Goal: Information Seeking & Learning: Learn about a topic

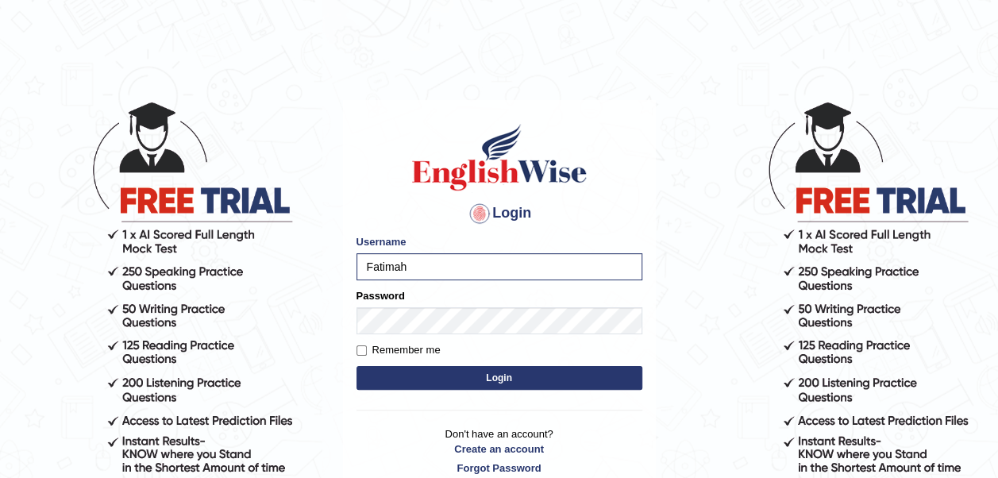
type input "Fatimah"
click at [321, 304] on body "Login Please fix the following errors: Username Fatimah Password Remember me Lo…" at bounding box center [499, 289] width 998 height 478
click at [356, 366] on button "Login" at bounding box center [499, 378] width 286 height 24
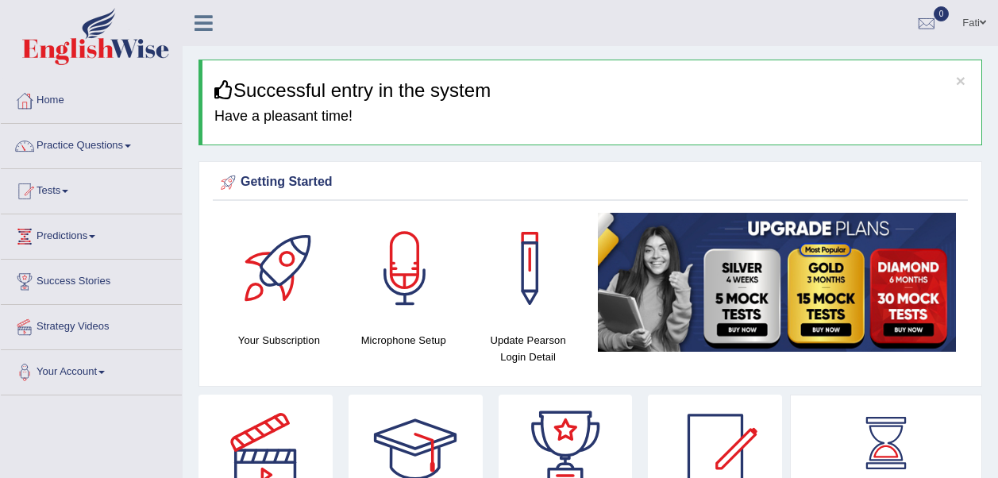
click at [578, 374] on div "Your Subscription Microphone Setup Update Pearson Login Detail" at bounding box center [590, 295] width 755 height 165
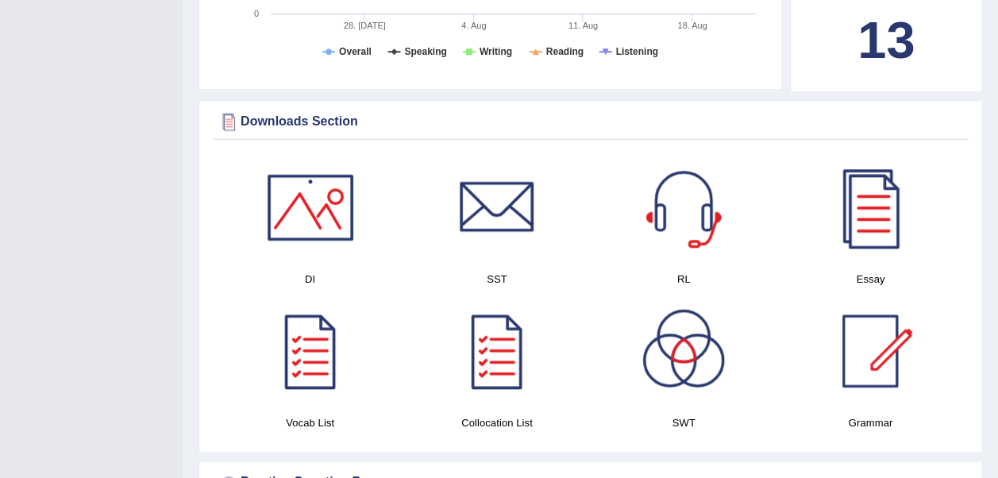
scroll to position [873, 0]
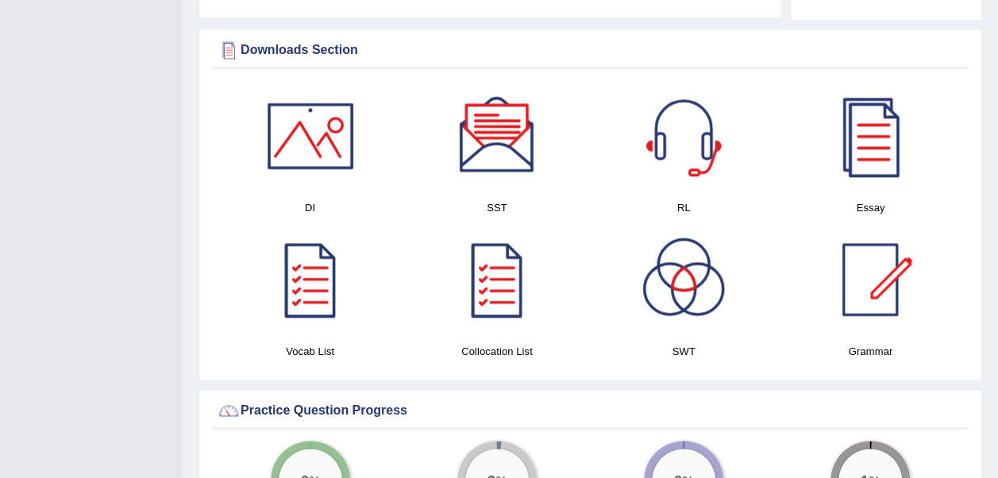
click at [313, 285] on div at bounding box center [310, 279] width 111 height 111
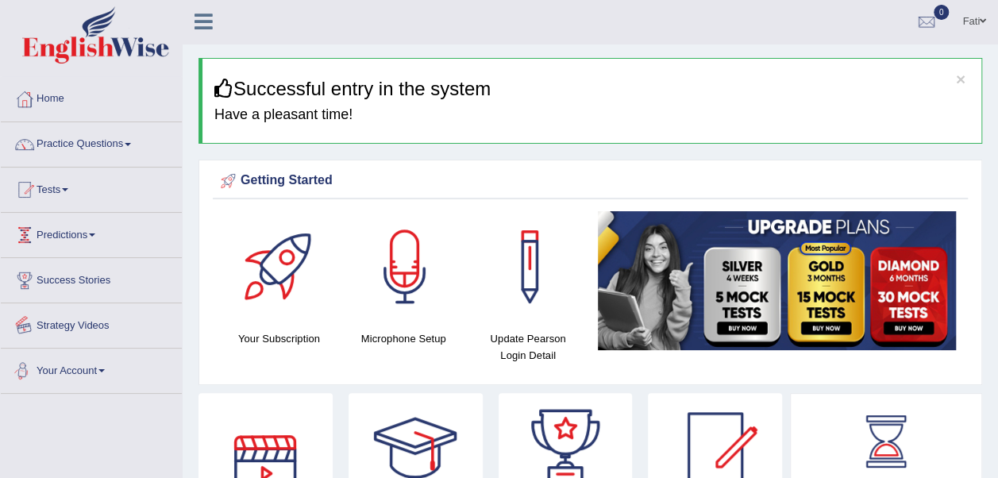
scroll to position [0, 0]
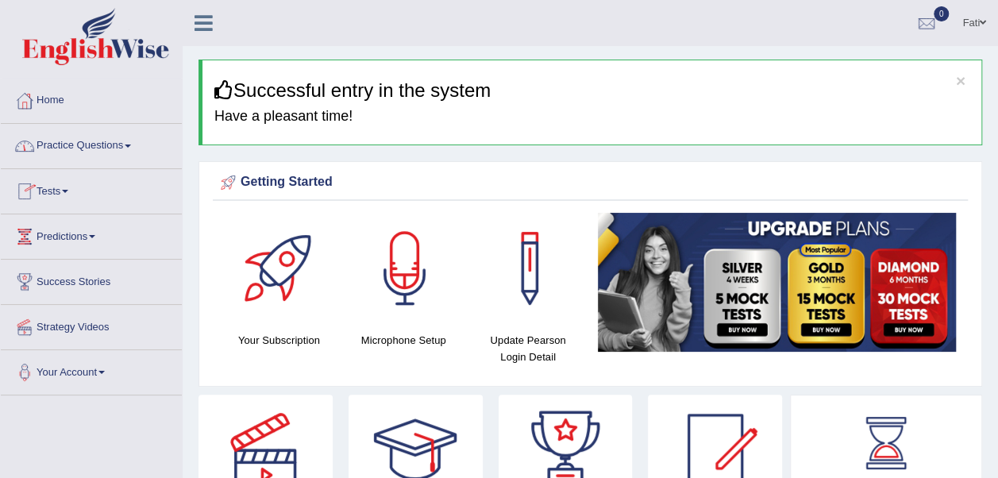
click at [66, 144] on link "Practice Questions" at bounding box center [91, 144] width 181 height 40
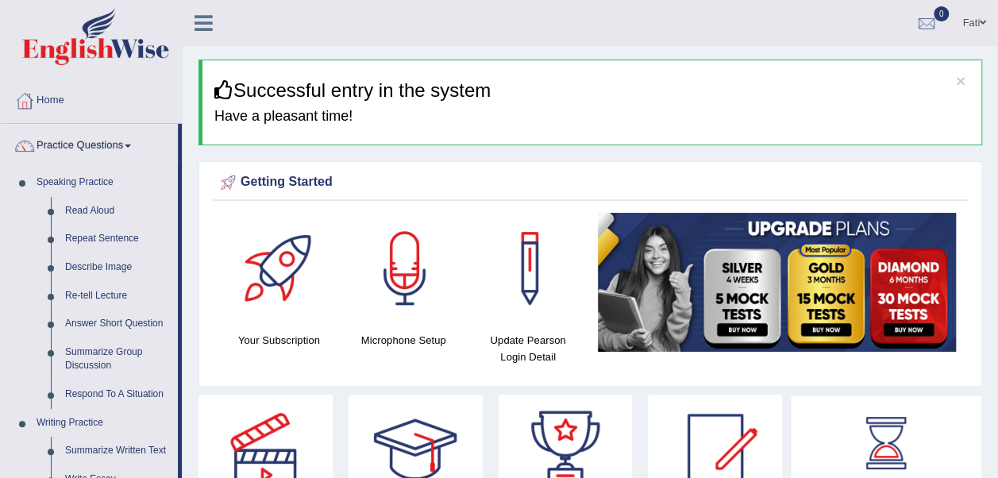
click at [110, 294] on link "Re-tell Lecture" at bounding box center [118, 296] width 120 height 29
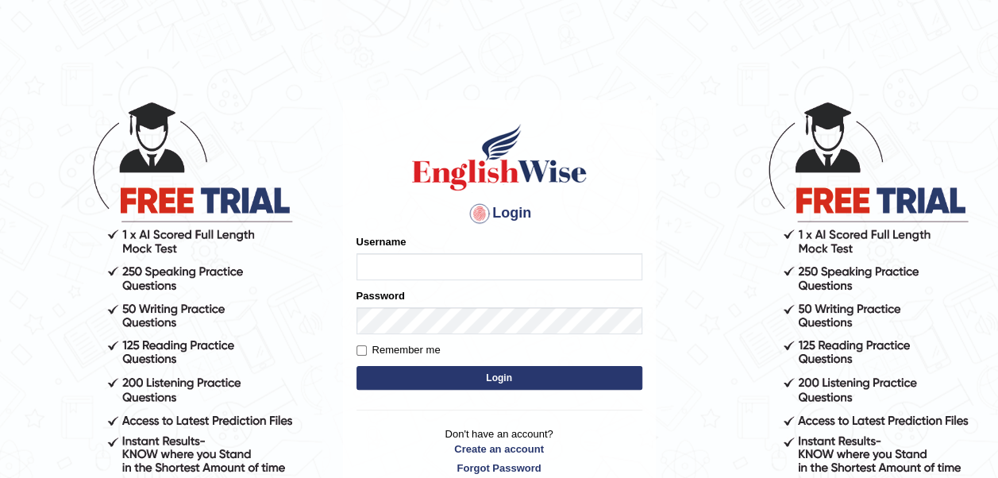
type input "Taheri"
click at [427, 386] on button "Login" at bounding box center [499, 378] width 286 height 24
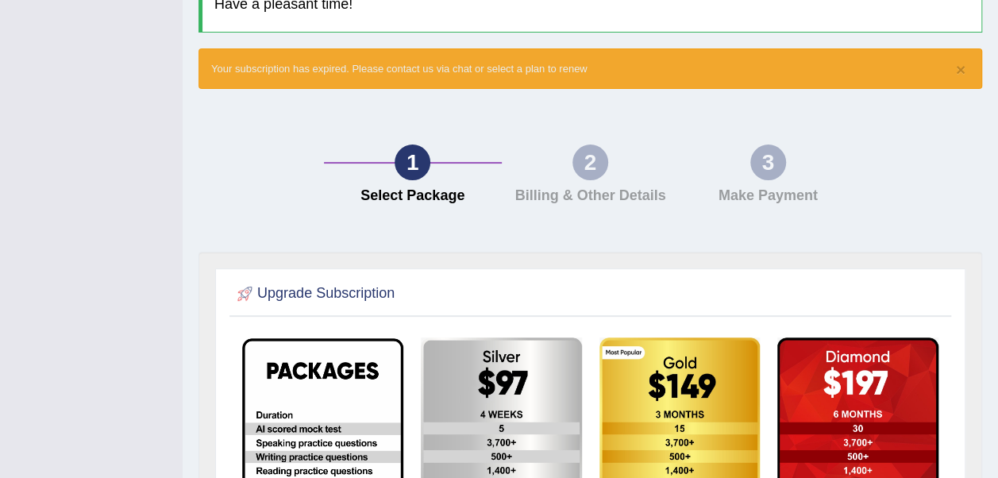
scroll to position [79, 0]
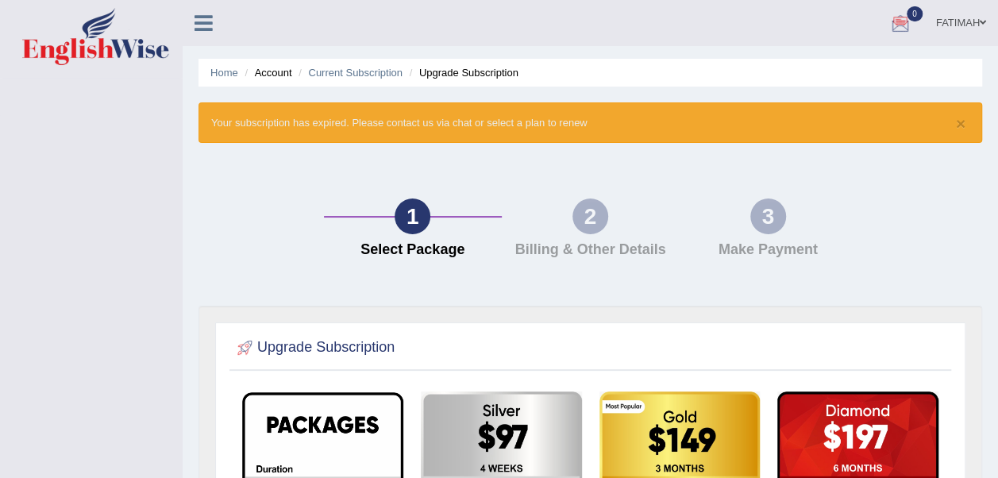
click at [208, 17] on icon at bounding box center [203, 23] width 18 height 21
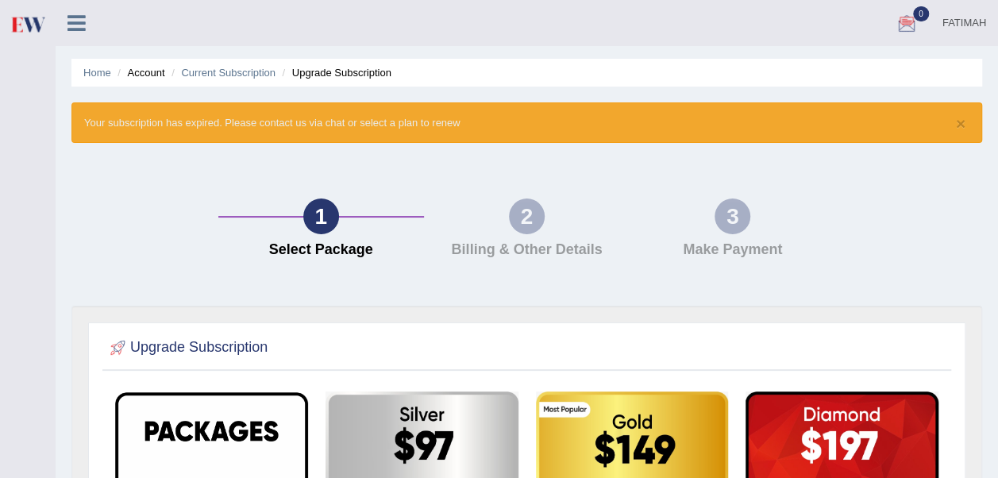
click at [79, 21] on icon at bounding box center [76, 23] width 18 height 21
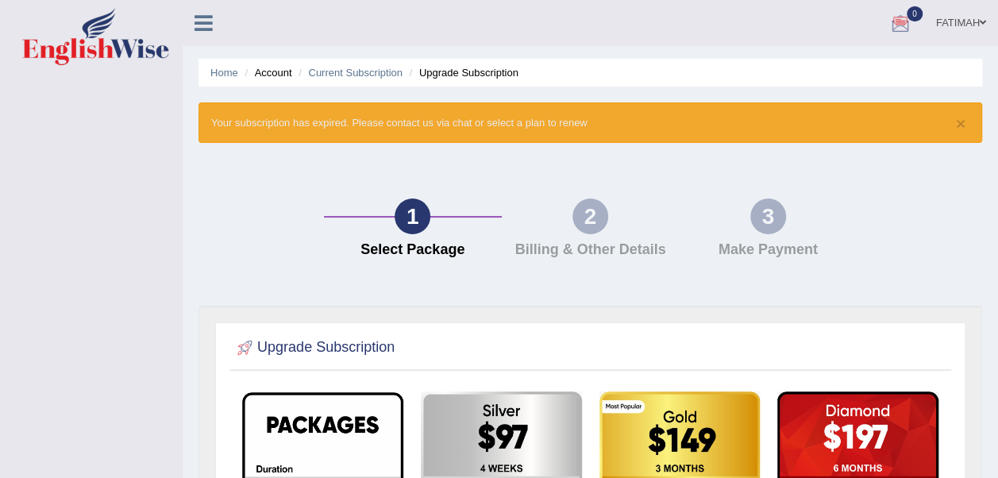
click at [229, 70] on link "Home" at bounding box center [224, 73] width 28 height 12
click at [217, 68] on link "Home" at bounding box center [224, 73] width 28 height 12
click at [217, 72] on link "Home" at bounding box center [224, 73] width 28 height 12
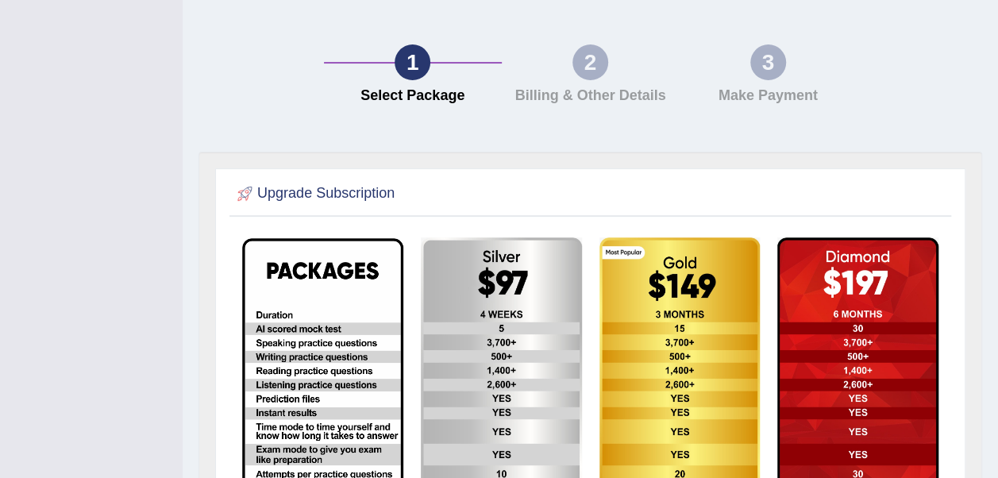
scroll to position [79, 0]
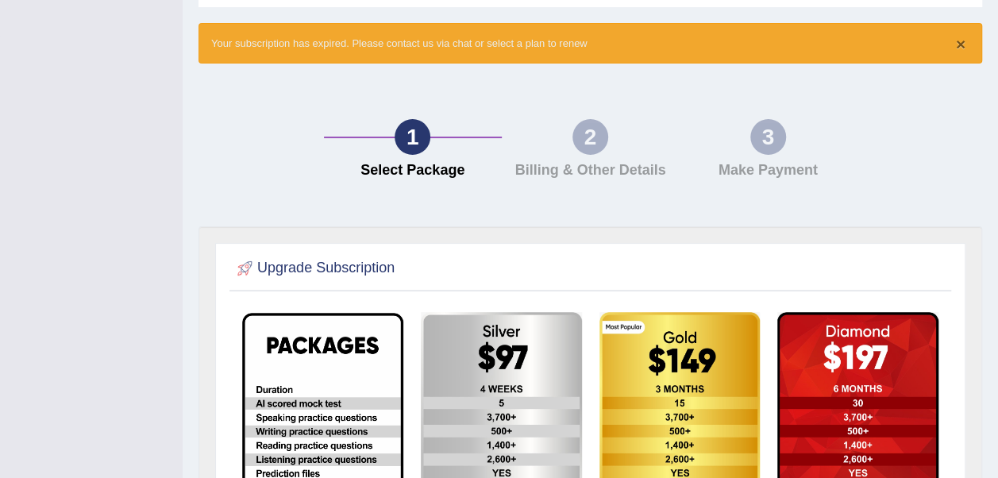
click at [960, 46] on button "×" at bounding box center [961, 44] width 10 height 17
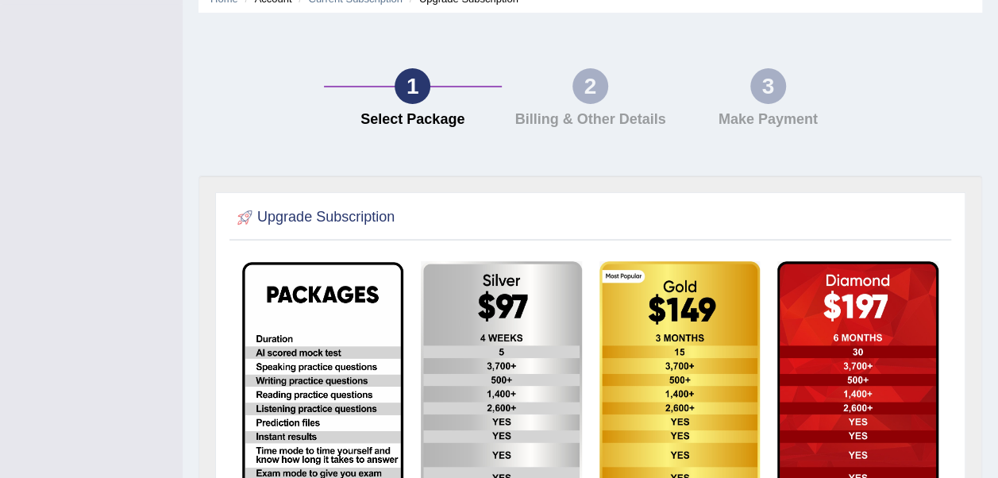
scroll to position [0, 0]
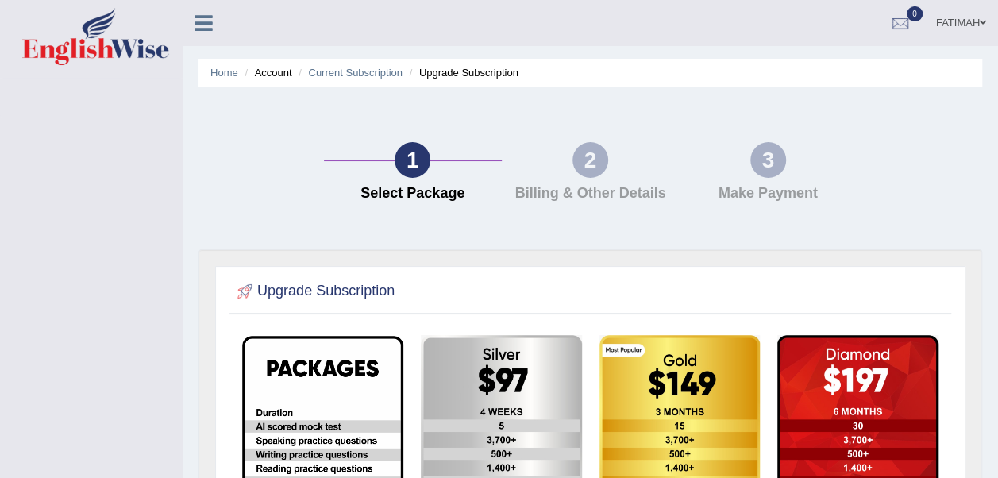
click at [221, 73] on link "Home" at bounding box center [224, 73] width 28 height 12
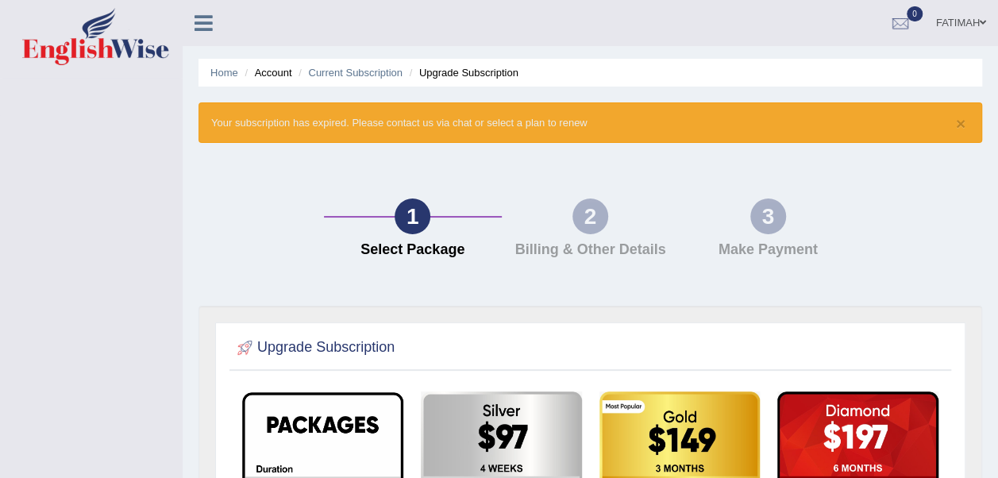
click at [957, 21] on link "FATIMAH" at bounding box center [961, 20] width 74 height 41
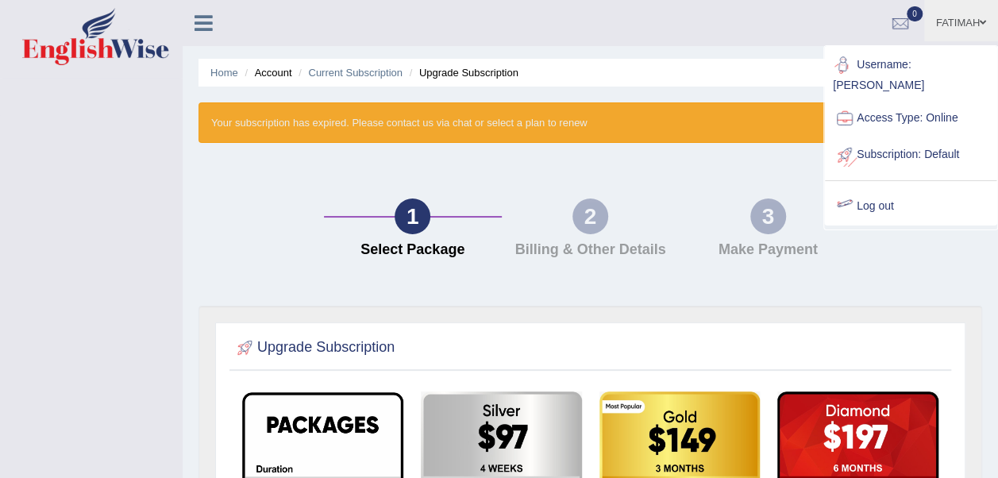
click at [868, 195] on link "Log out" at bounding box center [910, 206] width 171 height 37
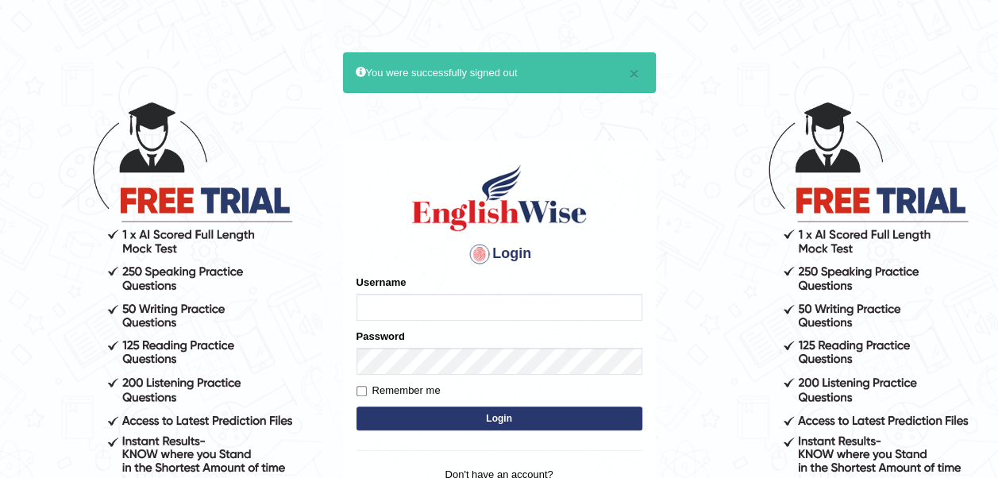
type input "Taheri"
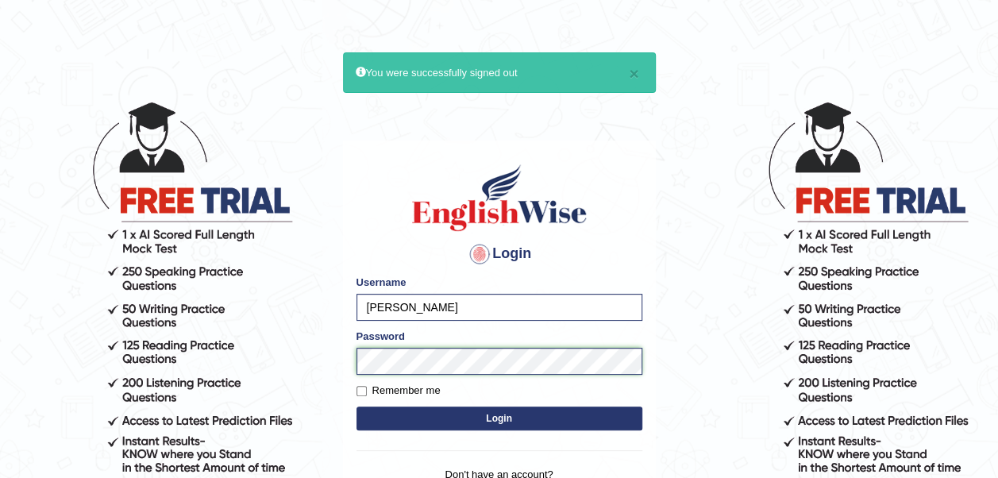
click at [311, 370] on body "× You were successfully signed out Login Please fix the following errors: Usern…" at bounding box center [499, 289] width 998 height 478
click at [314, 267] on body "× You were successfully signed out Login Please fix the following errors: Usern…" at bounding box center [499, 289] width 998 height 478
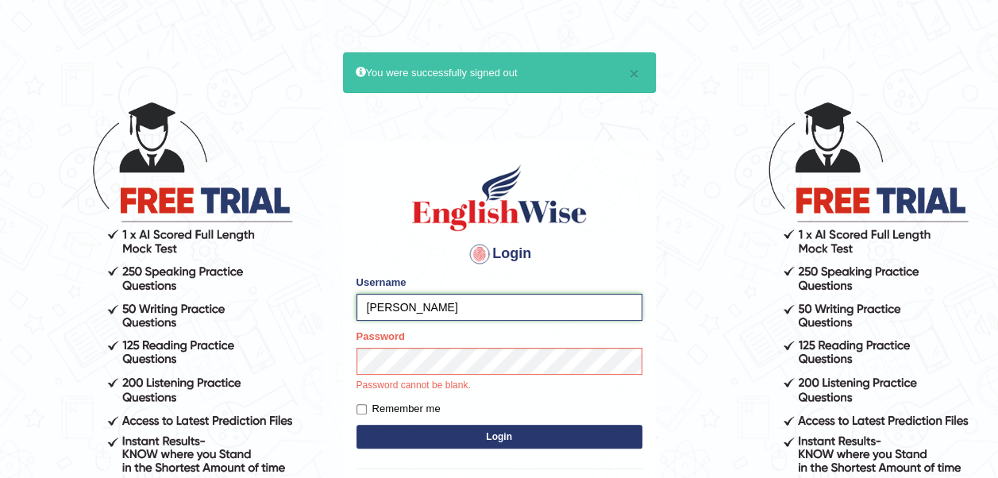
drag, startPoint x: 406, startPoint y: 305, endPoint x: 289, endPoint y: 303, distance: 117.5
click at [289, 303] on body "× You were successfully signed out Login Please fix the following errors: Usern…" at bounding box center [499, 289] width 998 height 478
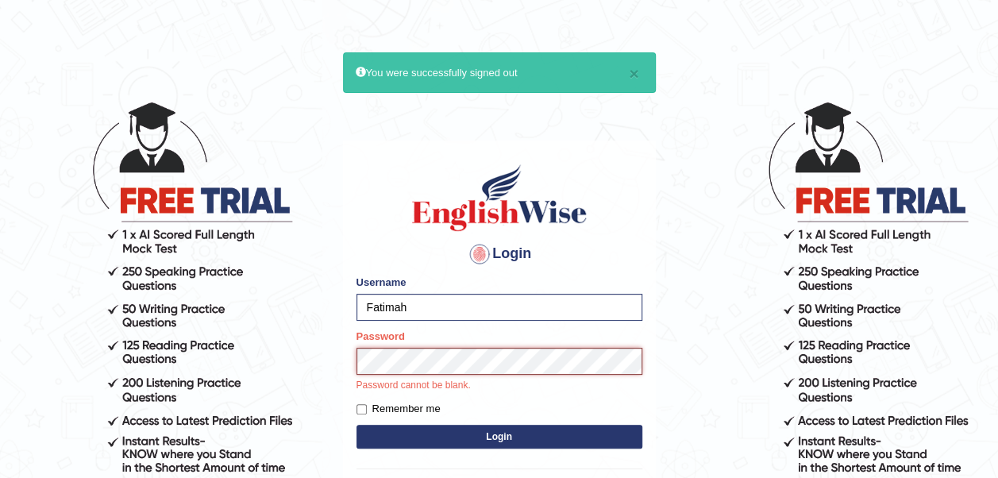
type input "Fatimah"
click at [476, 434] on button "Login" at bounding box center [499, 437] width 286 height 24
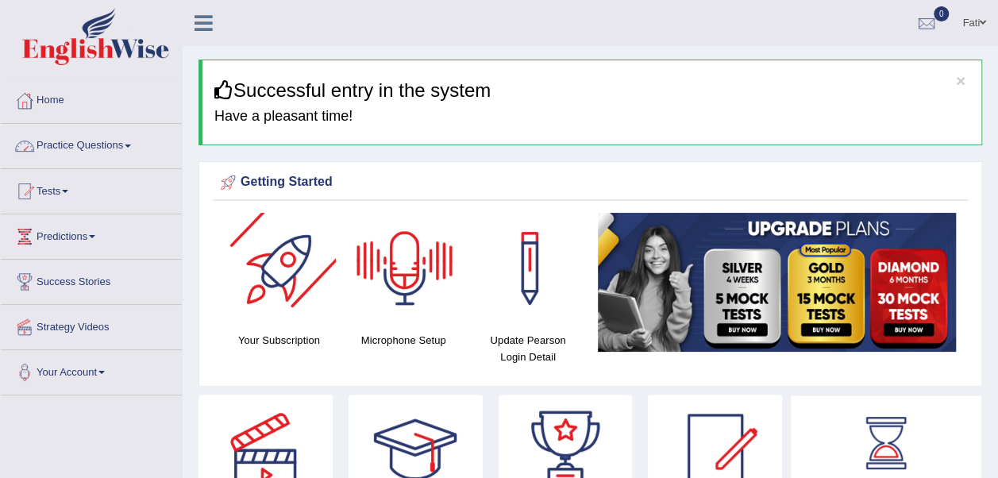
click at [95, 138] on link "Practice Questions" at bounding box center [91, 144] width 181 height 40
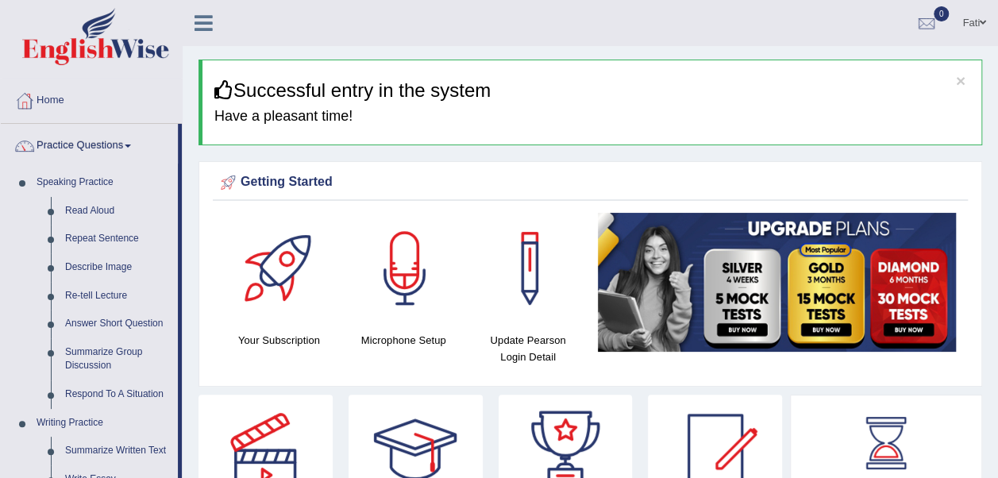
click at [106, 294] on link "Re-tell Lecture" at bounding box center [118, 296] width 120 height 29
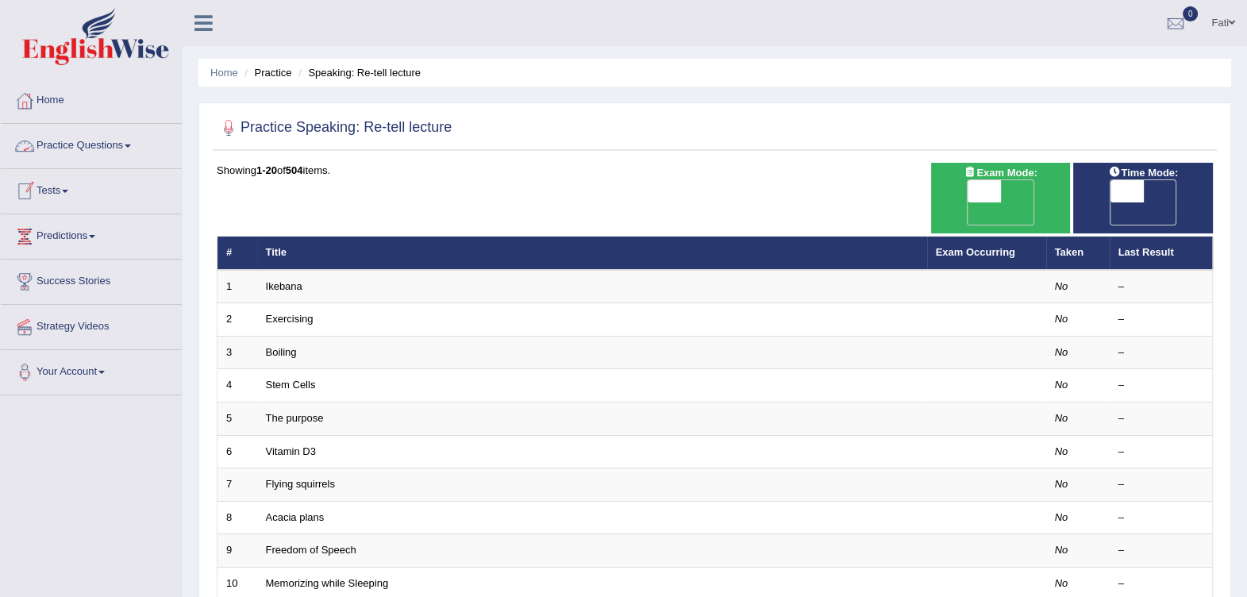
click at [71, 142] on link "Practice Questions" at bounding box center [91, 144] width 181 height 40
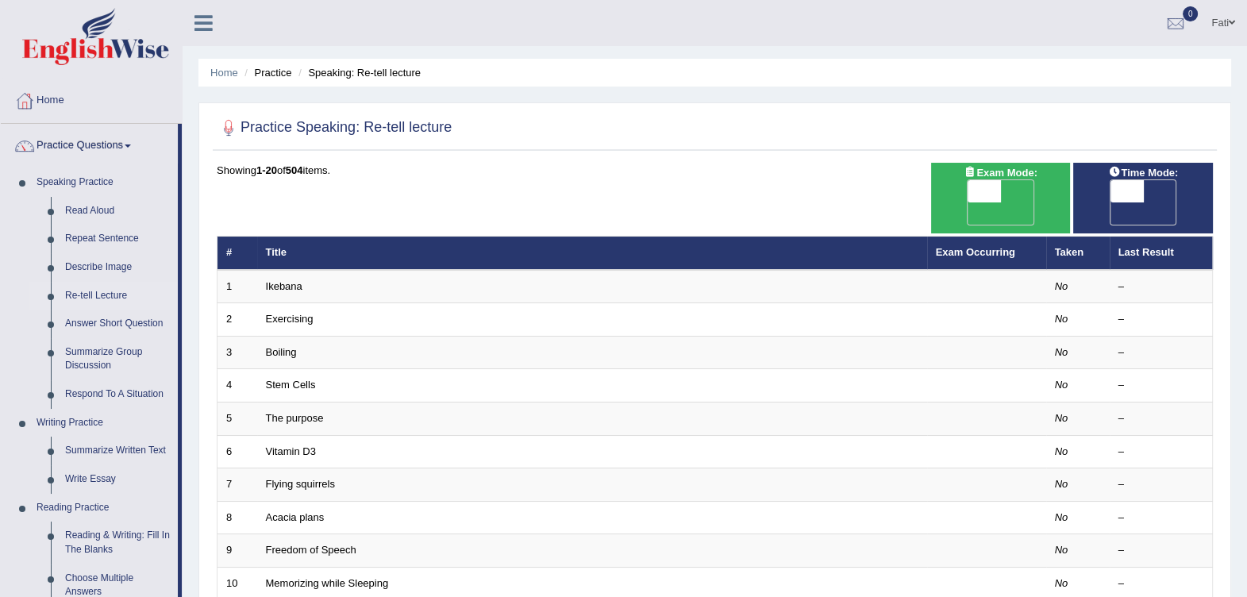
click at [104, 258] on link "Describe Image" at bounding box center [118, 267] width 120 height 29
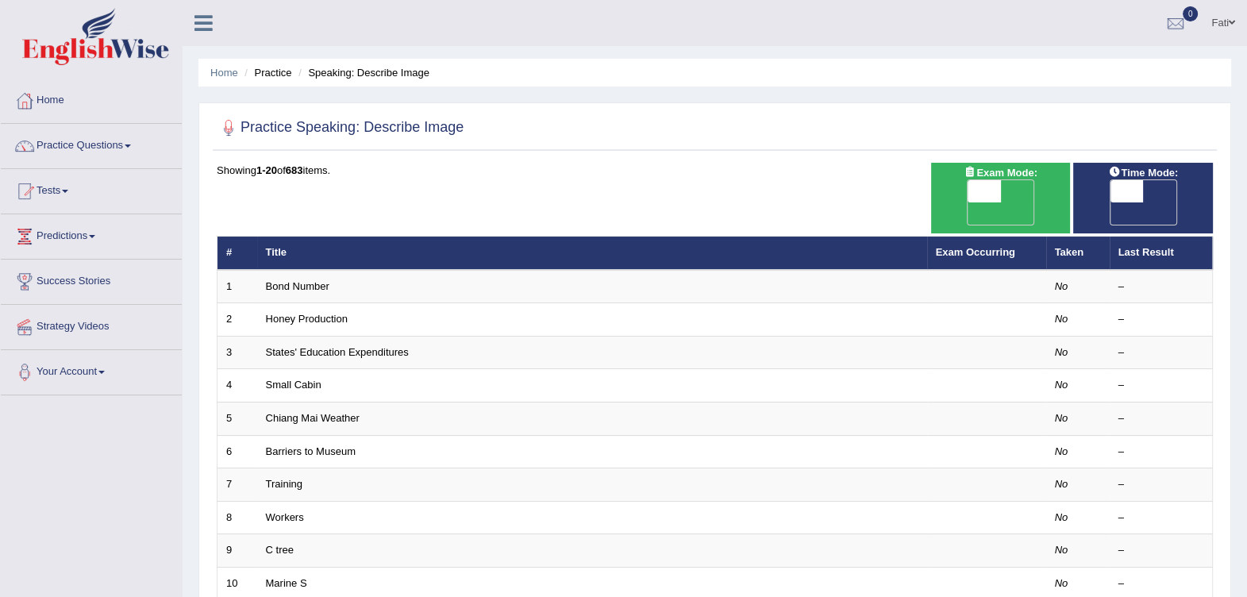
click at [335, 270] on td "Bond Number" at bounding box center [592, 286] width 670 height 33
click at [320, 280] on link "Bond Number" at bounding box center [297, 286] width 63 height 12
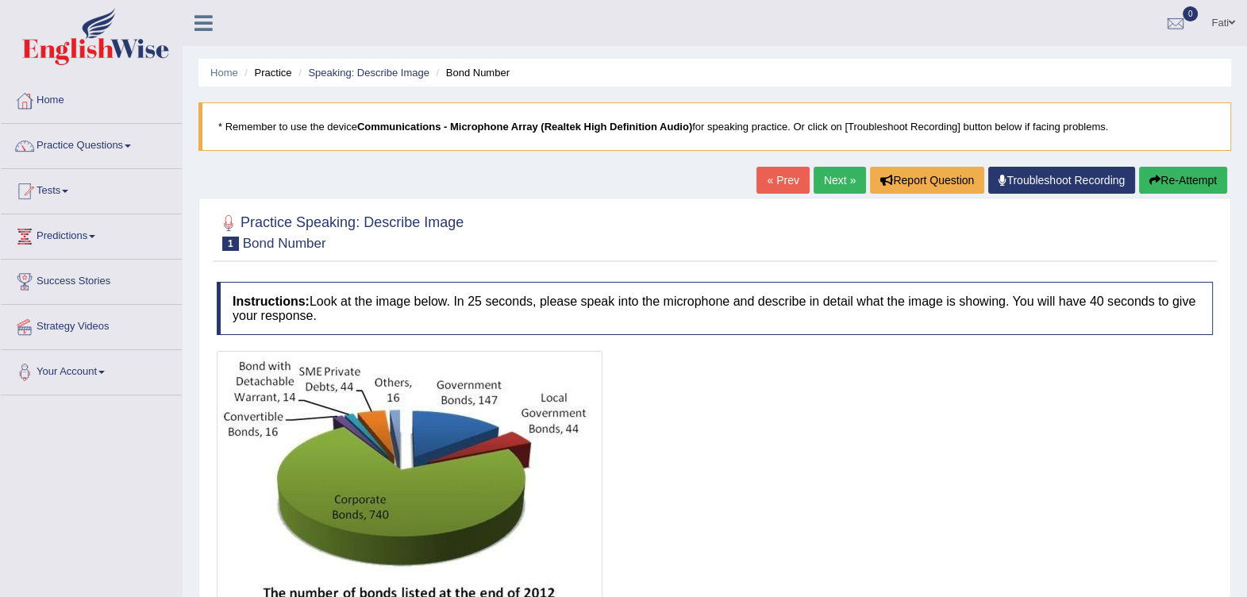
click at [848, 180] on link "Next »" at bounding box center [839, 180] width 52 height 27
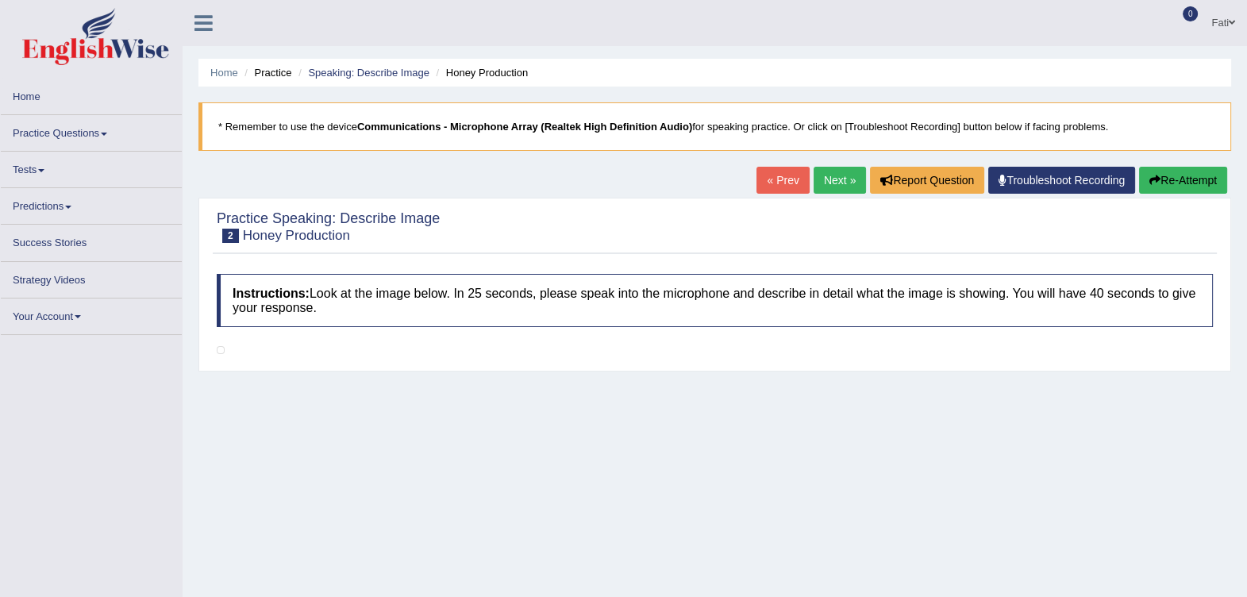
click at [834, 178] on link "Next »" at bounding box center [839, 180] width 52 height 27
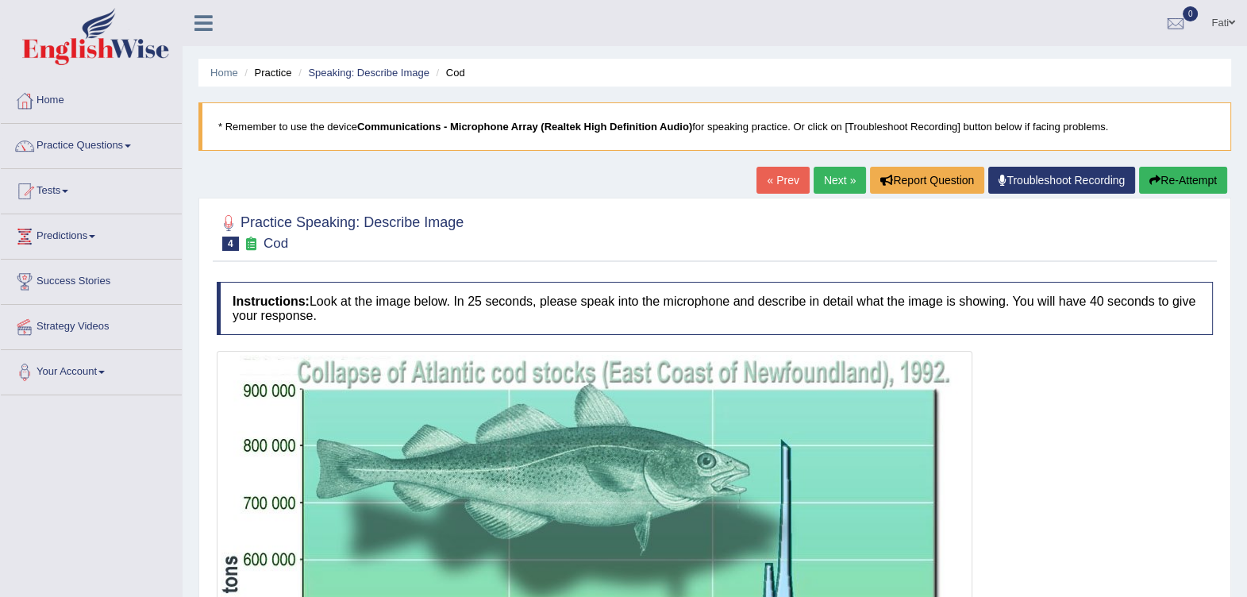
click at [844, 179] on link "Next »" at bounding box center [839, 180] width 52 height 27
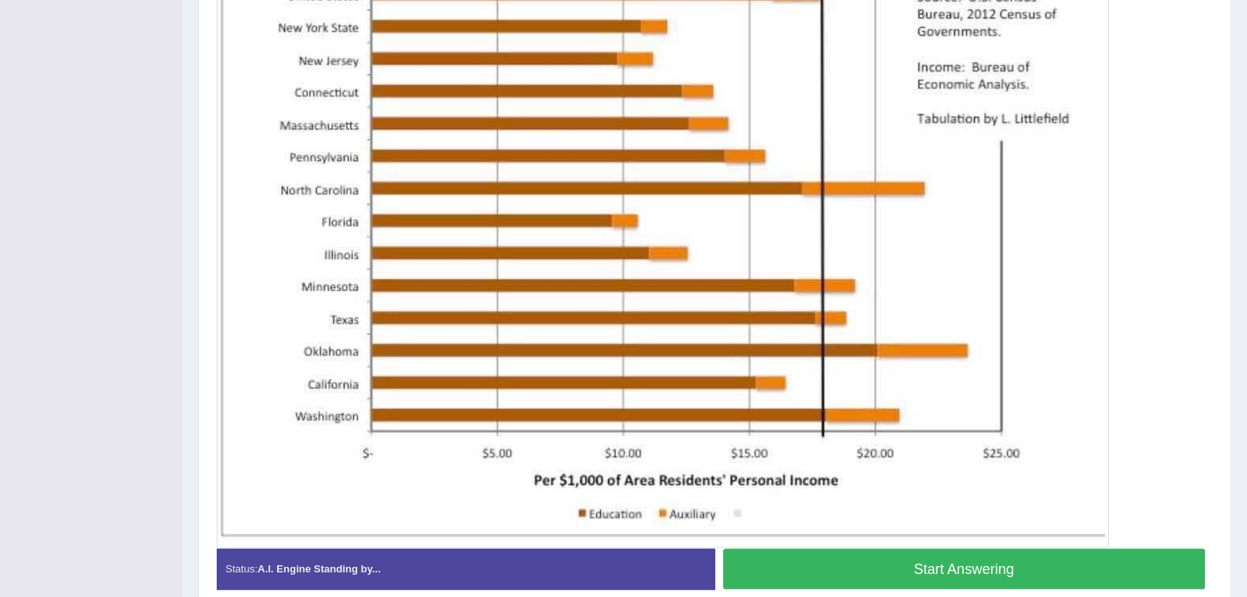
scroll to position [496, 0]
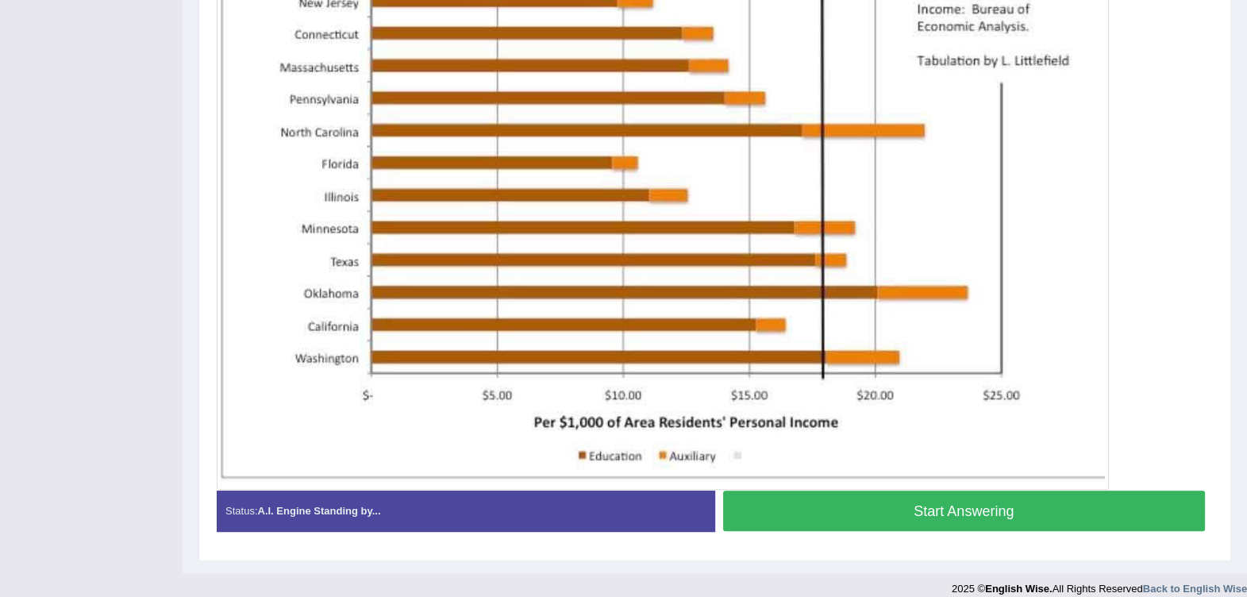
click at [962, 512] on button "Start Answering" at bounding box center [964, 510] width 483 height 40
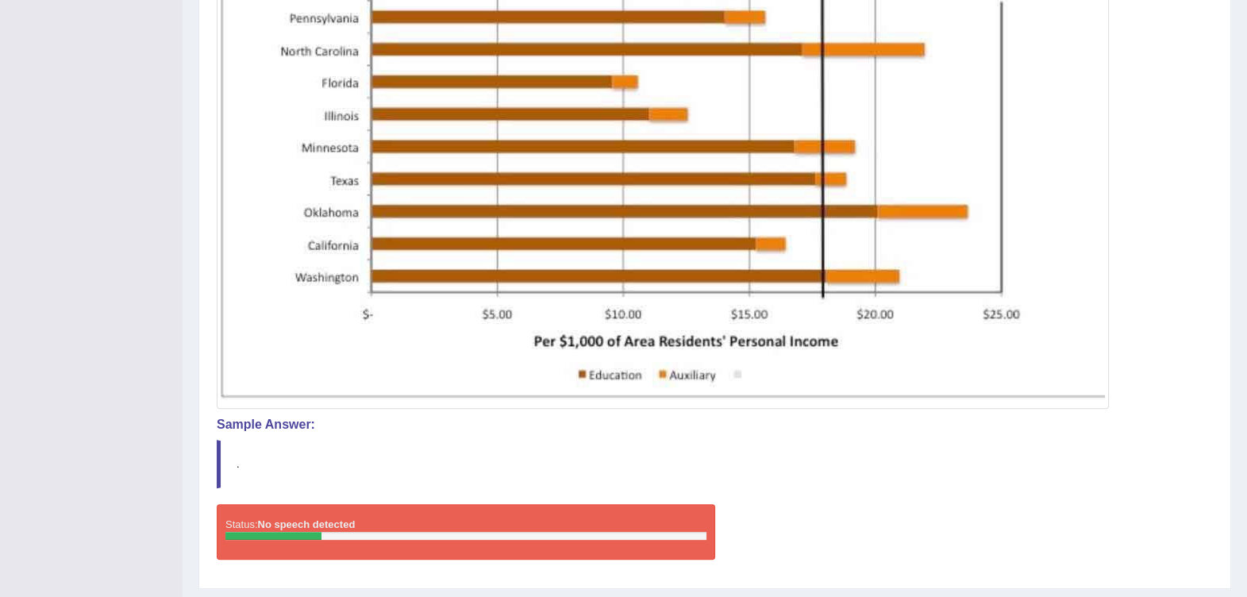
scroll to position [619, 0]
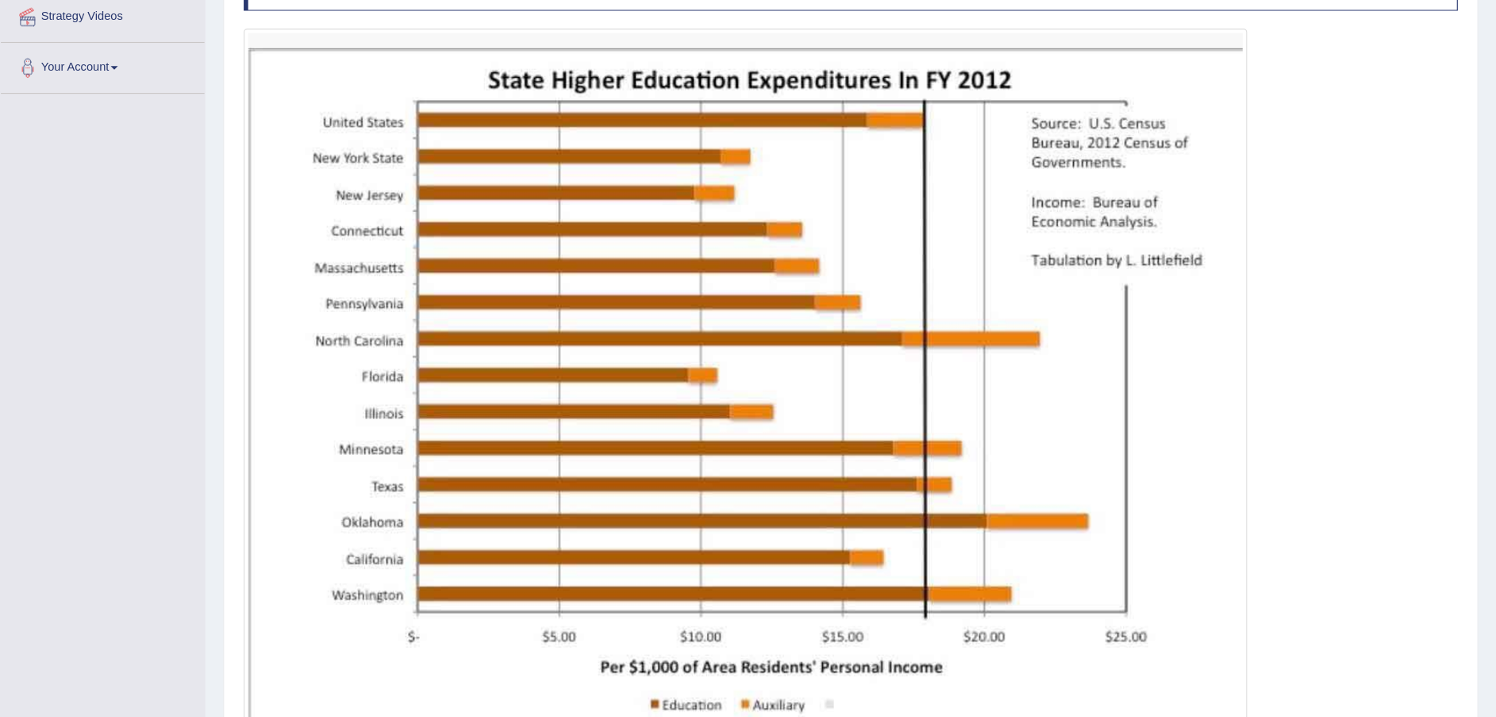
scroll to position [313, 0]
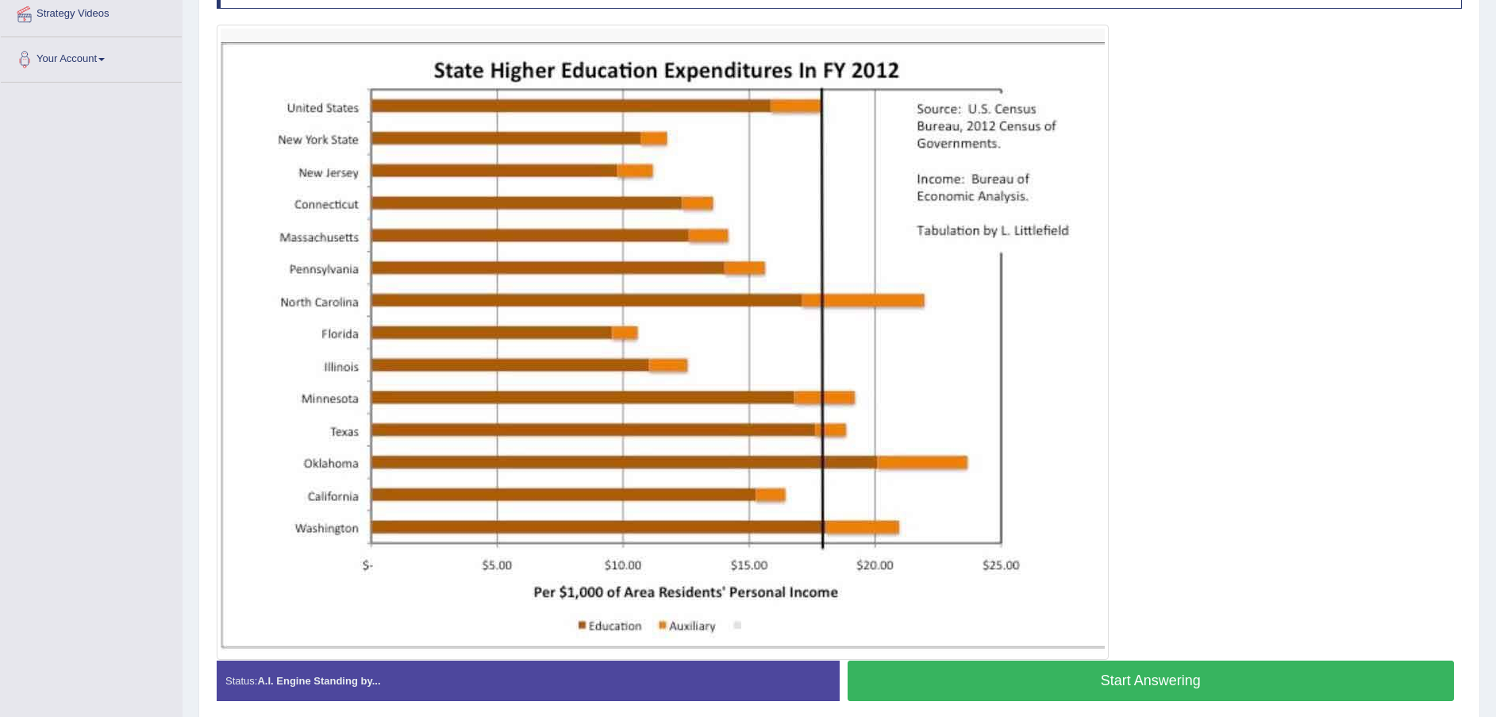
drag, startPoint x: 1249, startPoint y: 8, endPoint x: 1013, endPoint y: 363, distance: 426.6
click at [1008, 365] on img at bounding box center [663, 342] width 884 height 627
click at [1075, 596] on button "Start Answering" at bounding box center [1151, 680] width 607 height 40
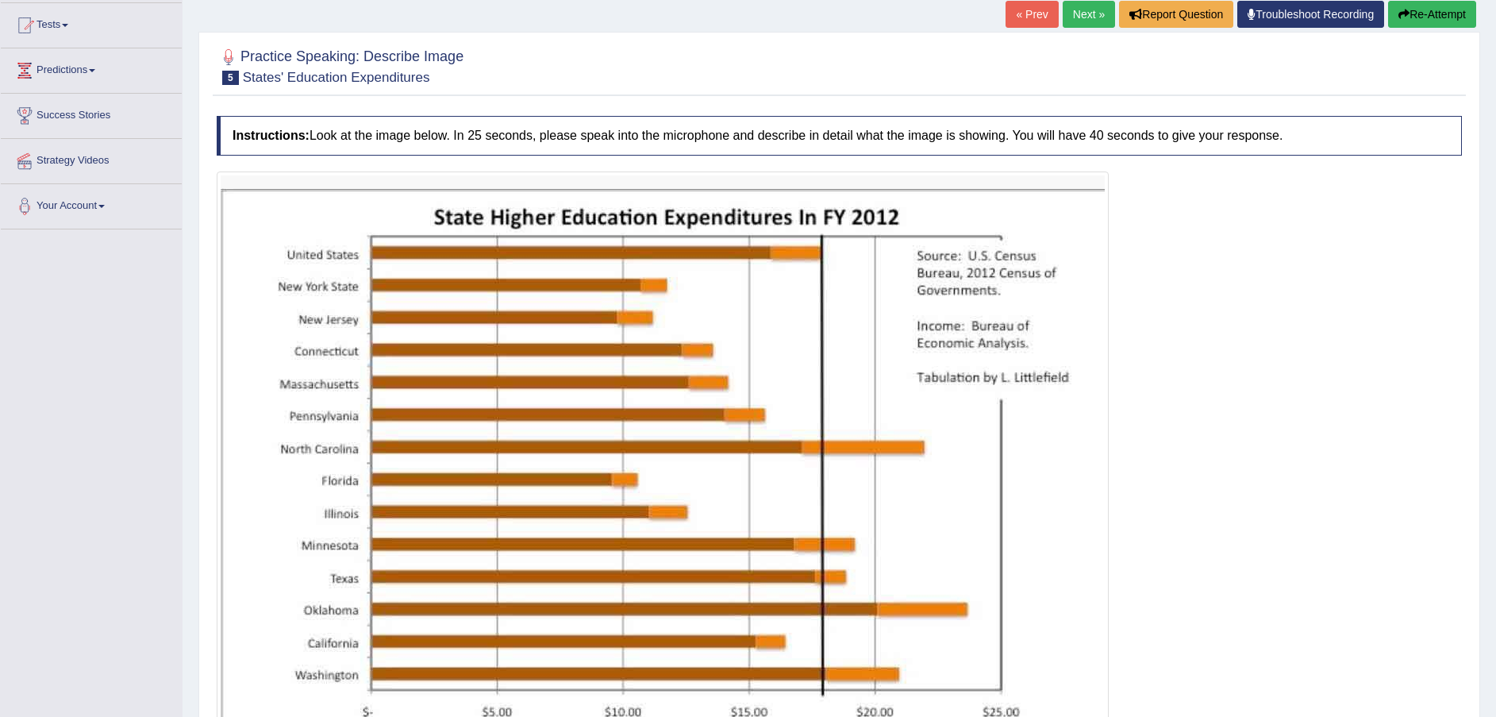
scroll to position [68, 0]
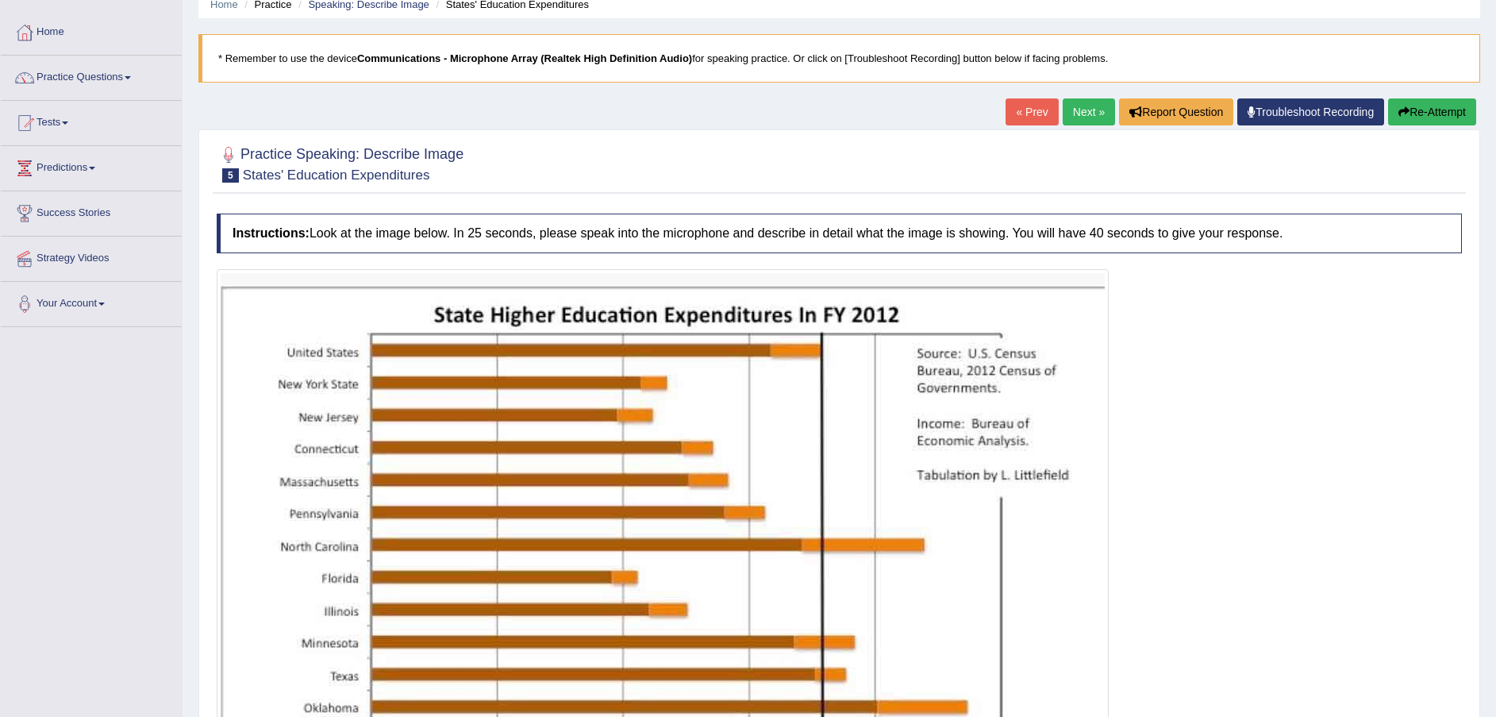
click at [1246, 113] on button "Re-Attempt" at bounding box center [1432, 111] width 88 height 27
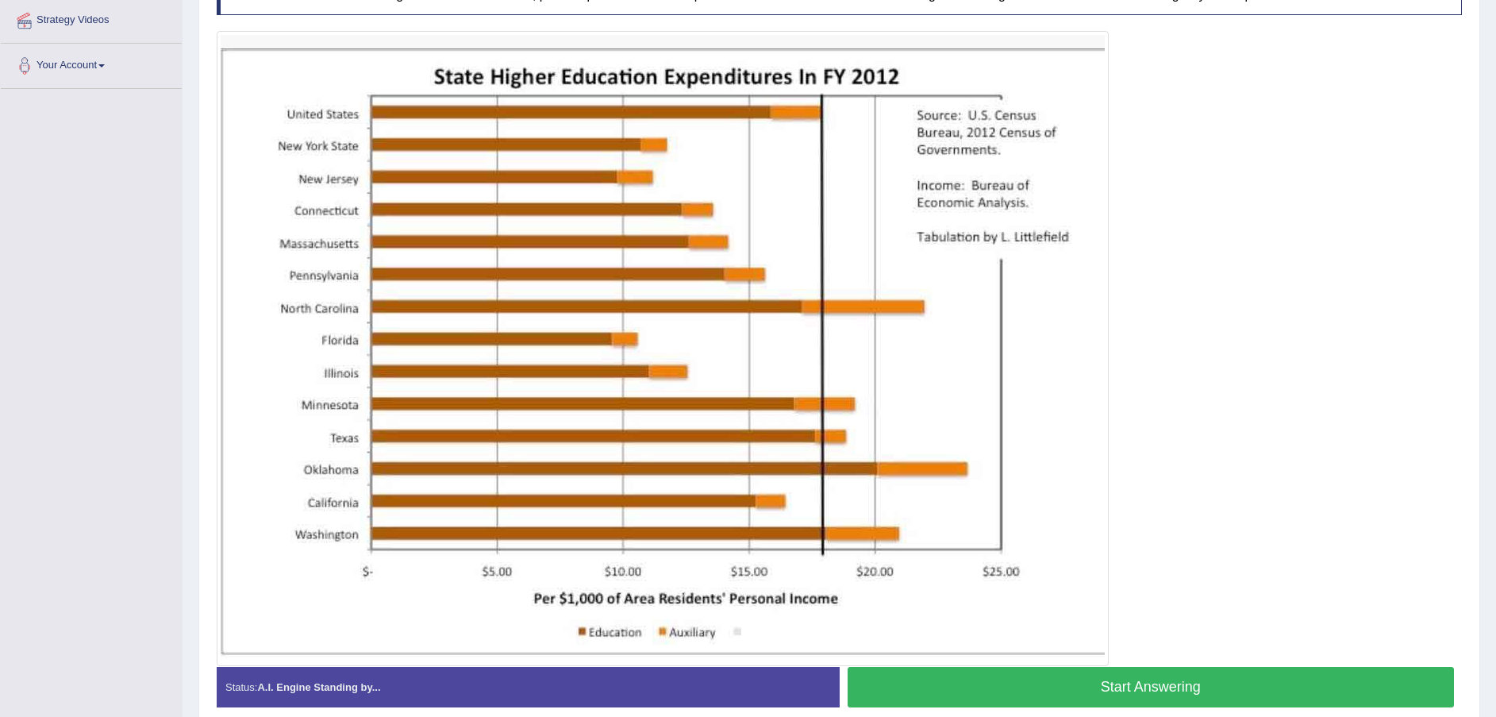
click at [1105, 670] on button "Start Answering" at bounding box center [1151, 687] width 607 height 40
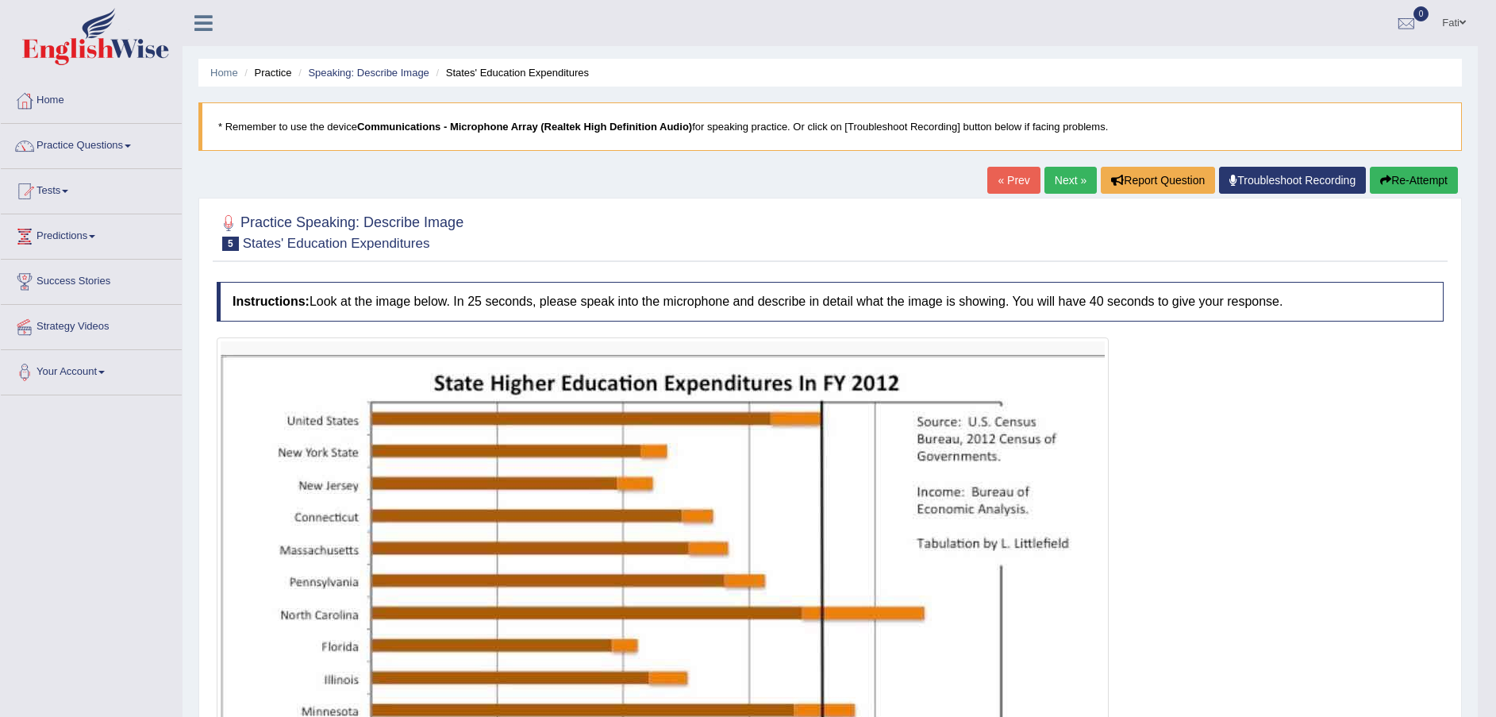
click at [1390, 183] on button "Re-Attempt" at bounding box center [1414, 180] width 88 height 27
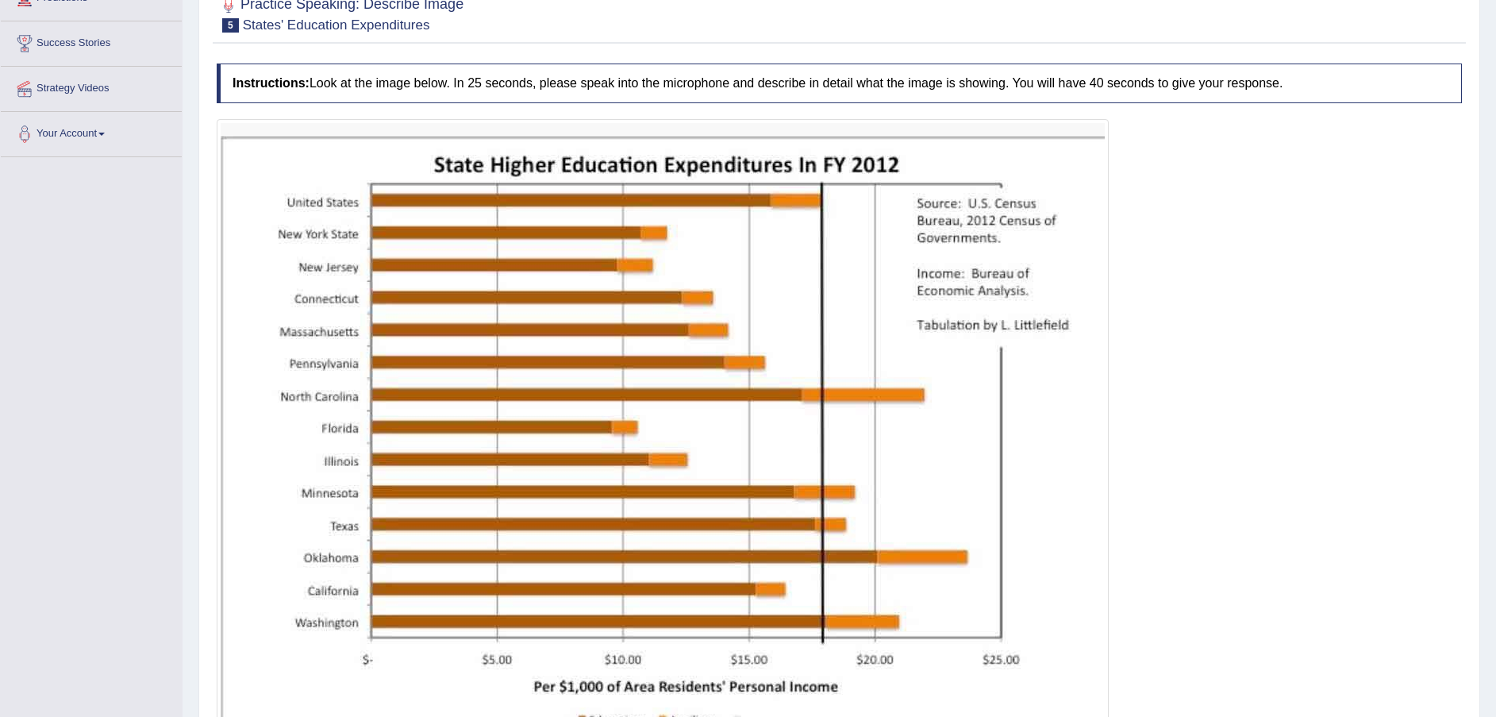
scroll to position [357, 0]
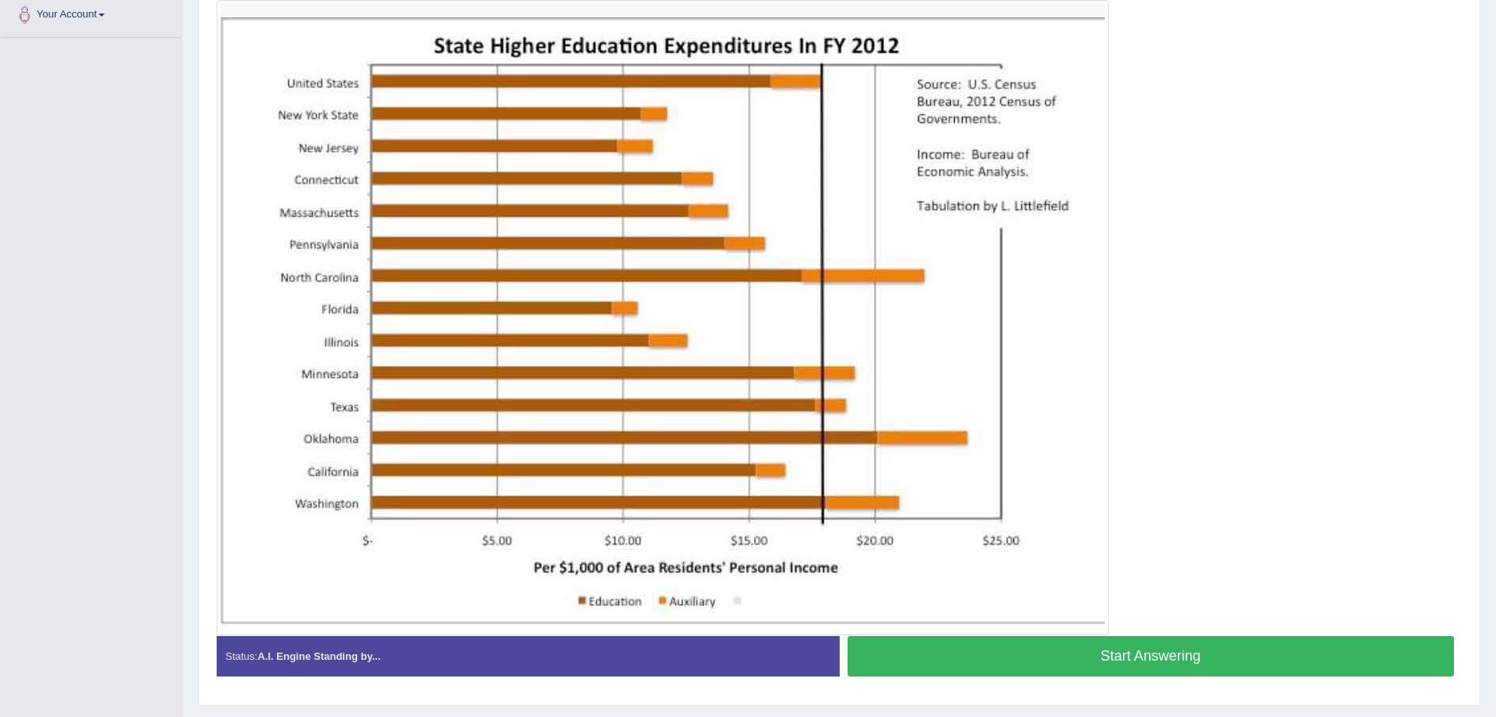
click at [971, 660] on button "Start Answering" at bounding box center [1151, 656] width 607 height 40
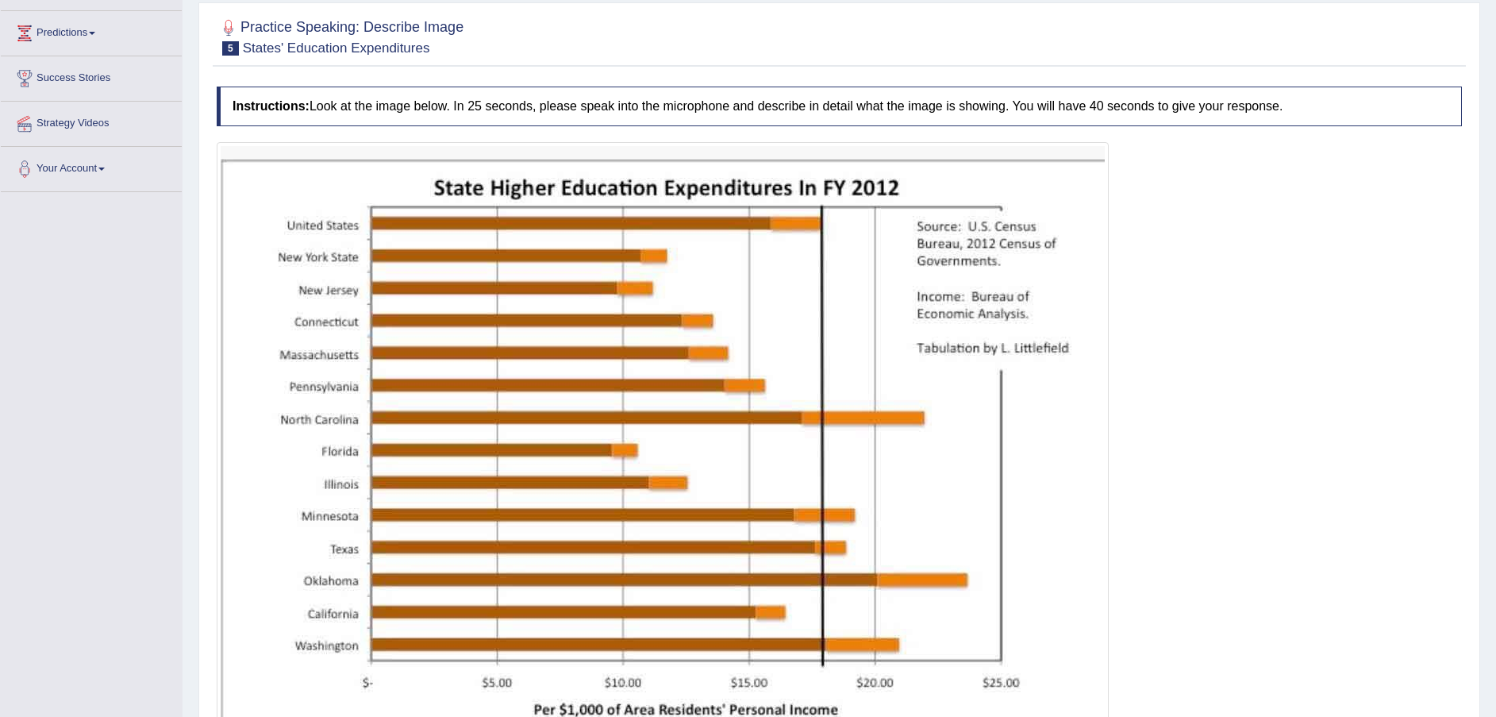
scroll to position [119, 0]
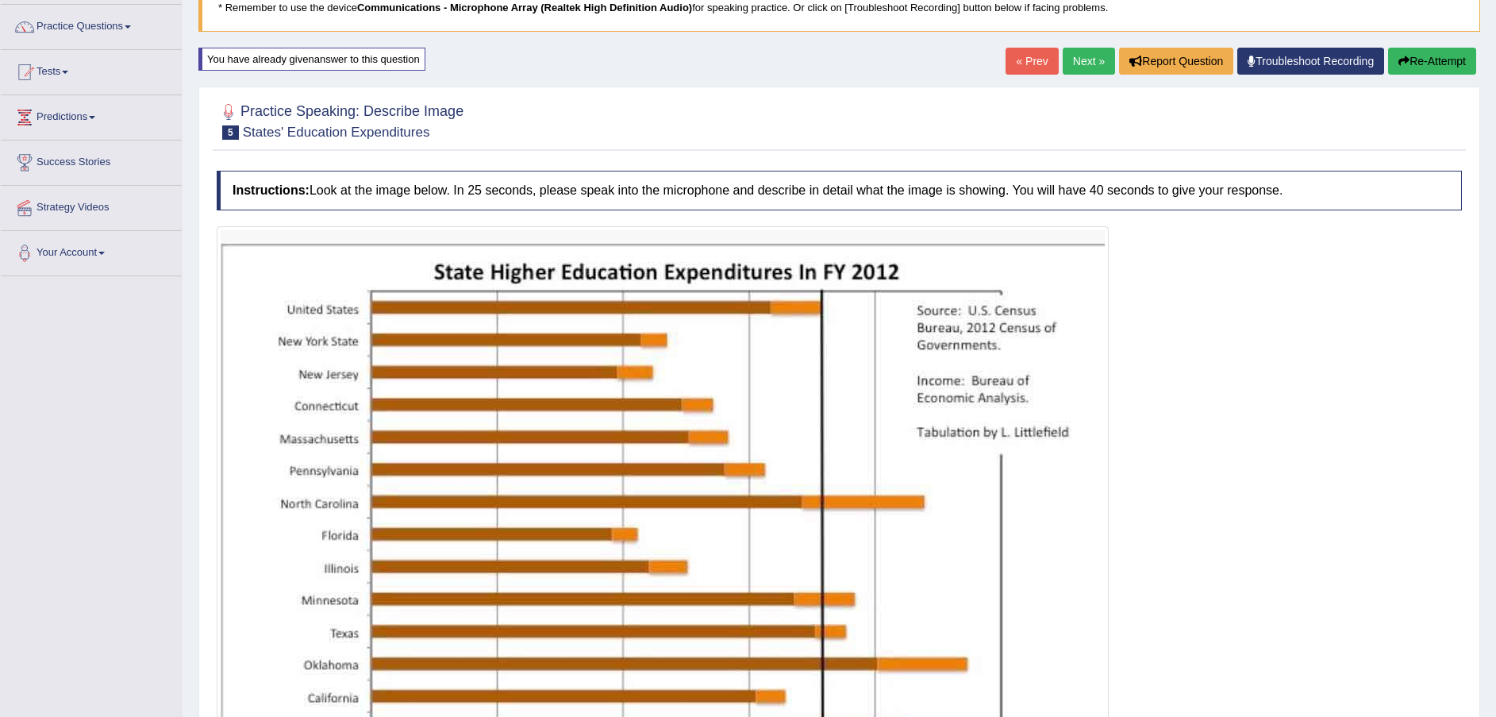
click at [1436, 55] on button "Re-Attempt" at bounding box center [1432, 61] width 88 height 27
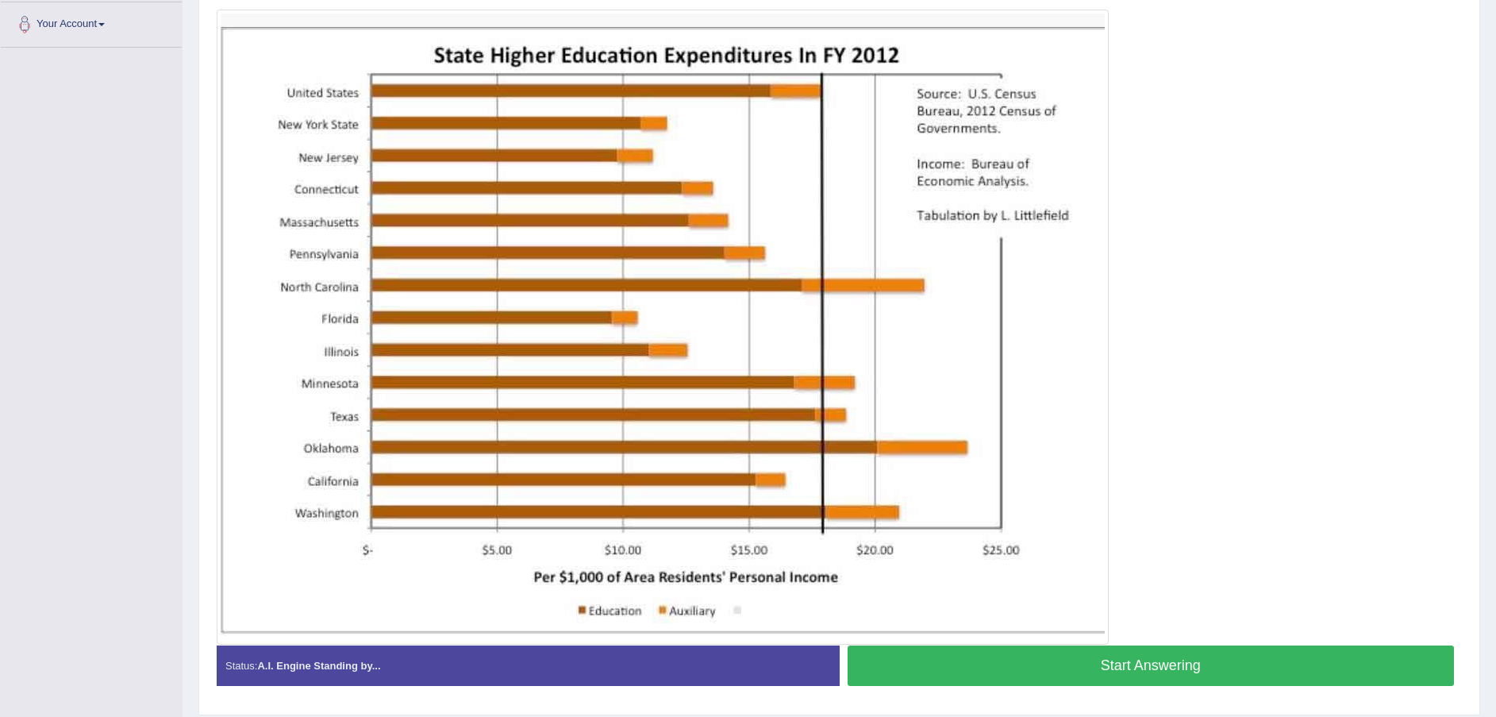
scroll to position [369, 0]
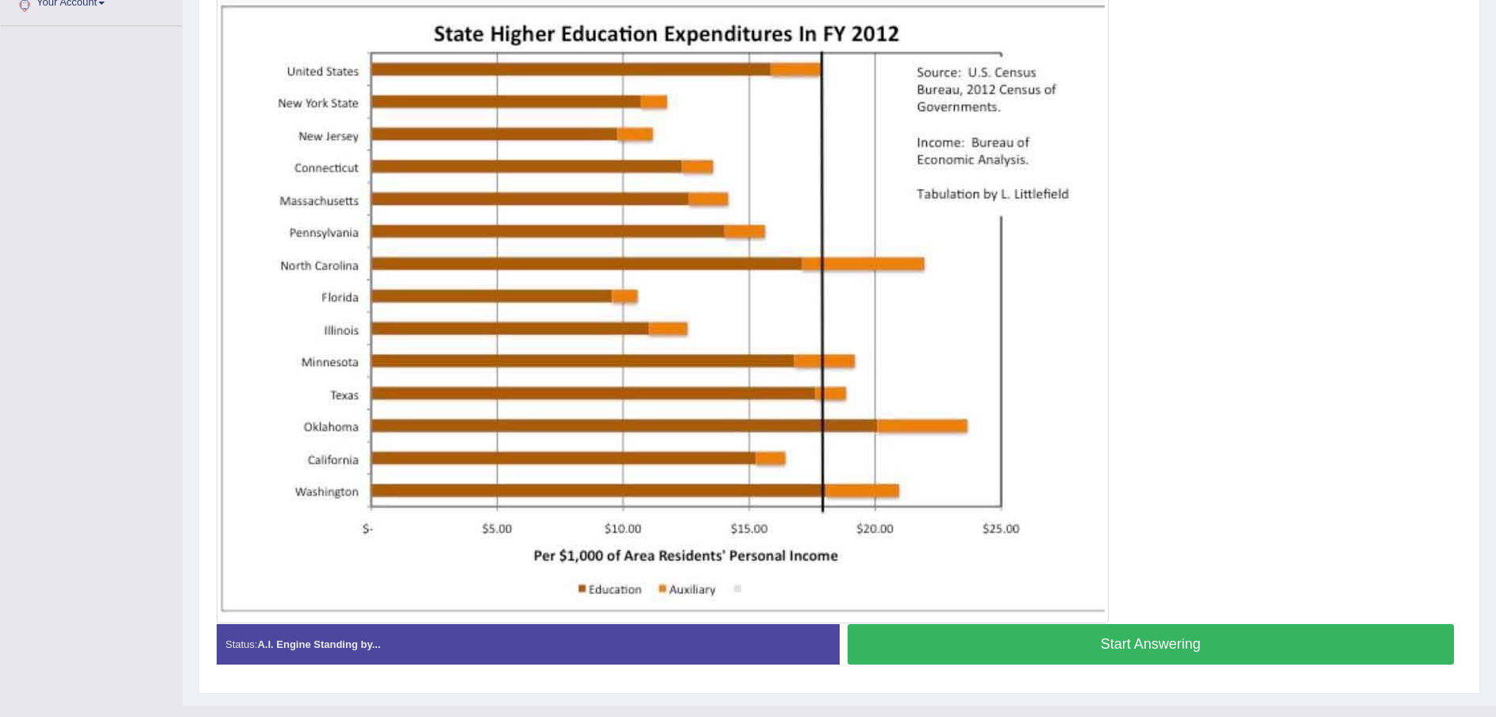
click at [1229, 636] on button "Start Answering" at bounding box center [1151, 644] width 607 height 40
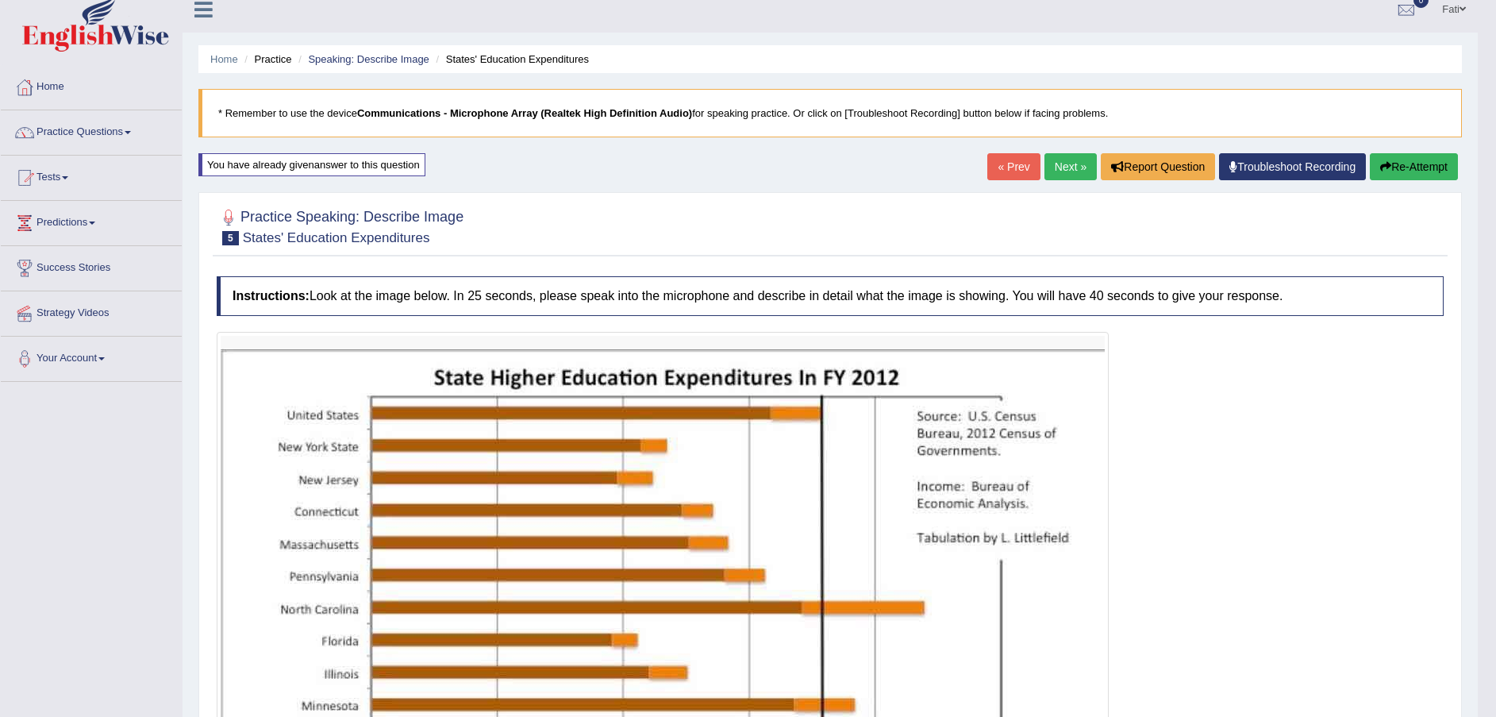
scroll to position [0, 0]
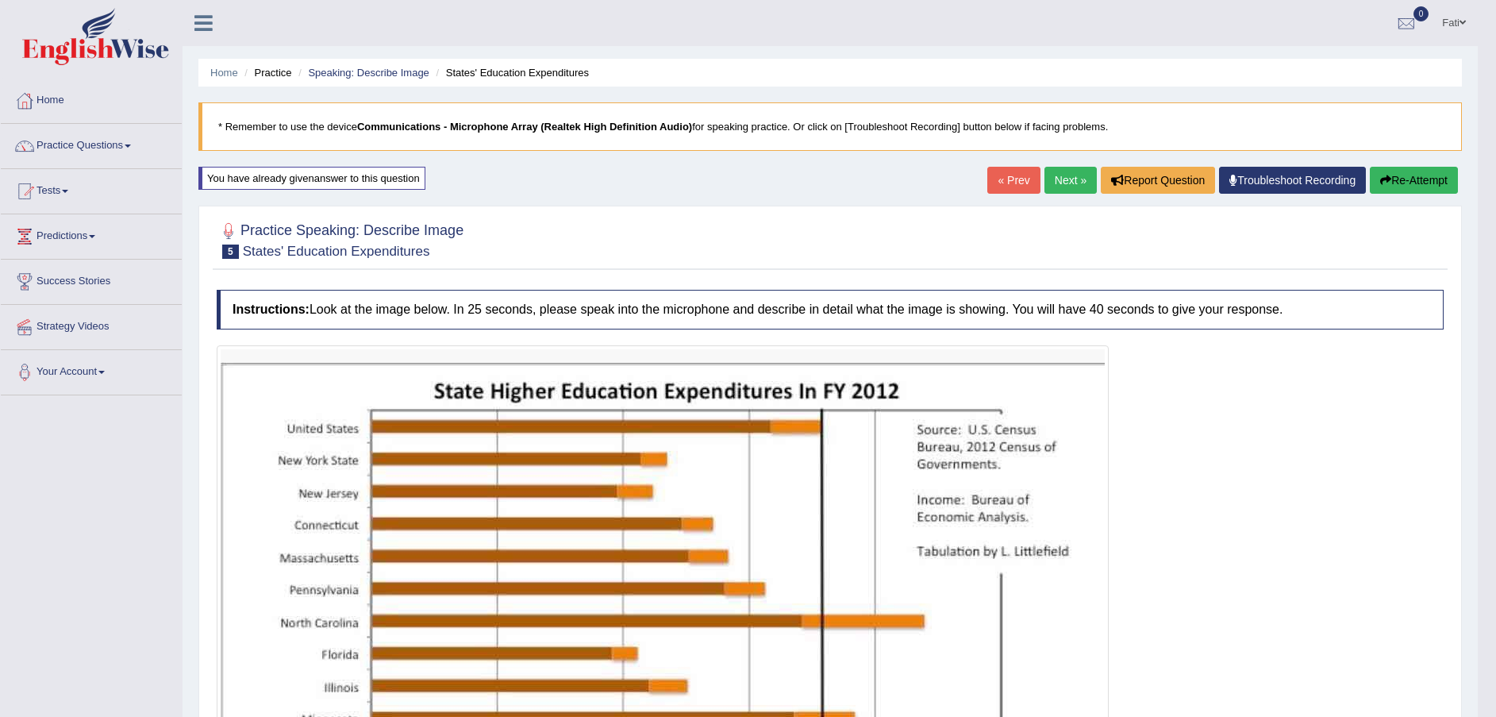
click at [1416, 180] on button "Re-Attempt" at bounding box center [1414, 180] width 88 height 27
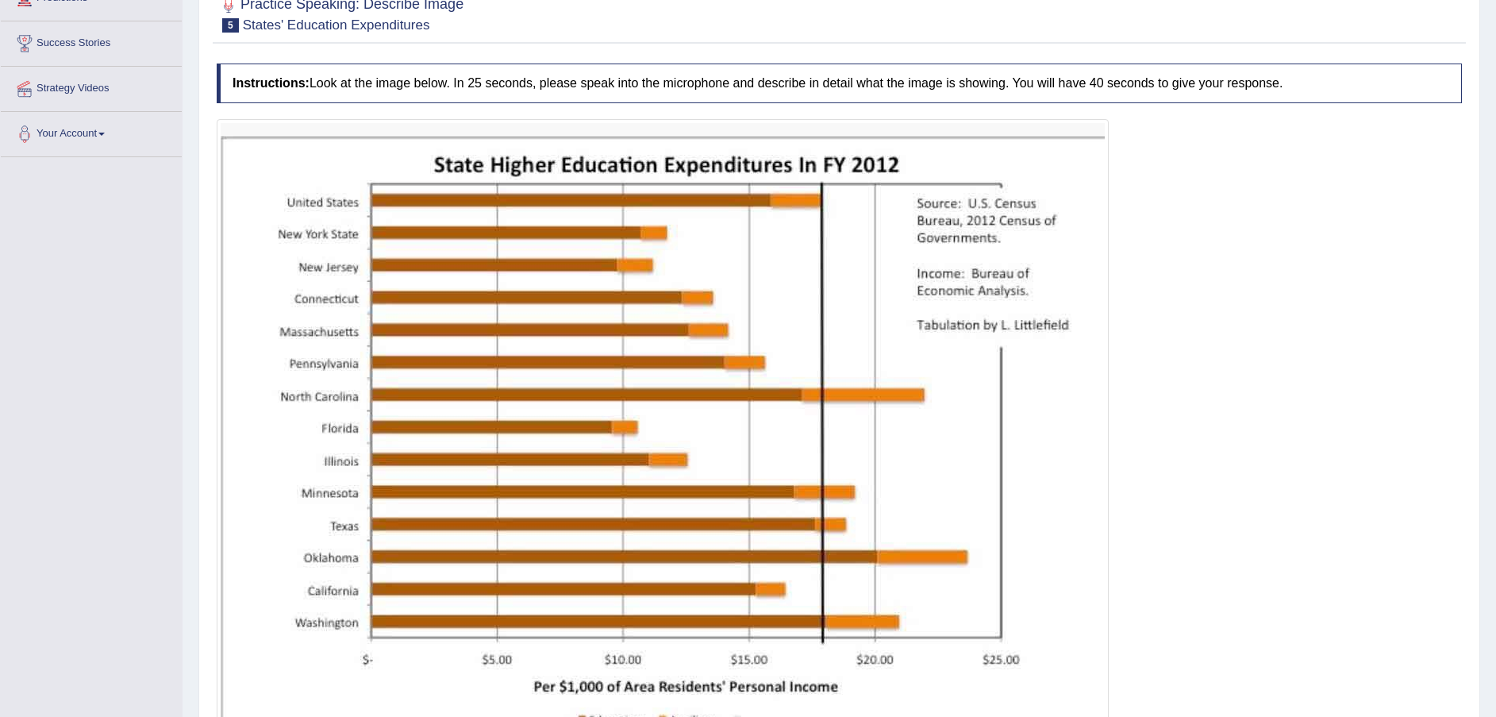
scroll to position [398, 0]
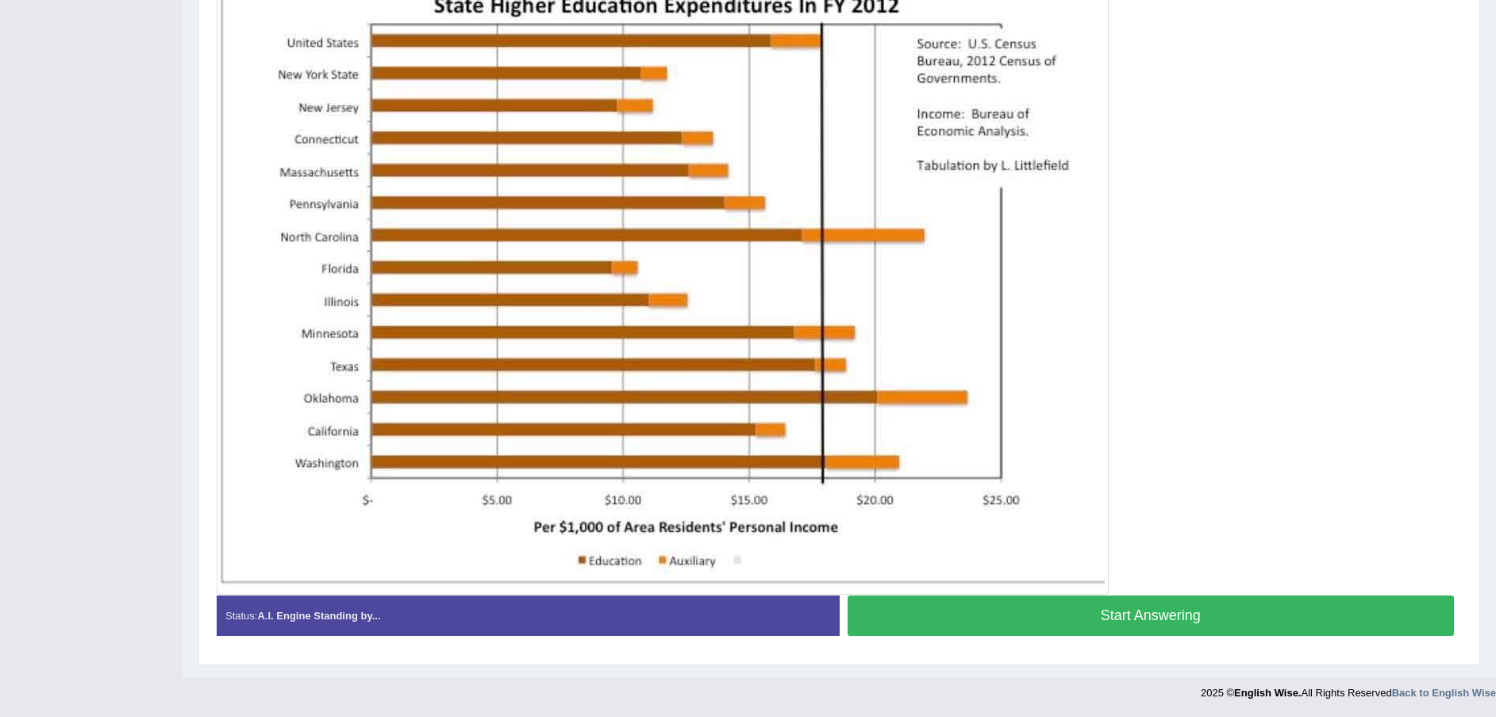
click at [901, 606] on button "Start Answering" at bounding box center [1151, 615] width 607 height 40
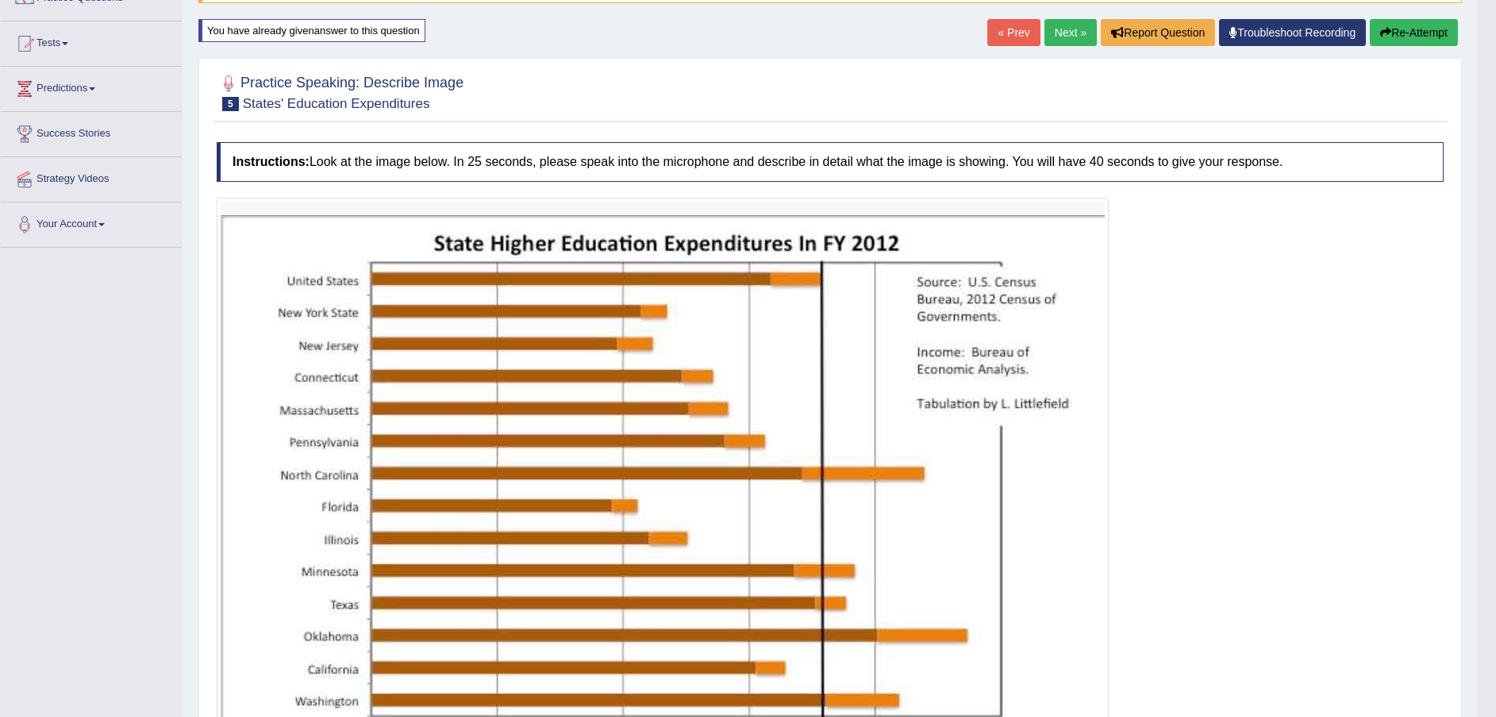
scroll to position [127, 0]
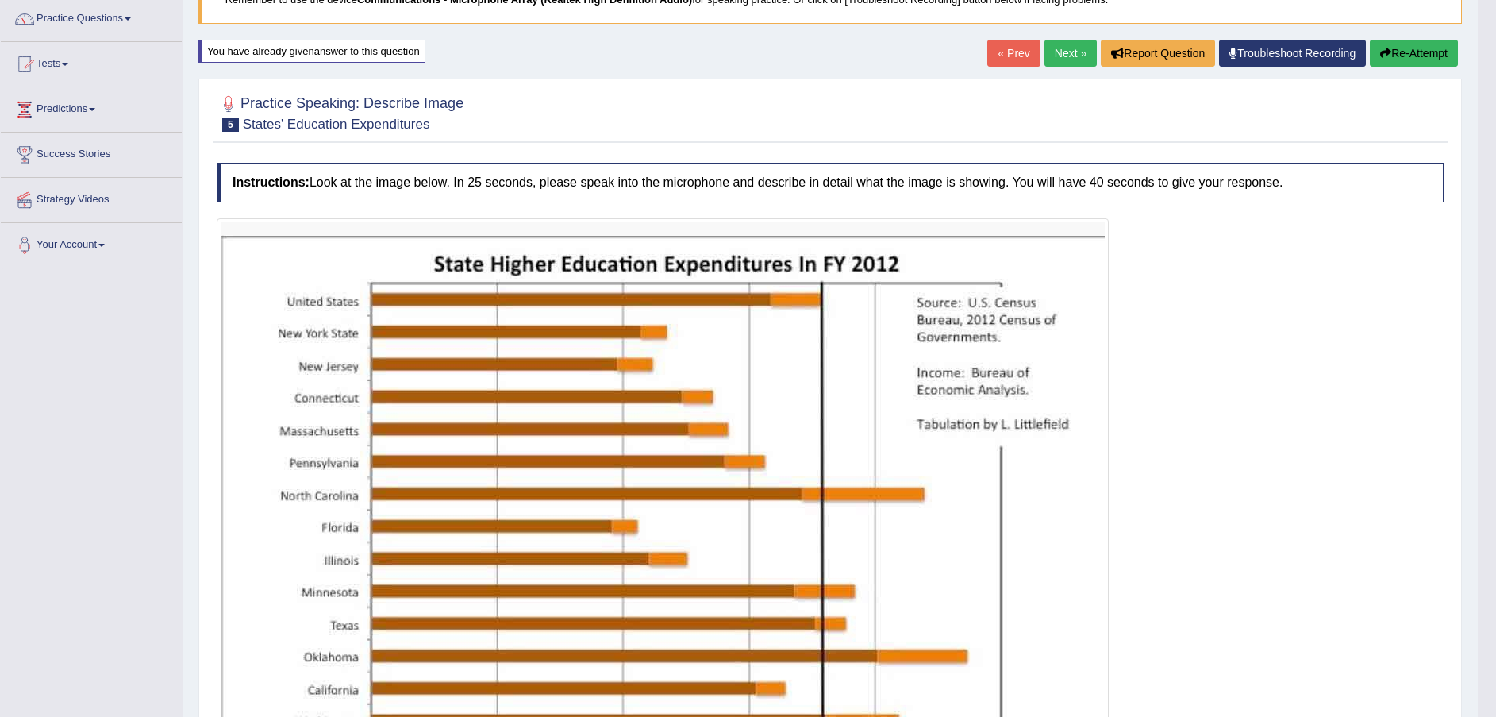
click at [1401, 56] on button "Re-Attempt" at bounding box center [1414, 53] width 88 height 27
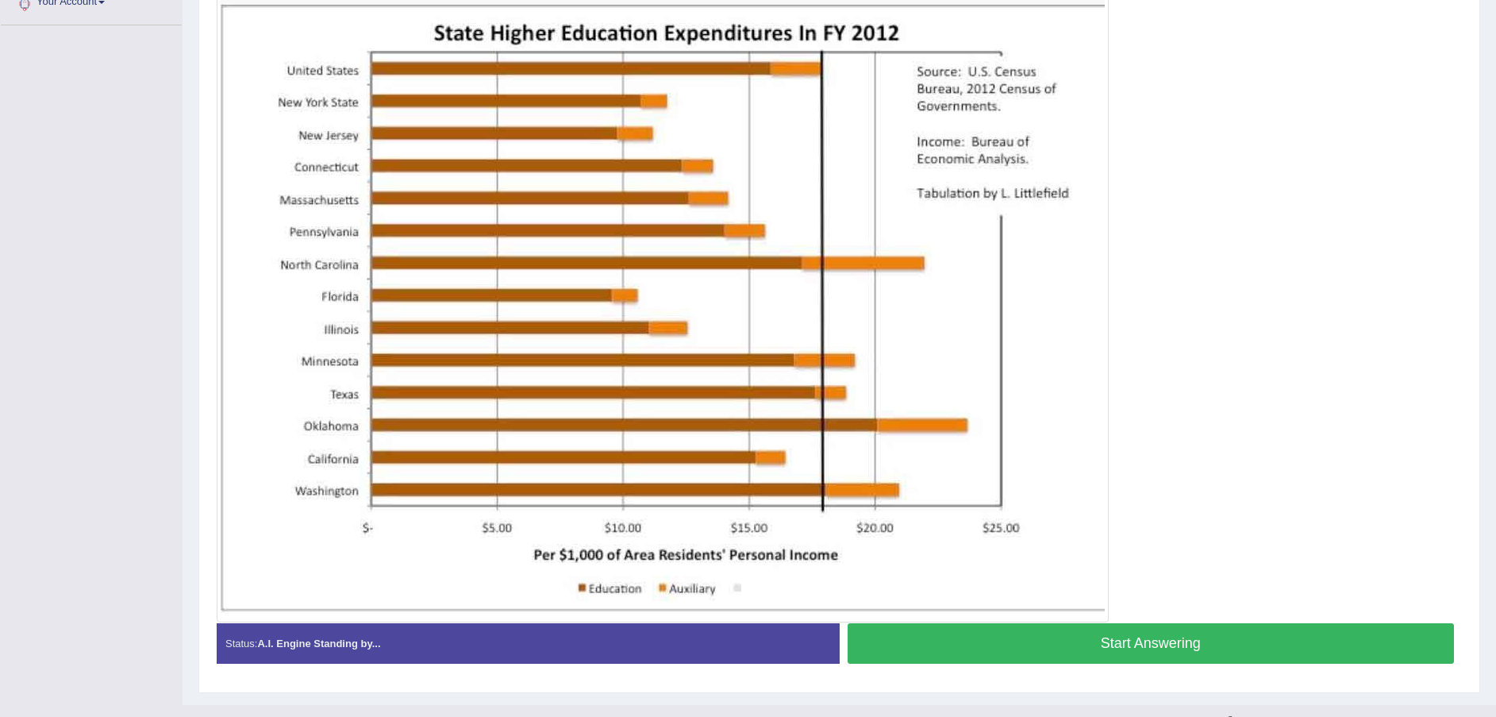
click at [1175, 648] on button "Start Answering" at bounding box center [1151, 643] width 607 height 40
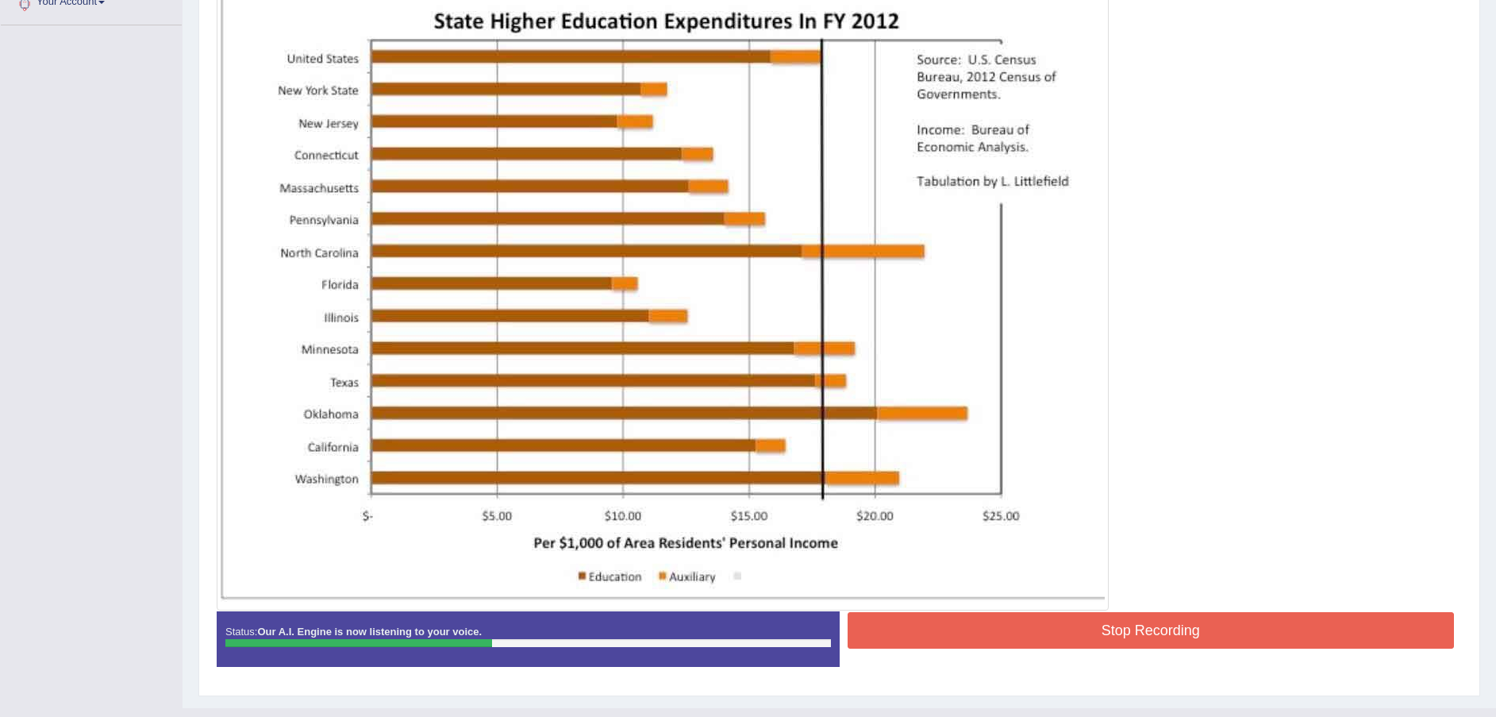
click at [1071, 623] on button "Stop Recording" at bounding box center [1151, 630] width 607 height 37
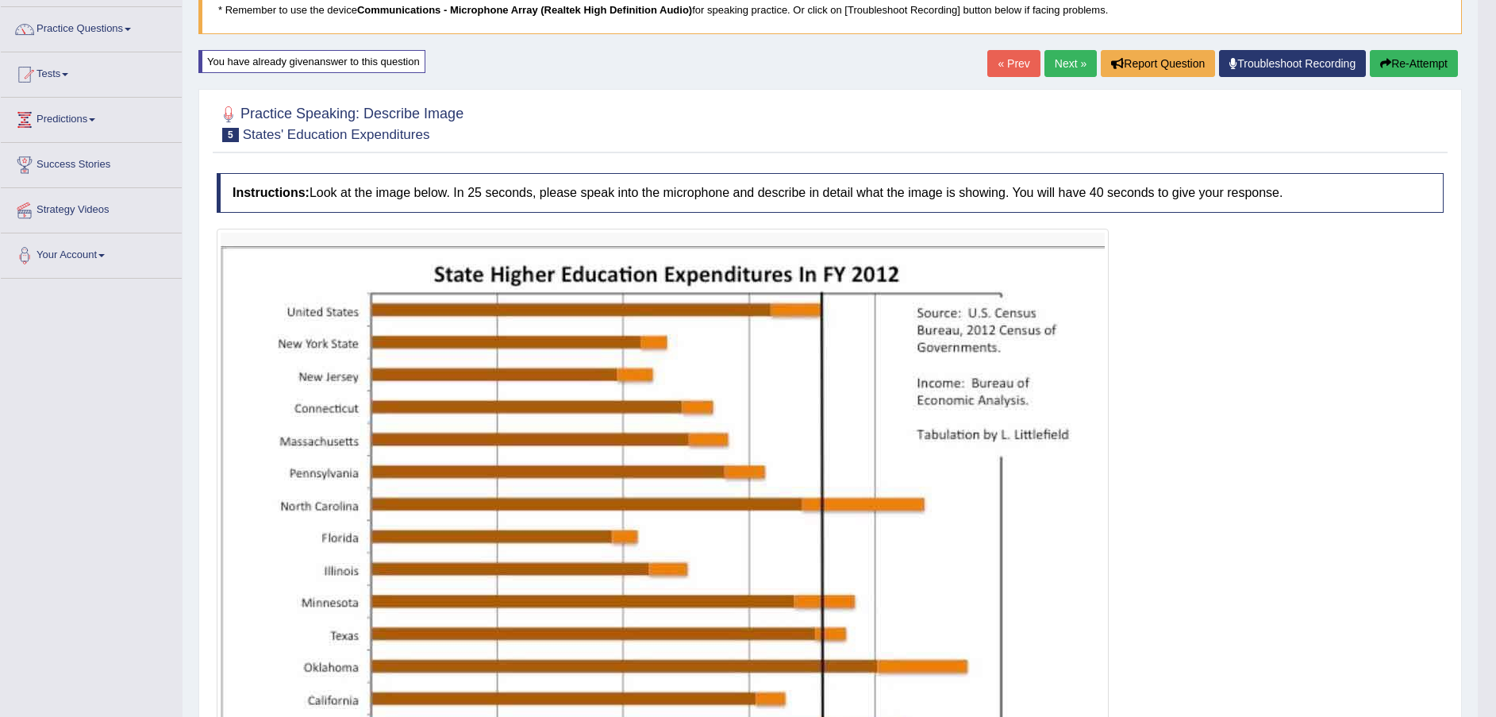
scroll to position [119, 0]
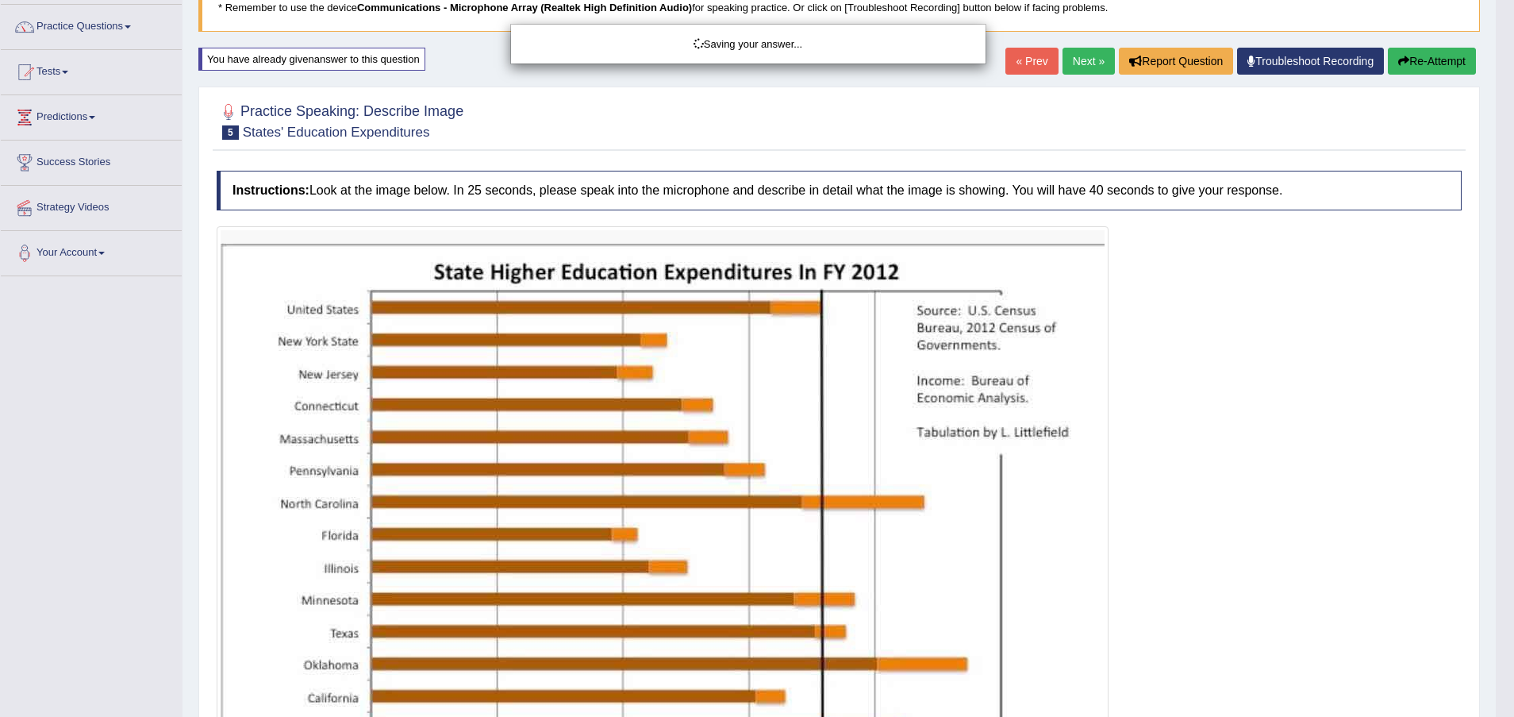
click at [1450, 56] on div "Saving your answer..." at bounding box center [757, 358] width 1514 height 717
click at [1428, 63] on div "Saving your answer..." at bounding box center [757, 358] width 1514 height 717
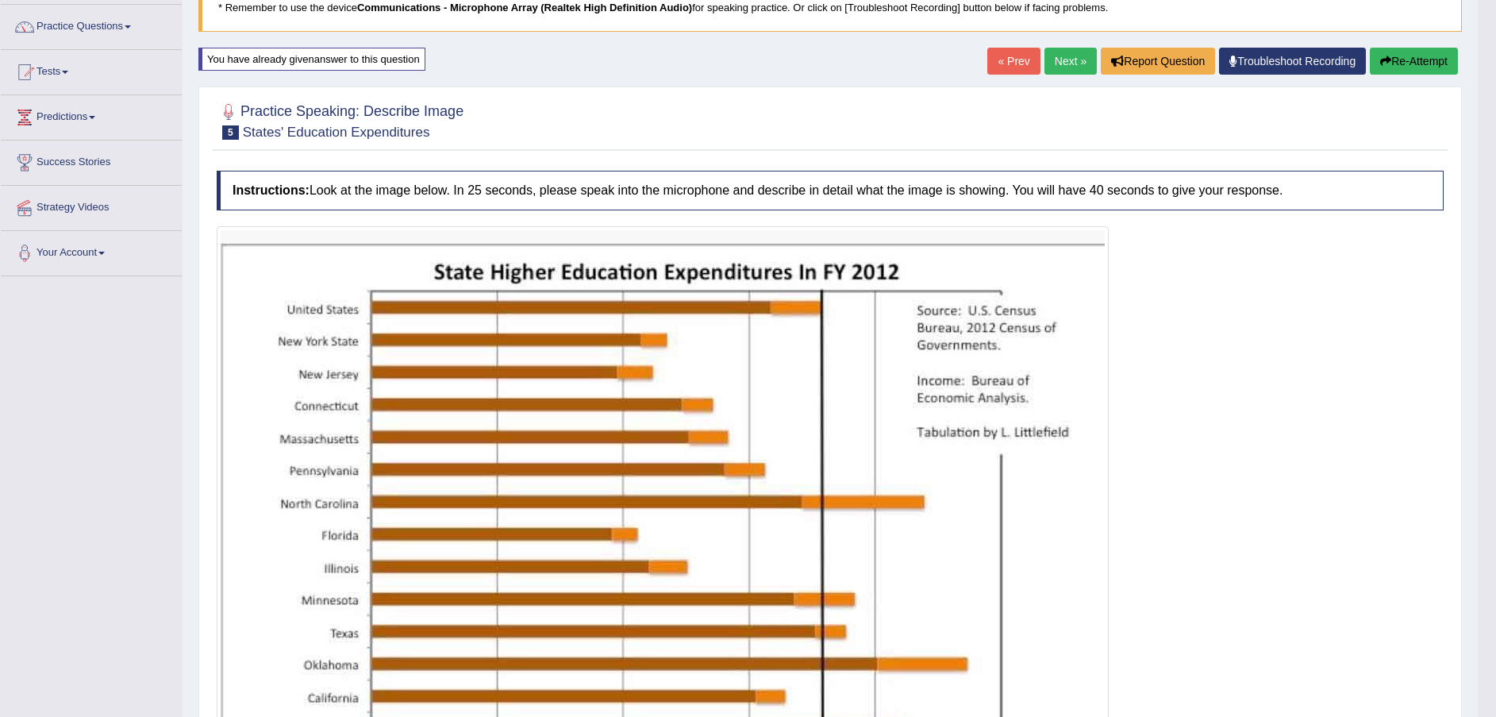
click at [1409, 56] on button "Re-Attempt" at bounding box center [1414, 61] width 88 height 27
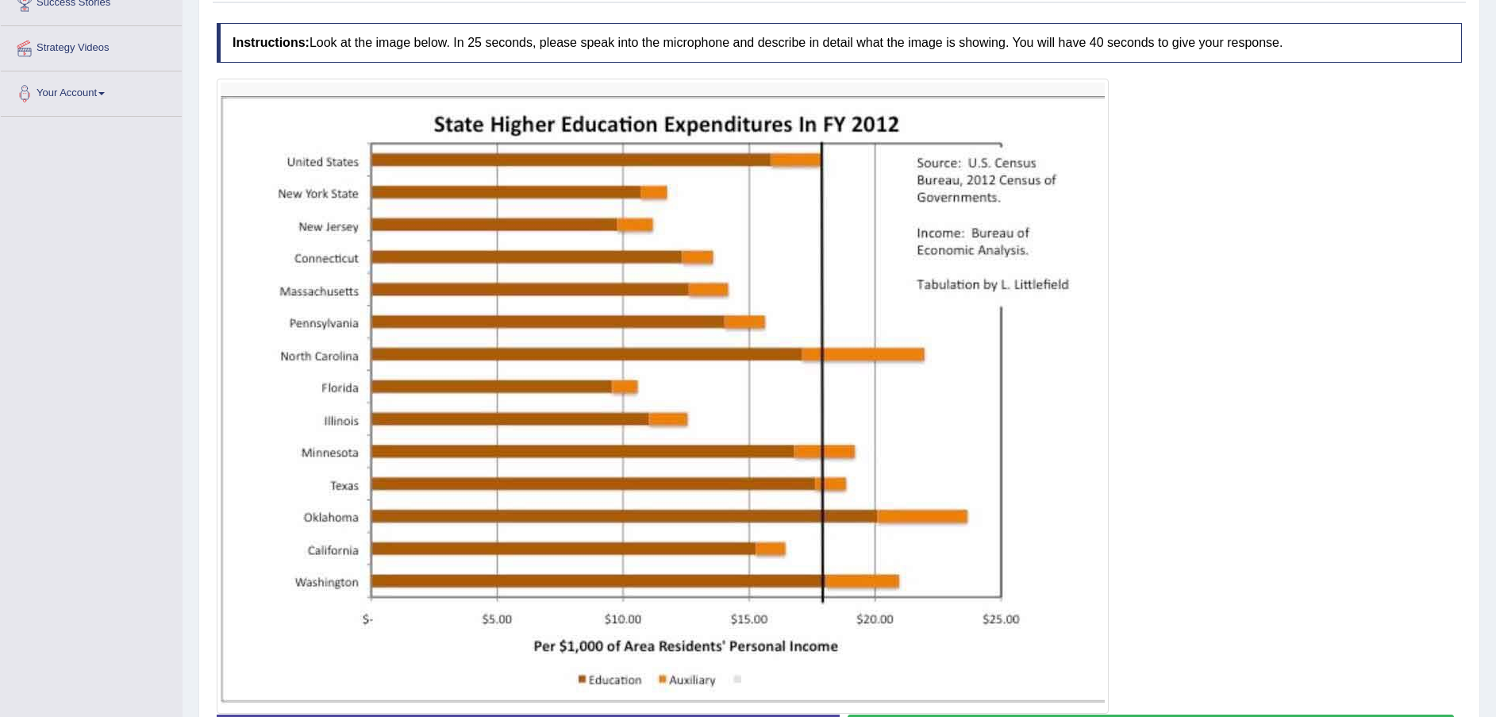
scroll to position [398, 0]
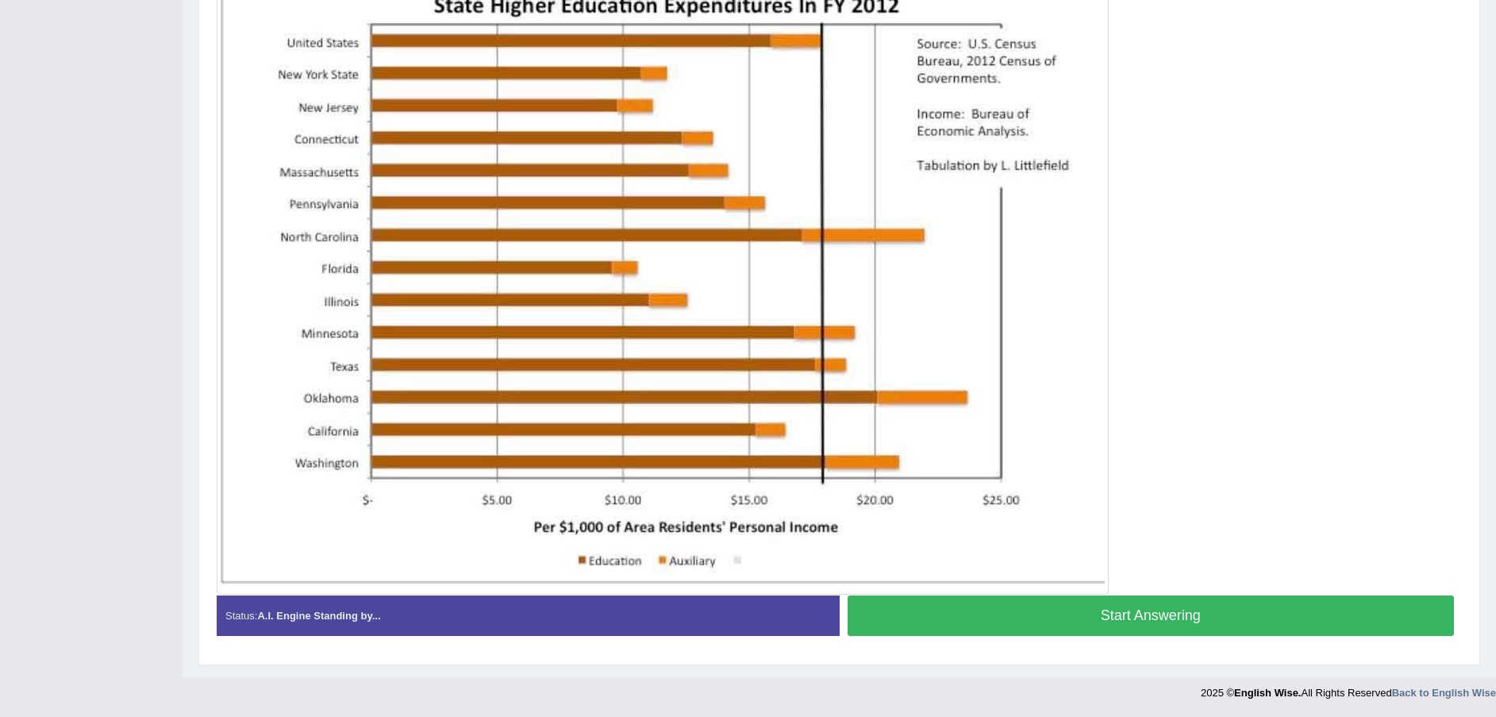
click at [1135, 610] on button "Start Answering" at bounding box center [1151, 615] width 607 height 40
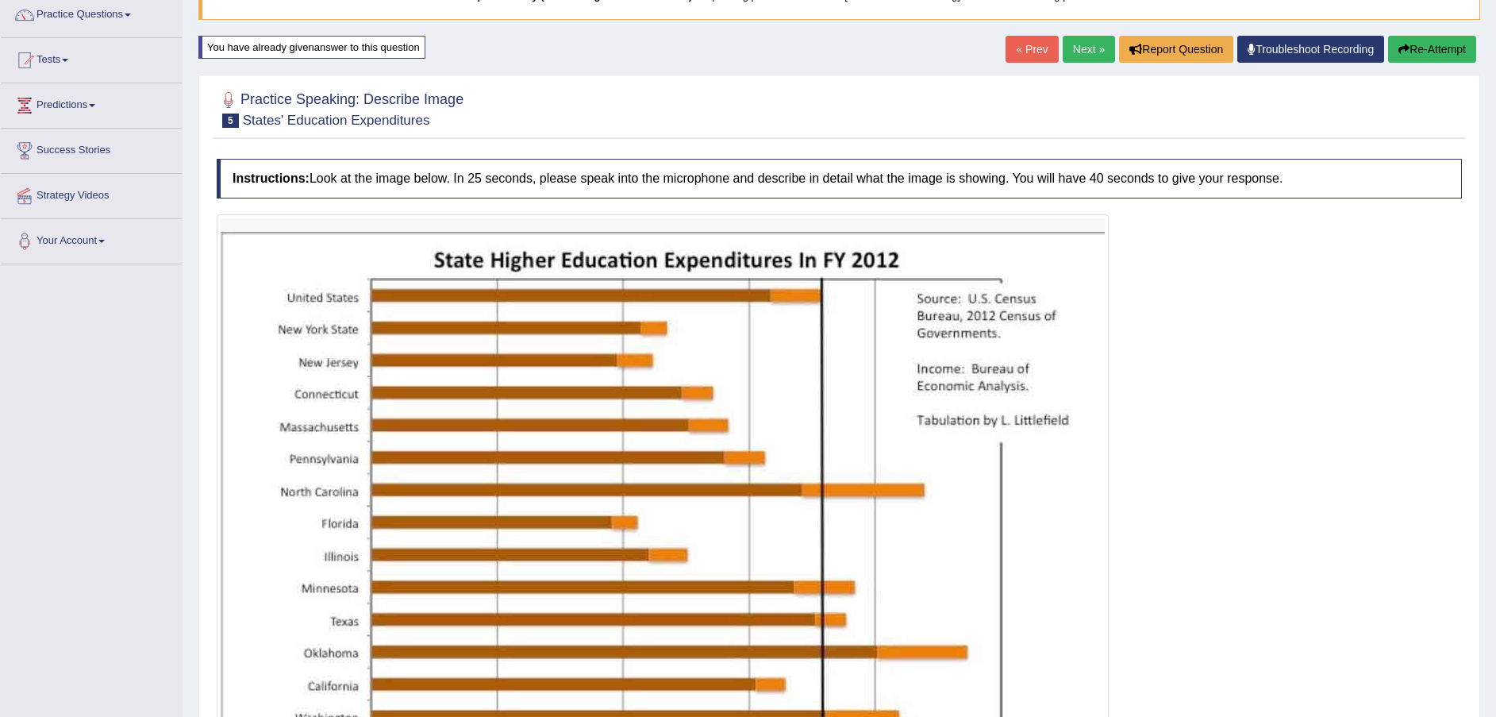
scroll to position [0, 0]
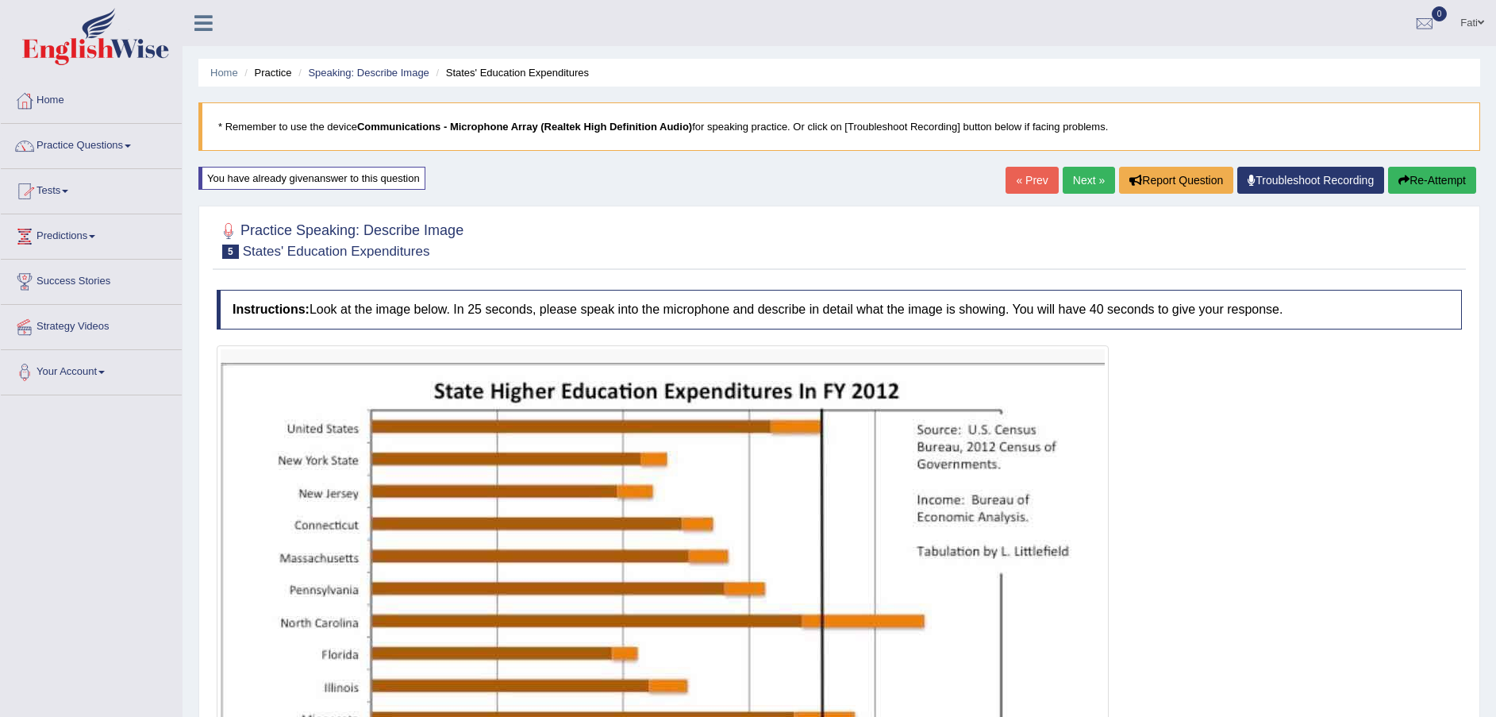
click at [60, 138] on link "Practice Questions" at bounding box center [91, 144] width 181 height 40
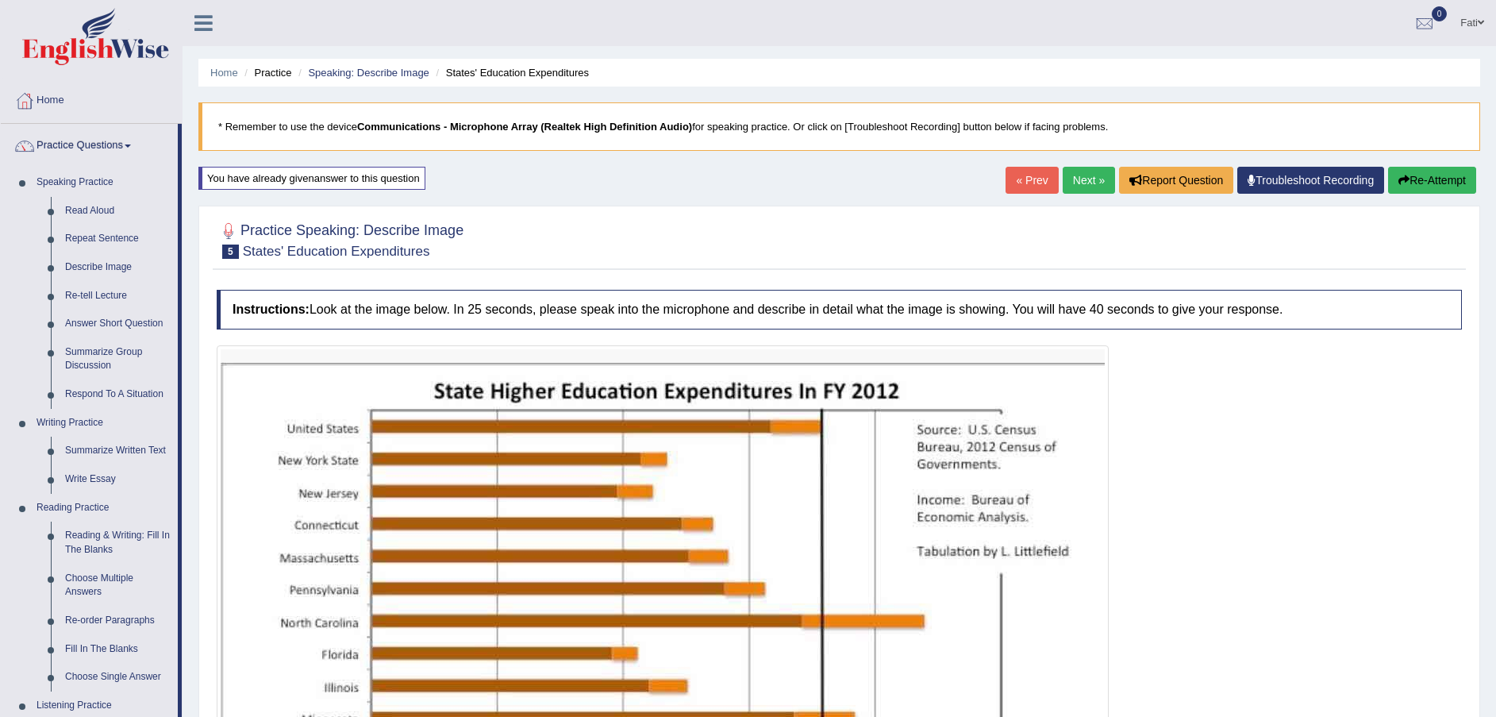
click at [106, 267] on link "Describe Image" at bounding box center [118, 267] width 120 height 29
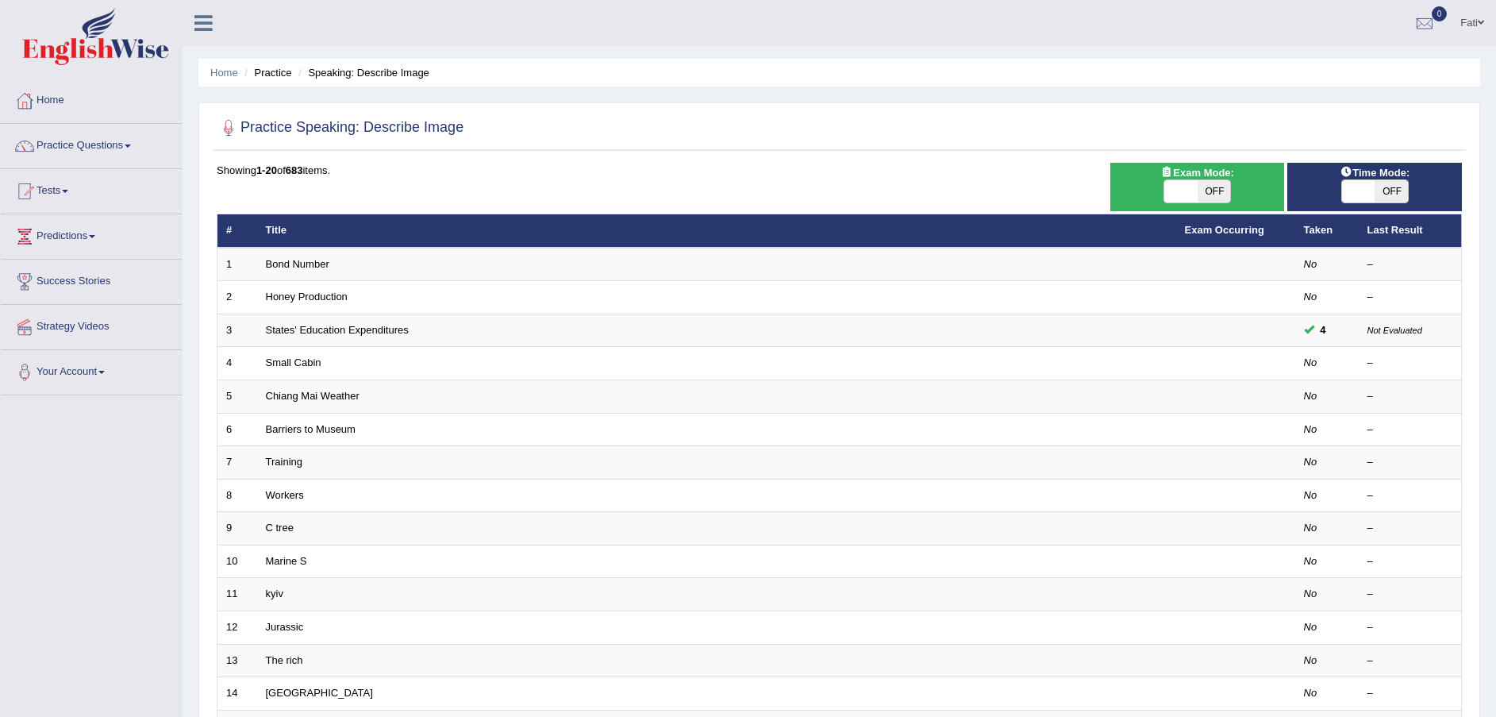
drag, startPoint x: 1219, startPoint y: 198, endPoint x: 1243, endPoint y: 194, distance: 24.1
click at [1221, 198] on span "OFF" at bounding box center [1214, 191] width 33 height 22
checkbox input "true"
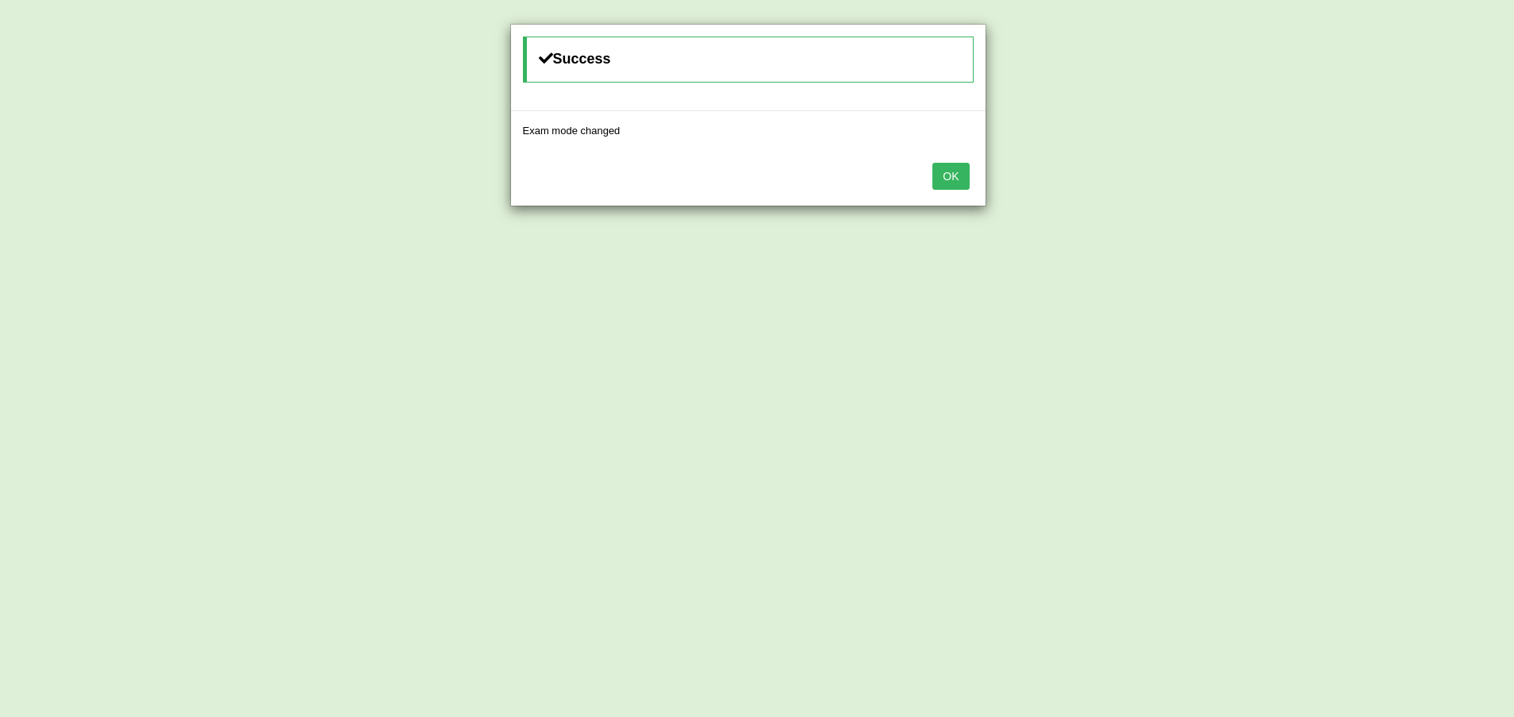
click at [947, 177] on button "OK" at bounding box center [951, 176] width 37 height 27
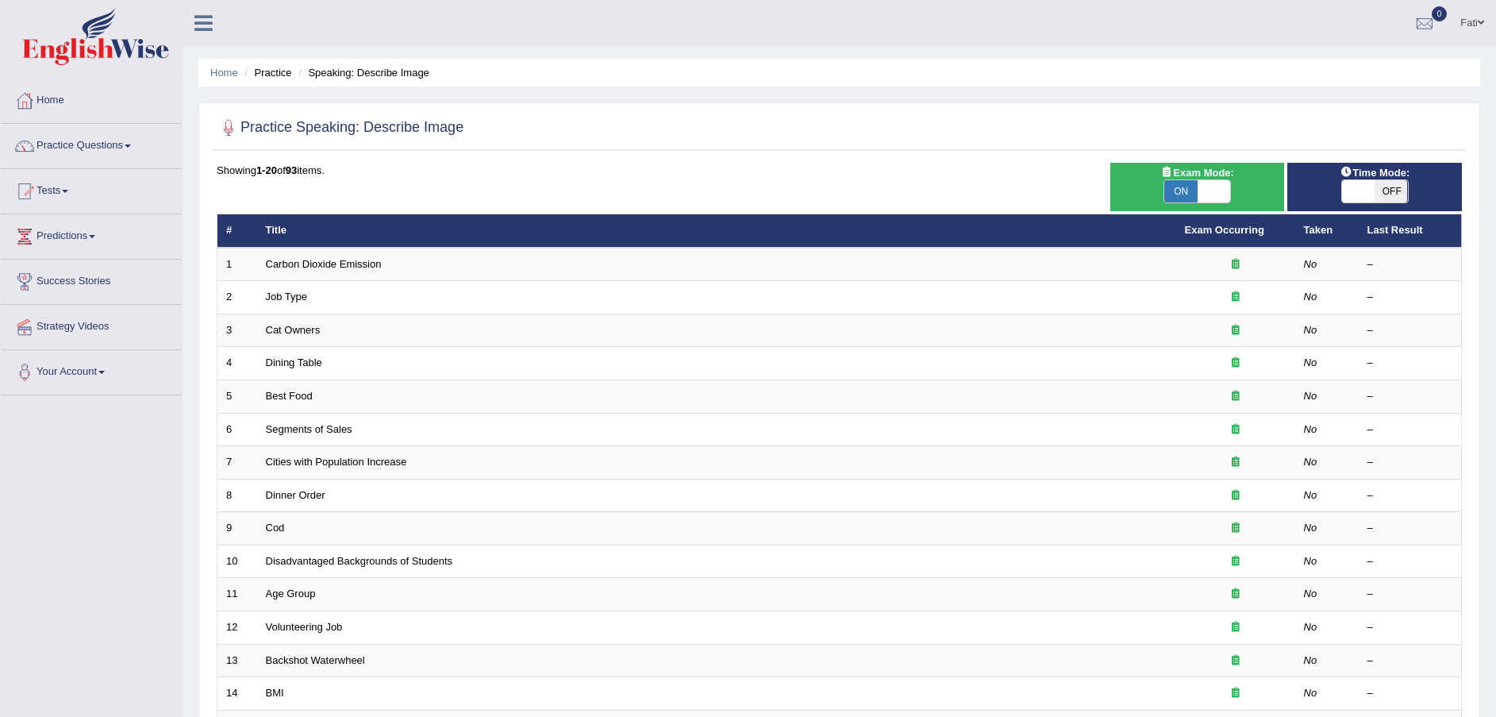
click at [1393, 190] on span "OFF" at bounding box center [1391, 191] width 33 height 22
checkbox input "true"
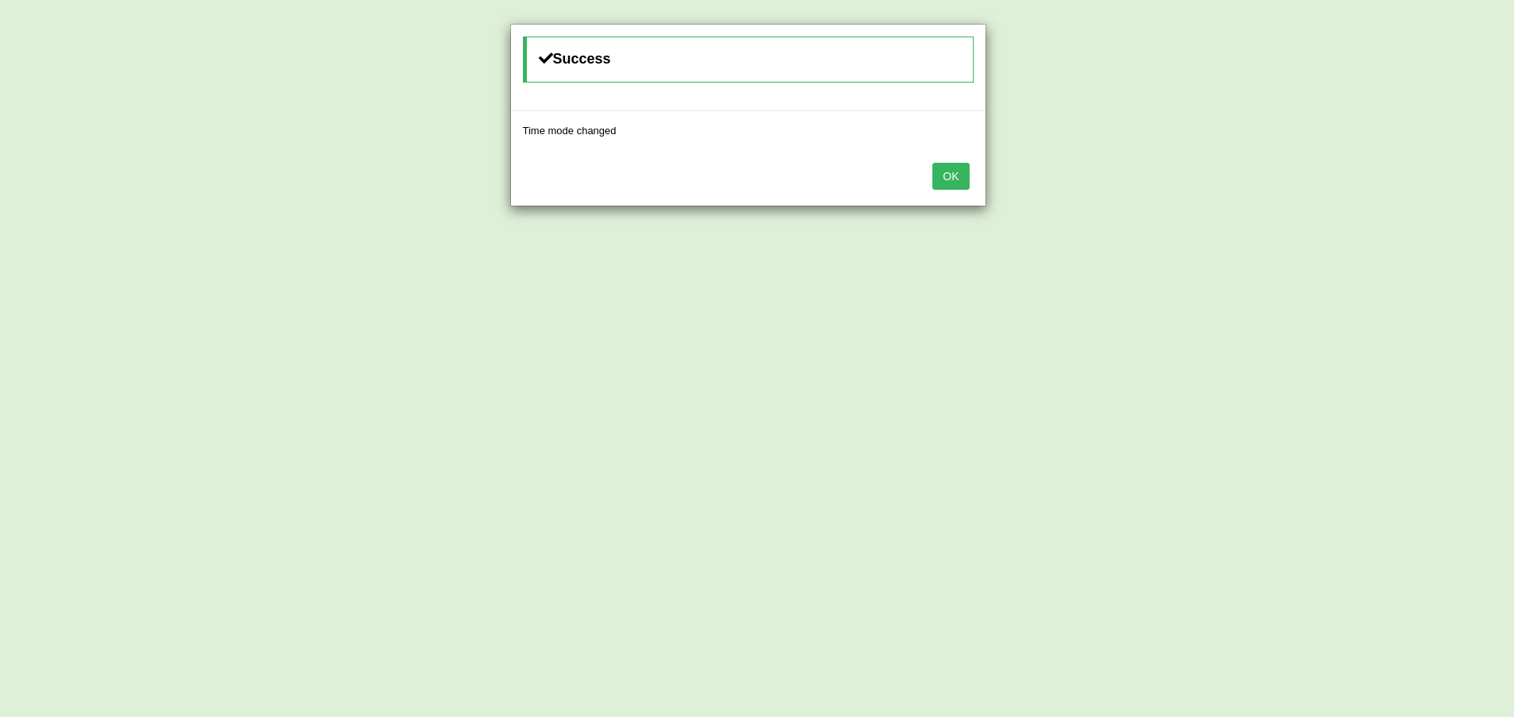
click at [954, 181] on button "OK" at bounding box center [951, 176] width 37 height 27
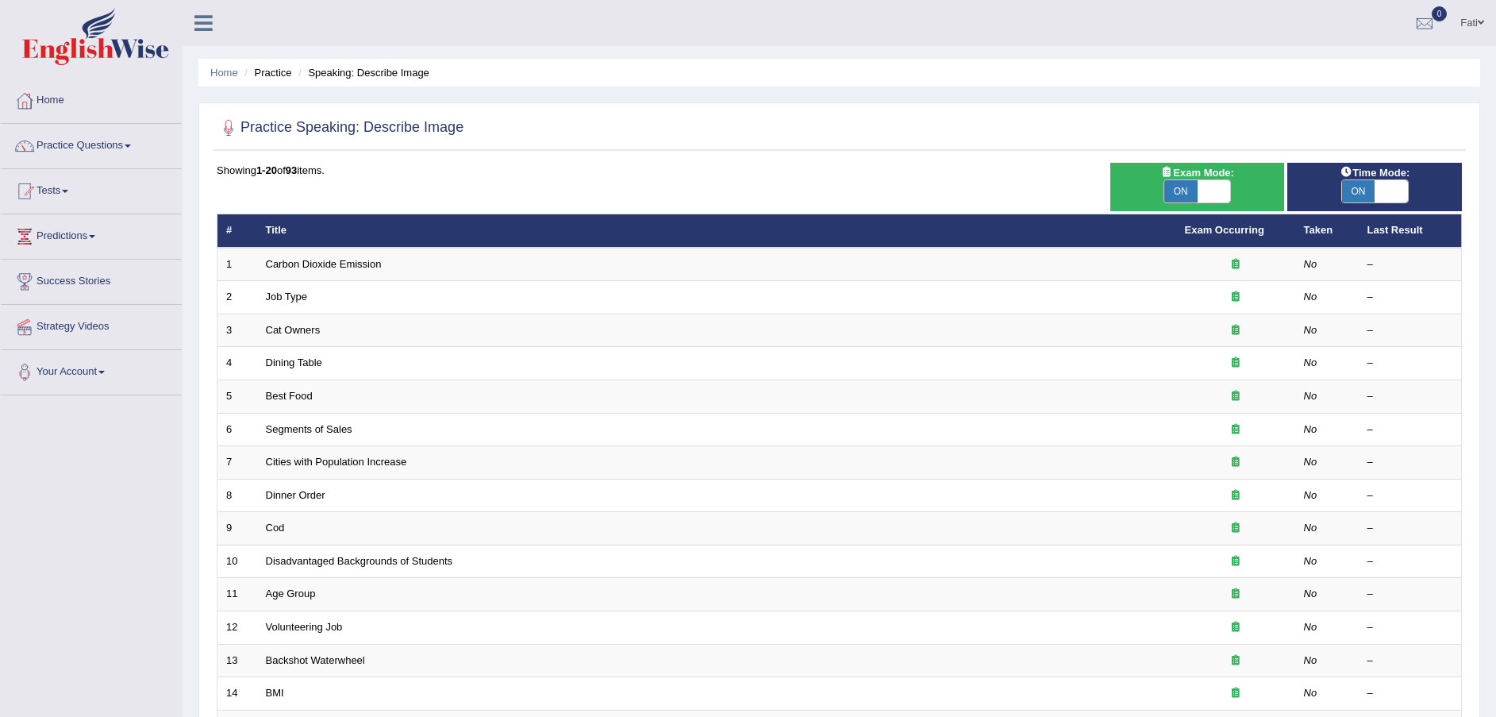
click at [336, 266] on link "Carbon Dioxide Emission" at bounding box center [324, 264] width 116 height 12
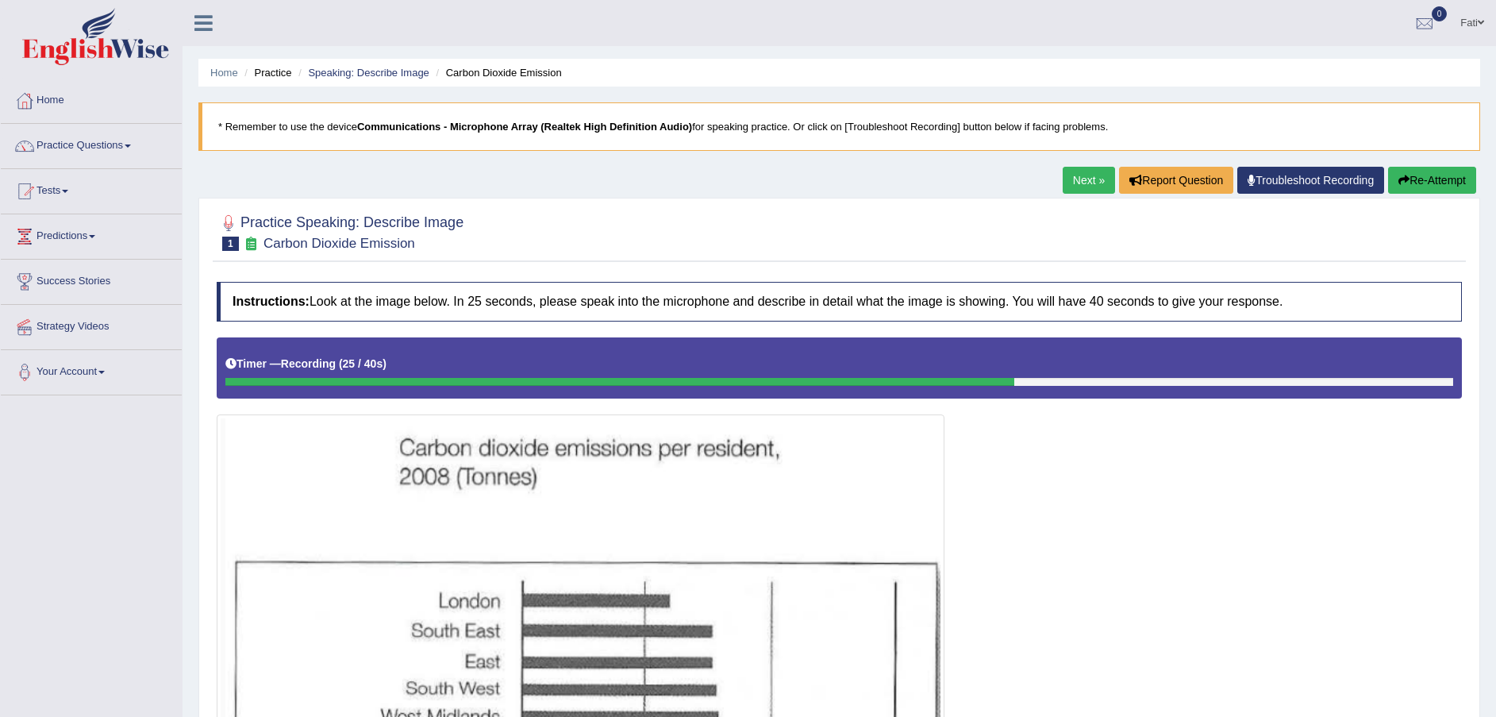
click at [1417, 180] on button "Re-Attempt" at bounding box center [1432, 180] width 88 height 27
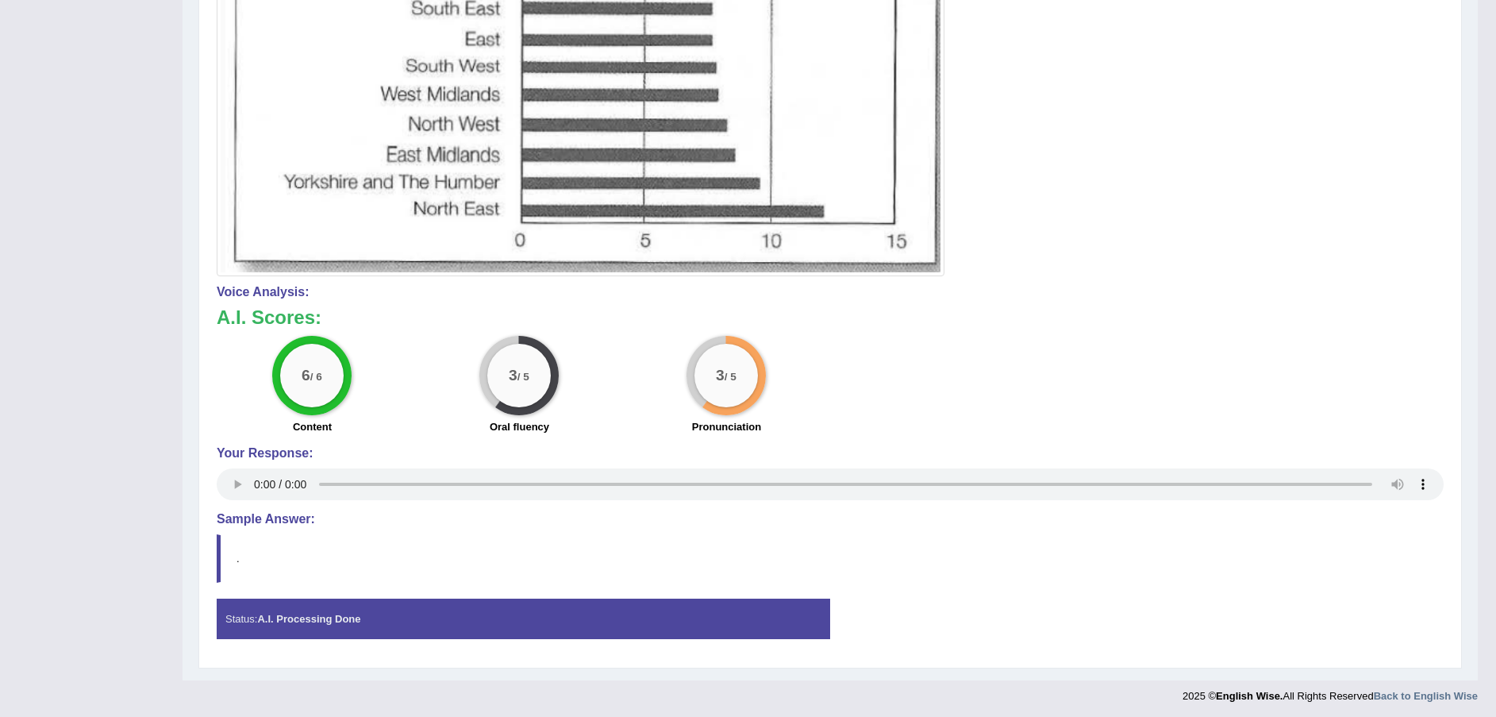
scroll to position [625, 0]
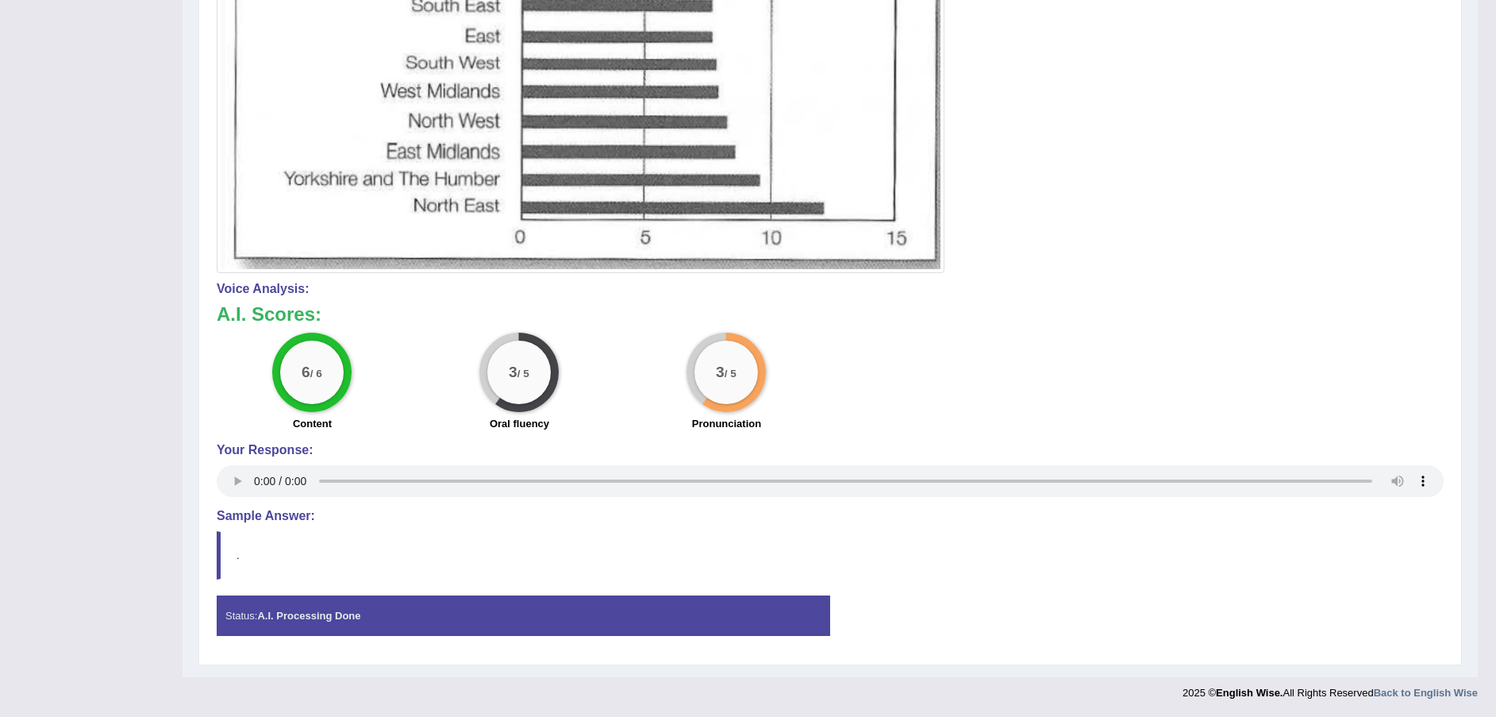
click at [1110, 379] on div "6 / 6 Content 3 / 5 Oral fluency 3 / 5 Pronunciation" at bounding box center [830, 384] width 1243 height 102
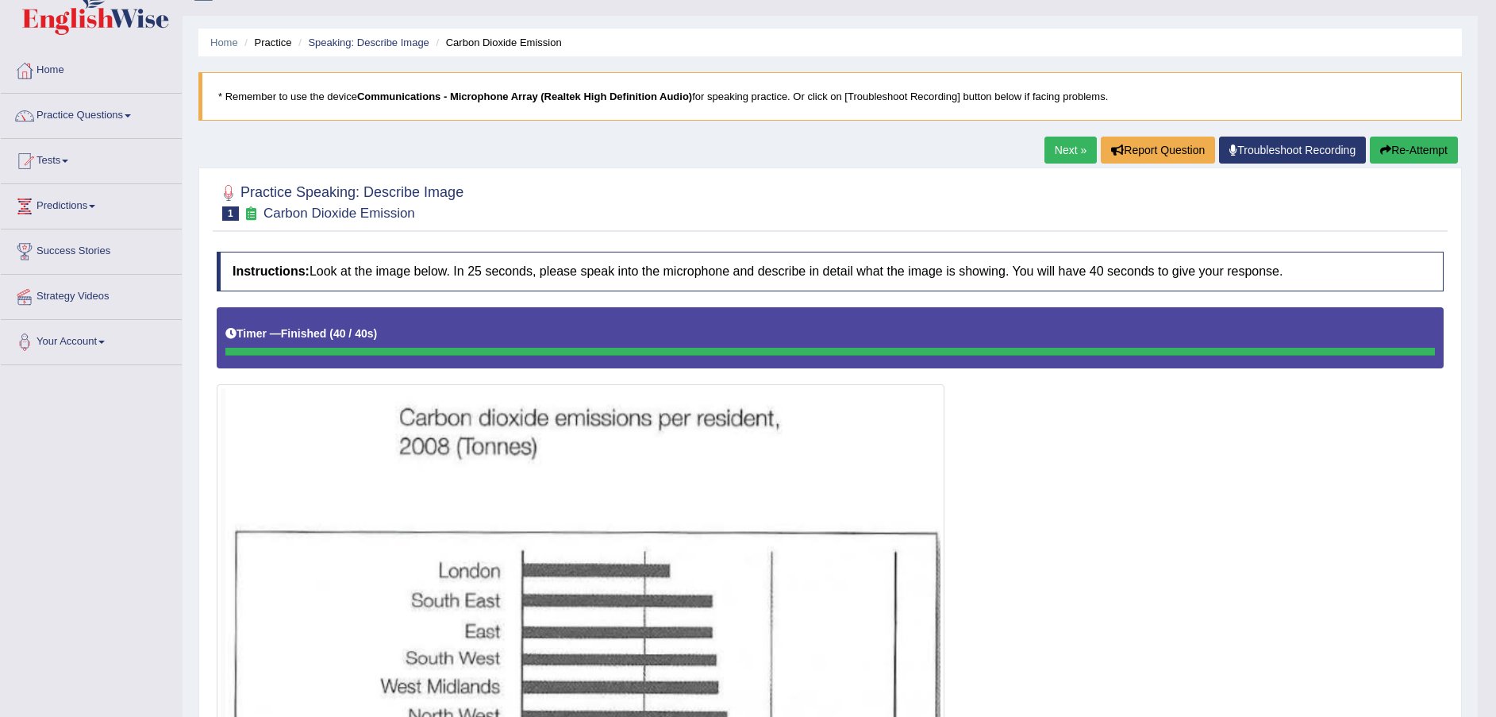
scroll to position [0, 0]
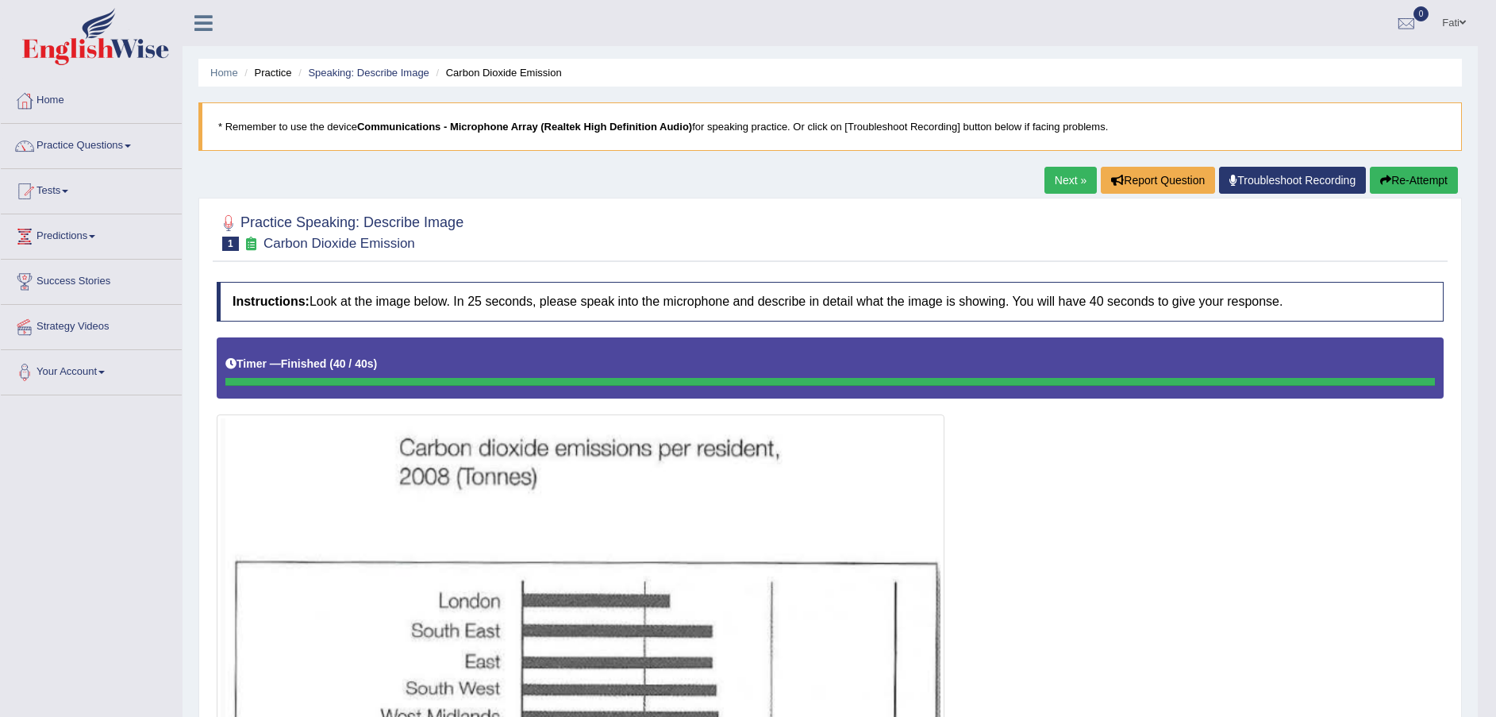
click at [1399, 184] on button "Re-Attempt" at bounding box center [1414, 180] width 88 height 27
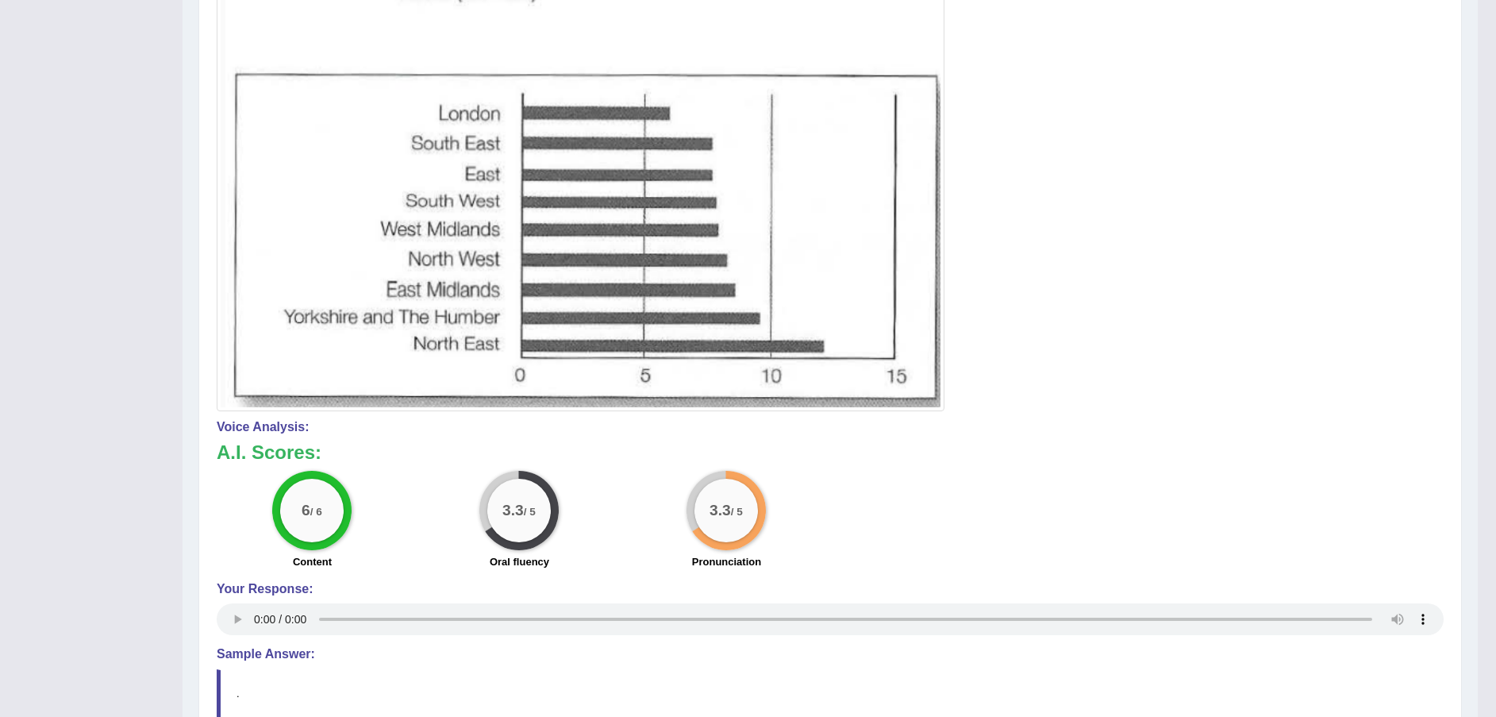
scroll to position [633, 0]
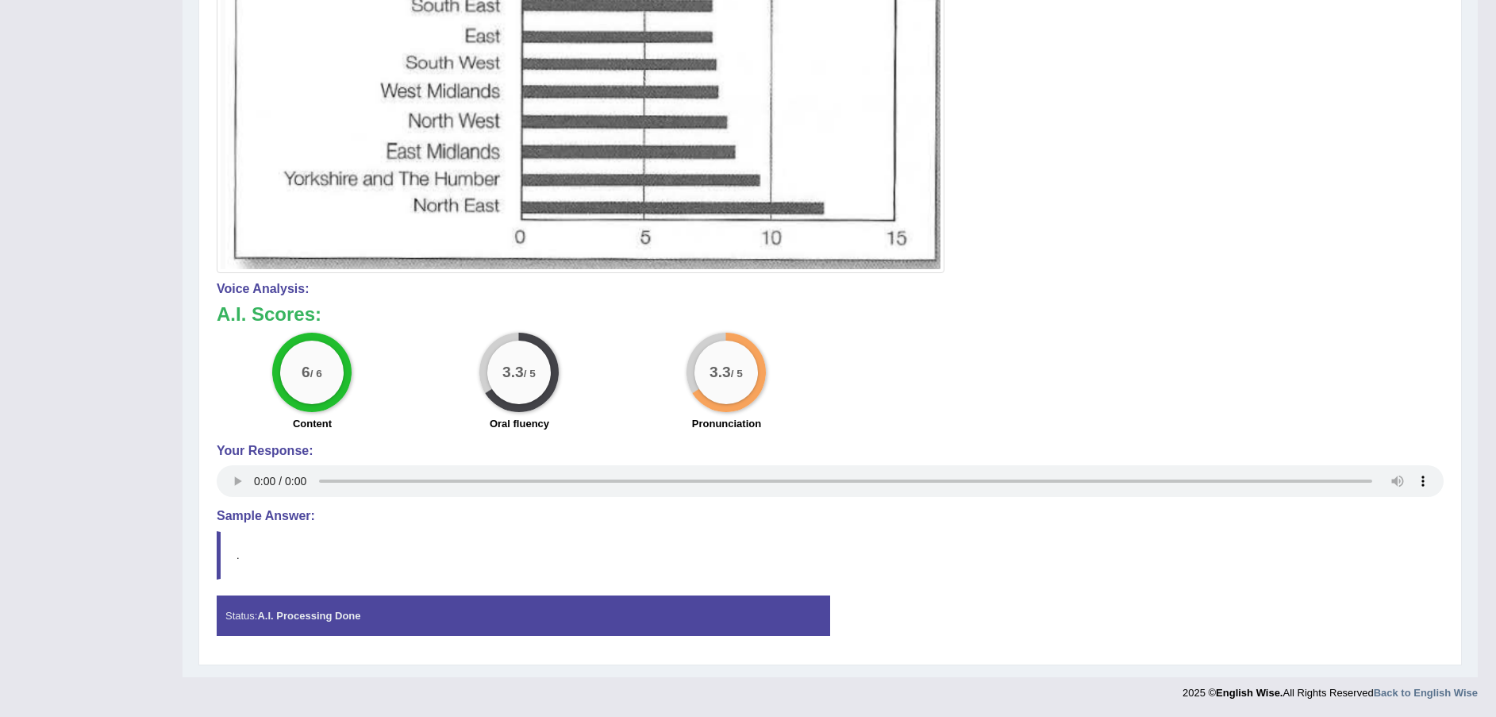
click at [229, 514] on h4 "Sample Answer:" at bounding box center [830, 516] width 1227 height 14
click at [234, 514] on h4 "Sample Answer:" at bounding box center [830, 516] width 1227 height 14
click at [303, 615] on strong "A.I. Processing Done" at bounding box center [308, 616] width 103 height 12
click at [248, 508] on div "Instructions: Look at the image below. In 25 seconds, please speak into the mic…" at bounding box center [830, 152] width 1235 height 1008
click at [248, 521] on h4 "Sample Answer:" at bounding box center [830, 516] width 1227 height 14
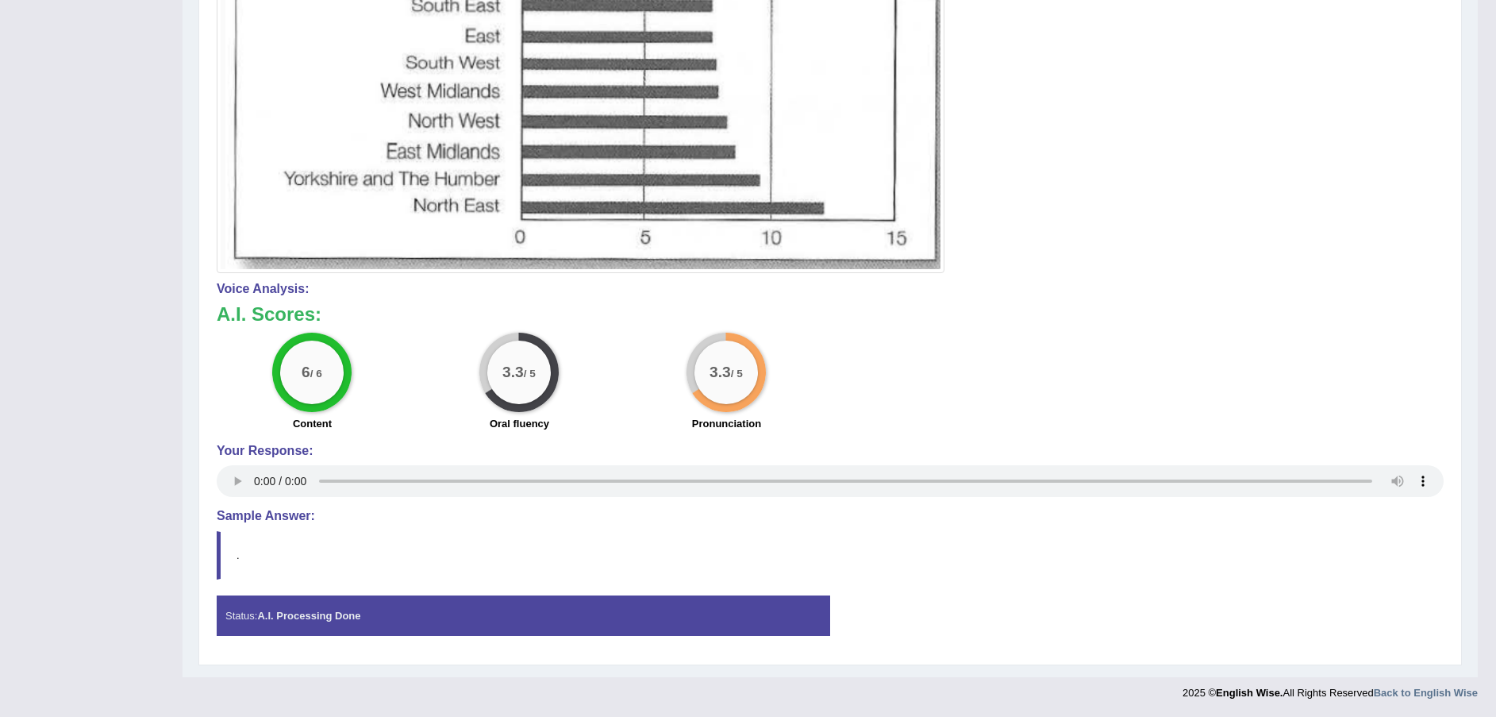
click at [254, 514] on h4 "Sample Answer:" at bounding box center [830, 516] width 1227 height 14
click at [726, 386] on div "3.3 / 5" at bounding box center [725, 371] width 63 height 63
click at [725, 379] on big "3.3" at bounding box center [720, 371] width 21 height 17
drag, startPoint x: 725, startPoint y: 379, endPoint x: 720, endPoint y: 409, distance: 29.7
click at [725, 395] on div "3.3 / 5" at bounding box center [725, 371] width 63 height 63
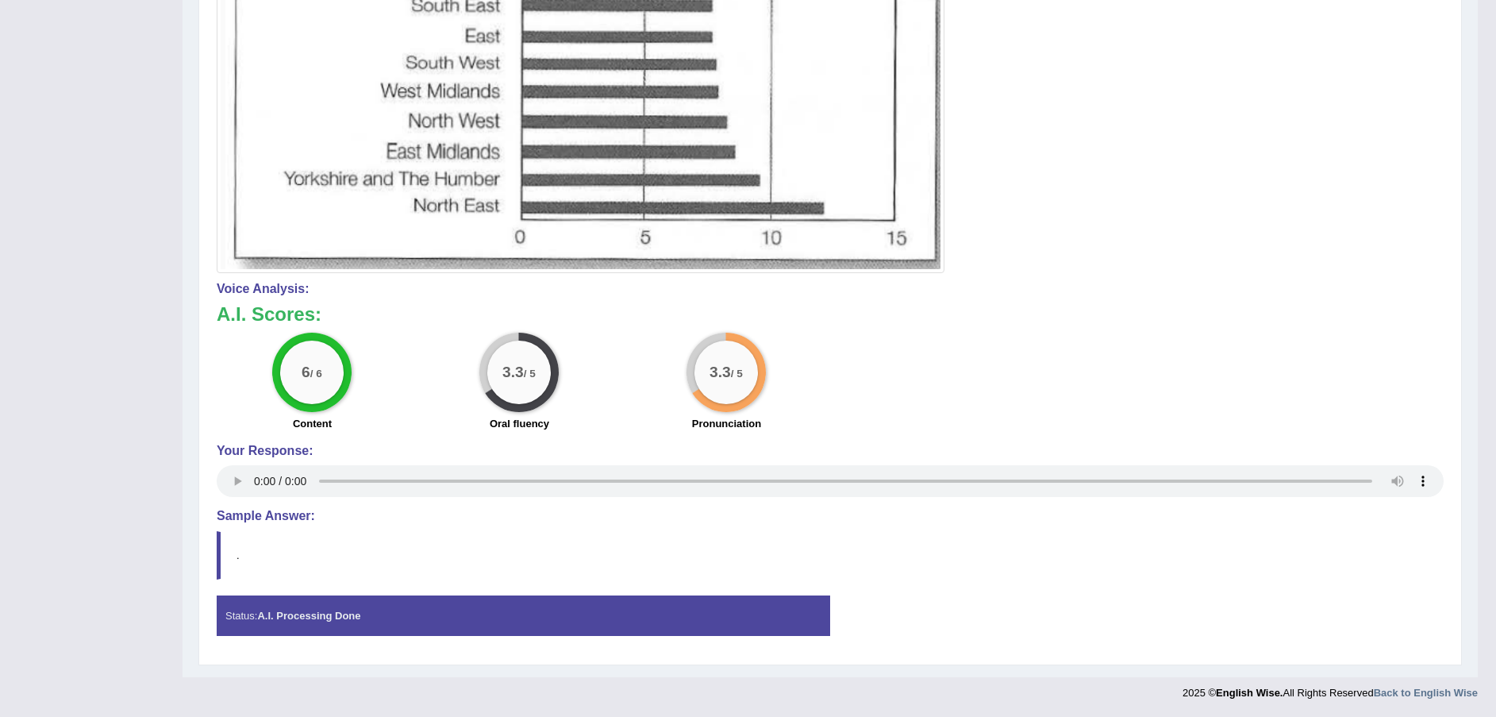
click at [712, 420] on label "Pronunciation" at bounding box center [726, 423] width 69 height 15
click at [712, 423] on label "Pronunciation" at bounding box center [726, 423] width 69 height 15
click at [510, 369] on big "3.3" at bounding box center [513, 371] width 21 height 17
drag, startPoint x: 327, startPoint y: 372, endPoint x: 330, endPoint y: 383, distance: 10.8
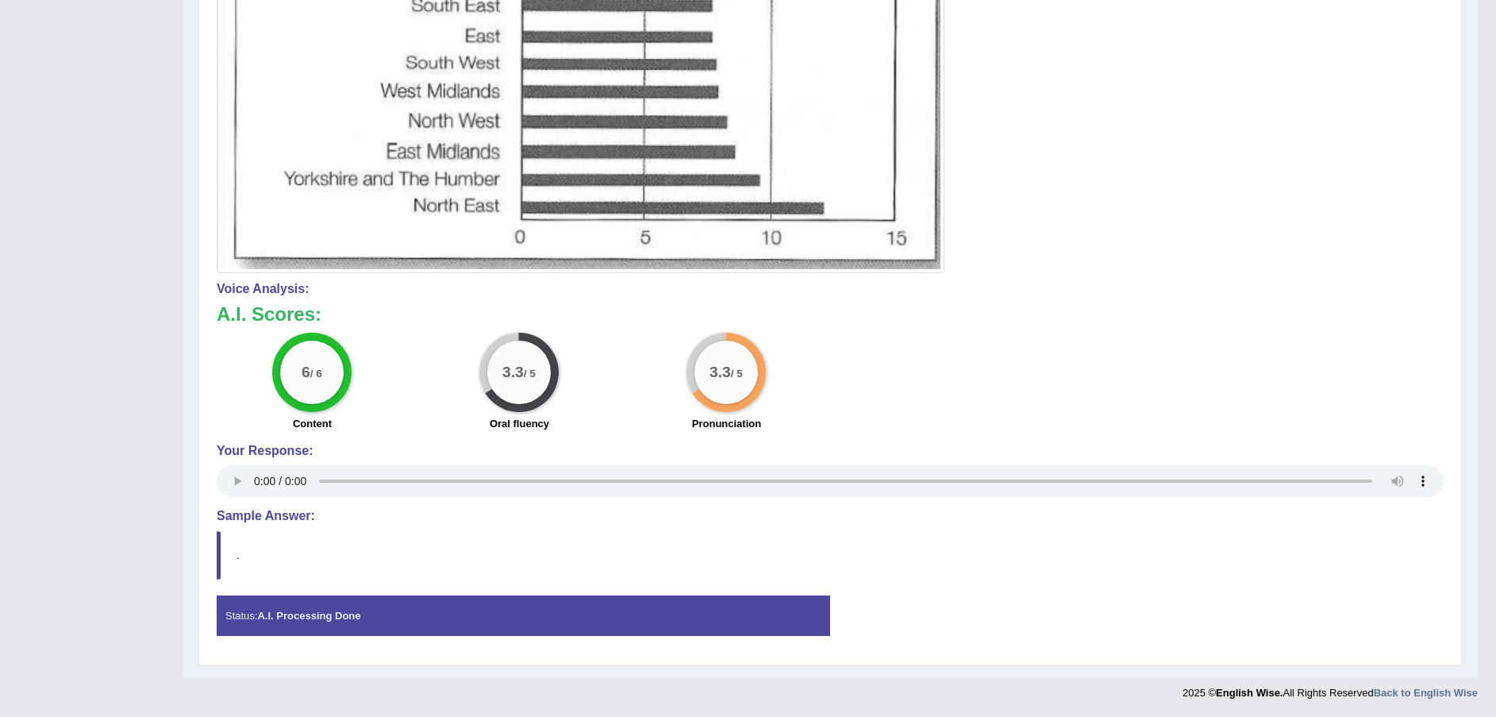
click at [330, 381] on div "6 / 6" at bounding box center [311, 371] width 63 height 63
click at [267, 287] on h4 "Voice Analysis:" at bounding box center [830, 289] width 1227 height 14
click at [269, 287] on h4 "Voice Analysis:" at bounding box center [830, 289] width 1227 height 14
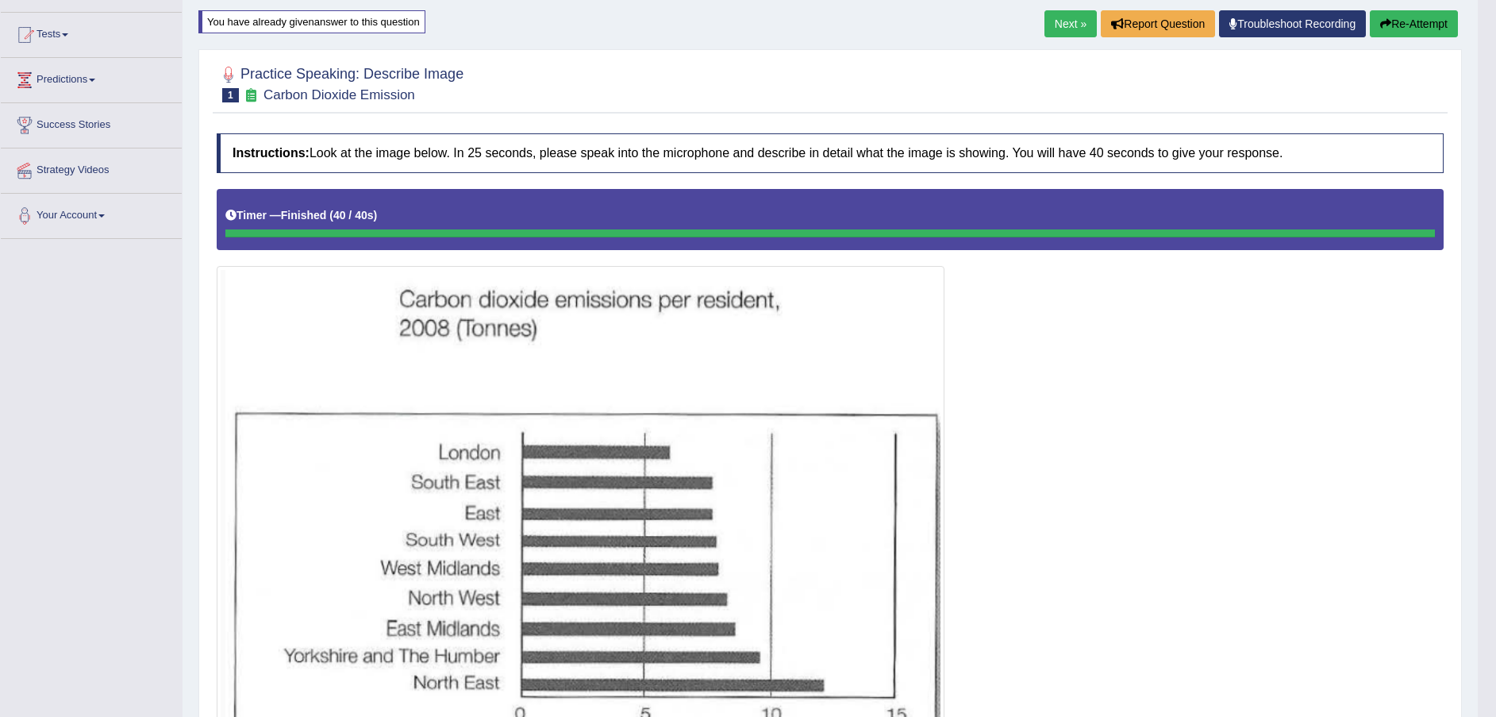
scroll to position [38, 0]
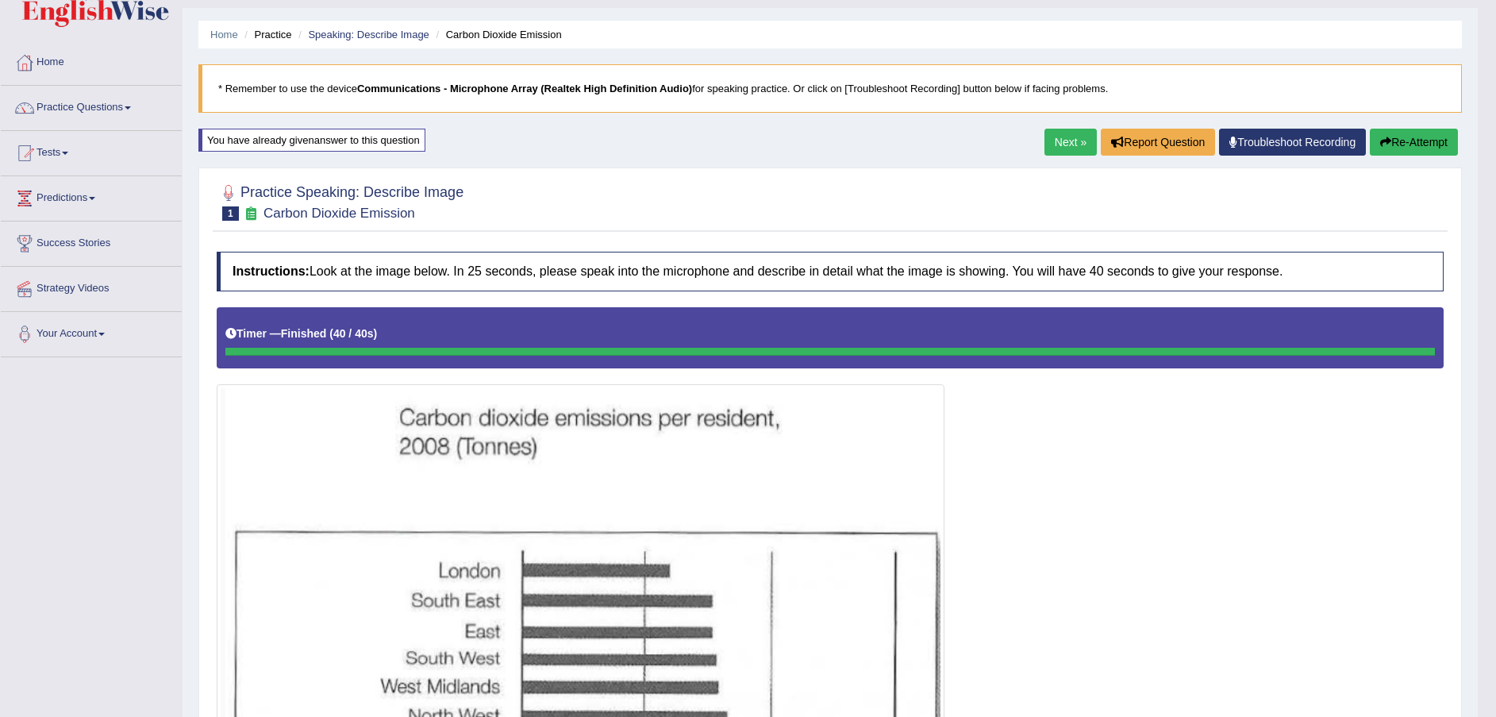
click at [1074, 281] on h4 "Instructions: Look at the image below. In 25 seconds, please speak into the mic…" at bounding box center [830, 272] width 1227 height 40
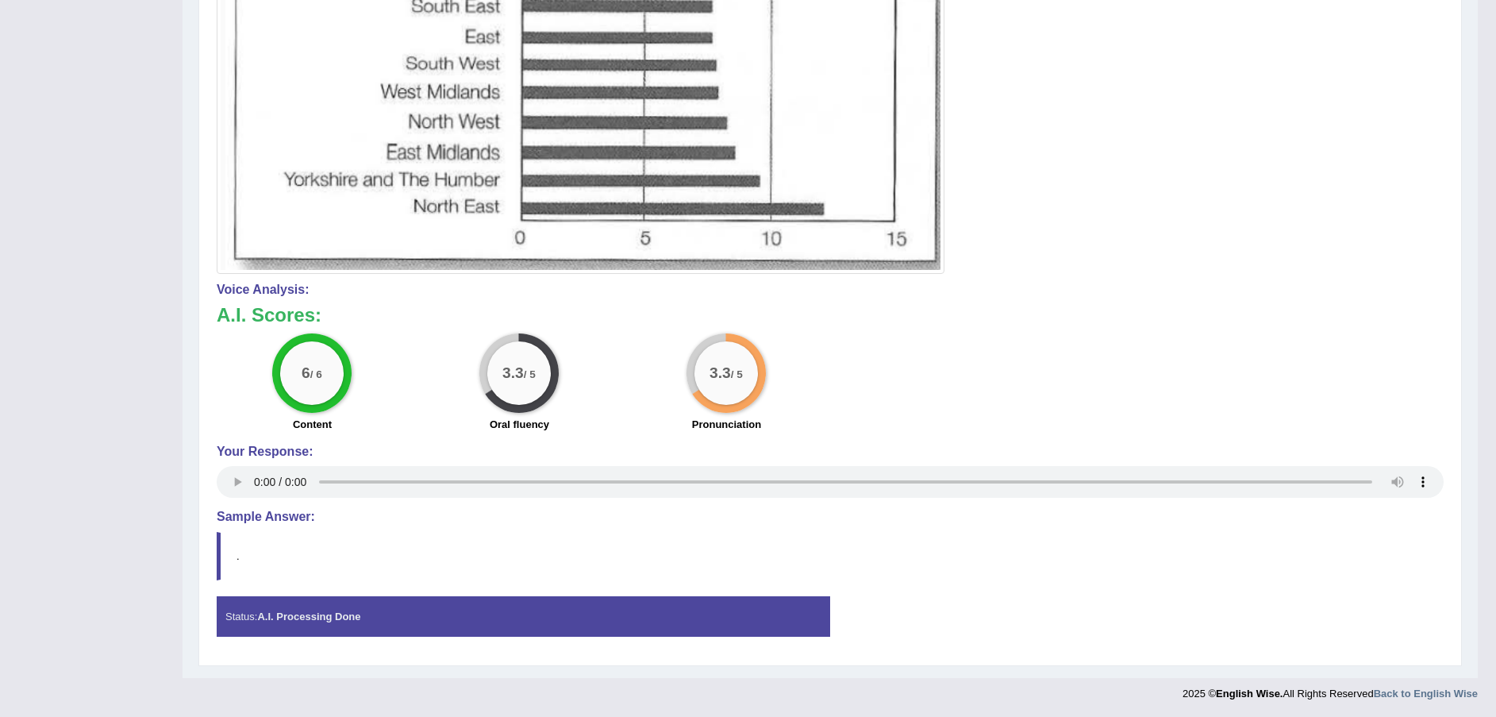
scroll to position [633, 0]
click at [748, 576] on blockquote "." at bounding box center [830, 555] width 1227 height 48
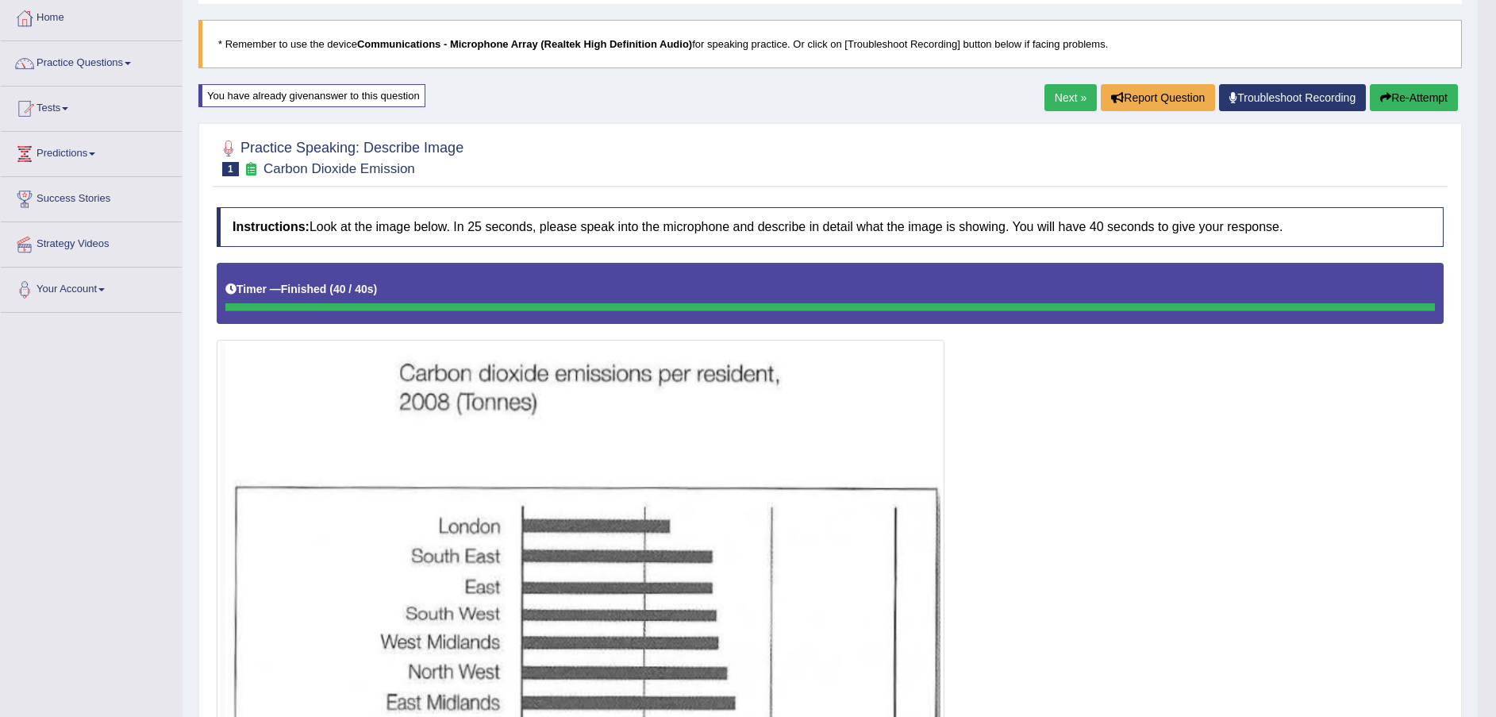
scroll to position [119, 0]
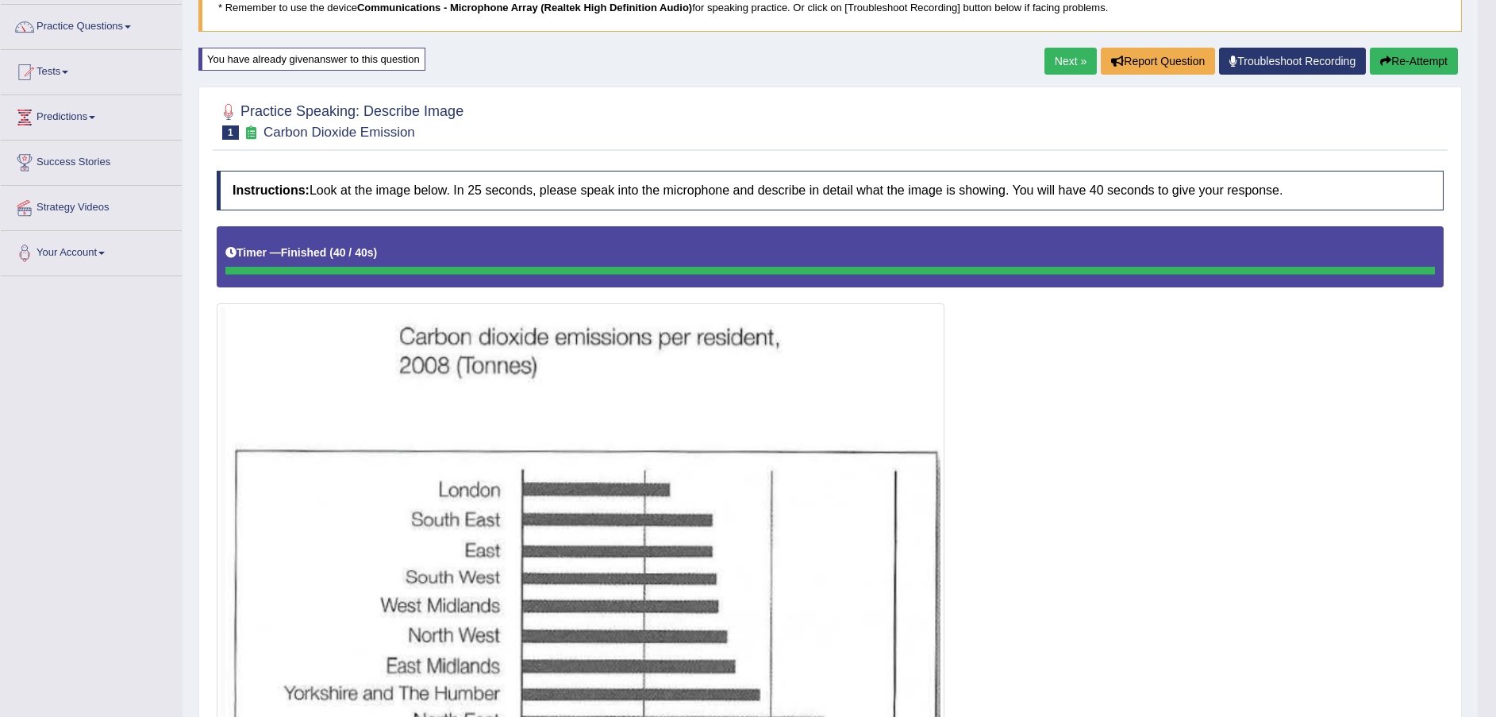
click at [1064, 64] on link "Next »" at bounding box center [1070, 61] width 52 height 27
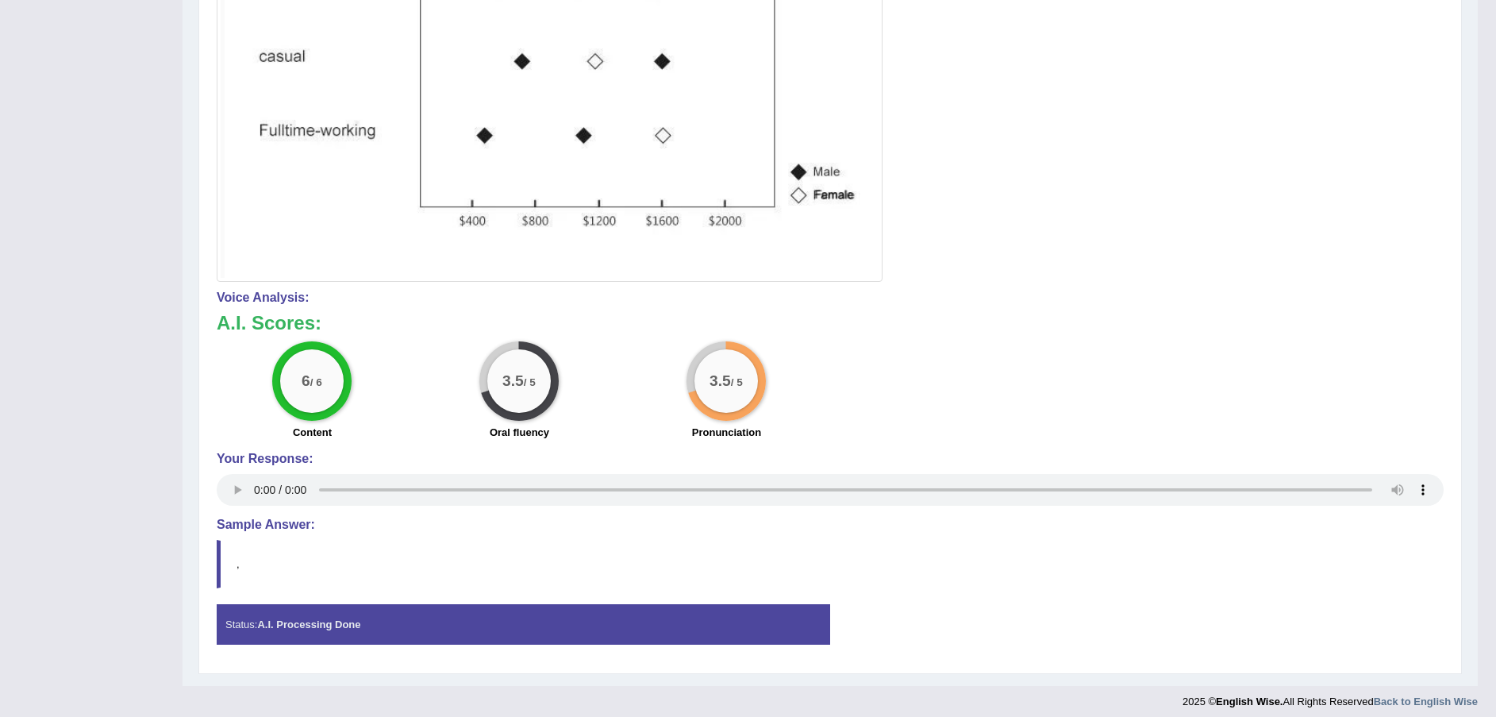
scroll to position [647, 0]
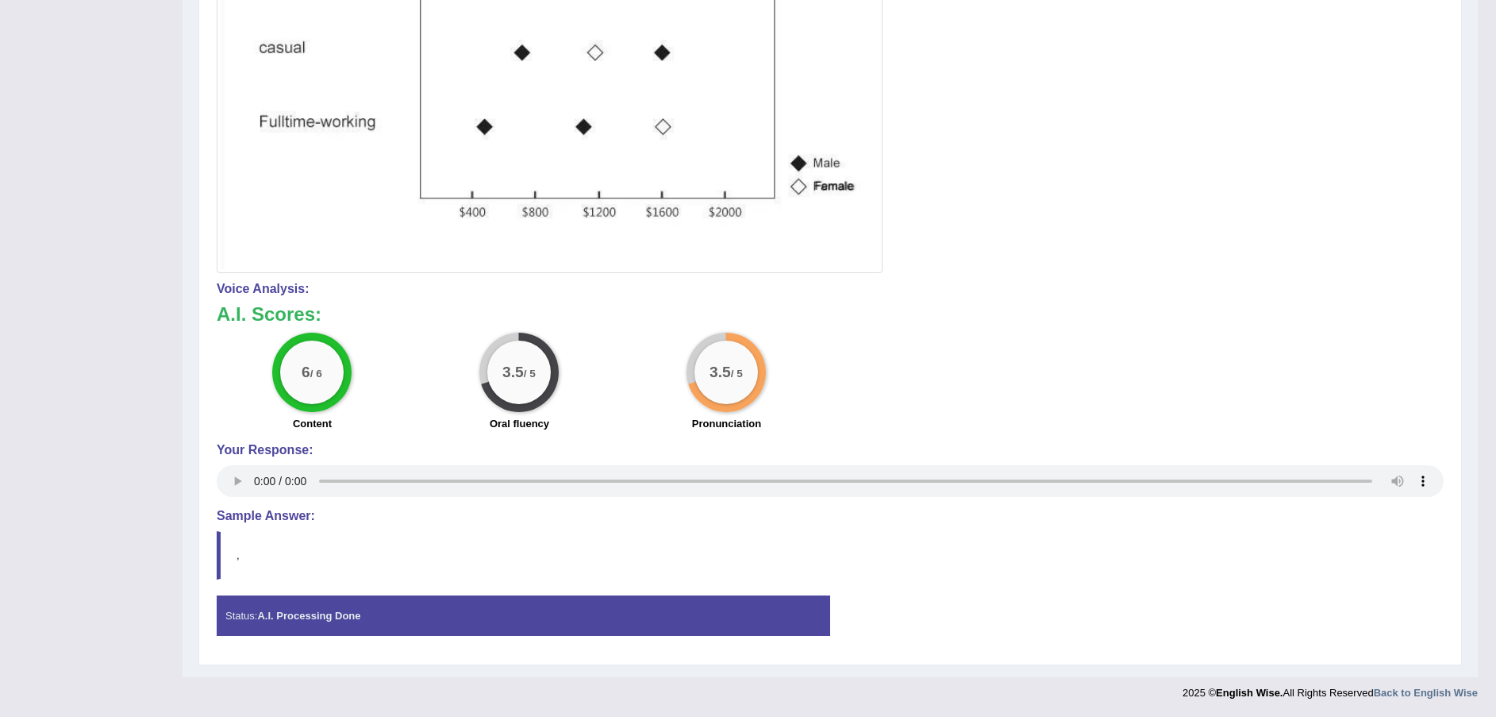
click at [329, 621] on div "Status: A.I. Processing Done" at bounding box center [523, 615] width 613 height 40
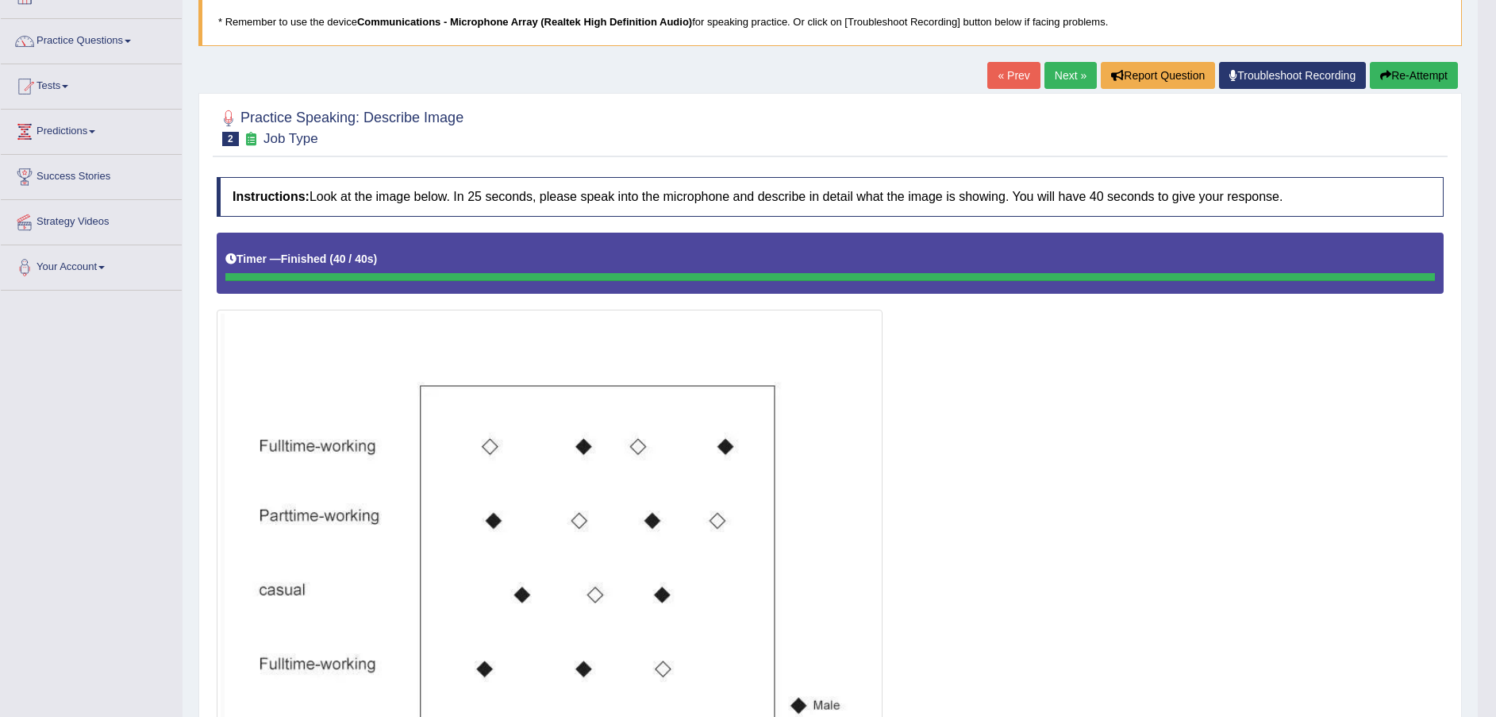
scroll to position [0, 0]
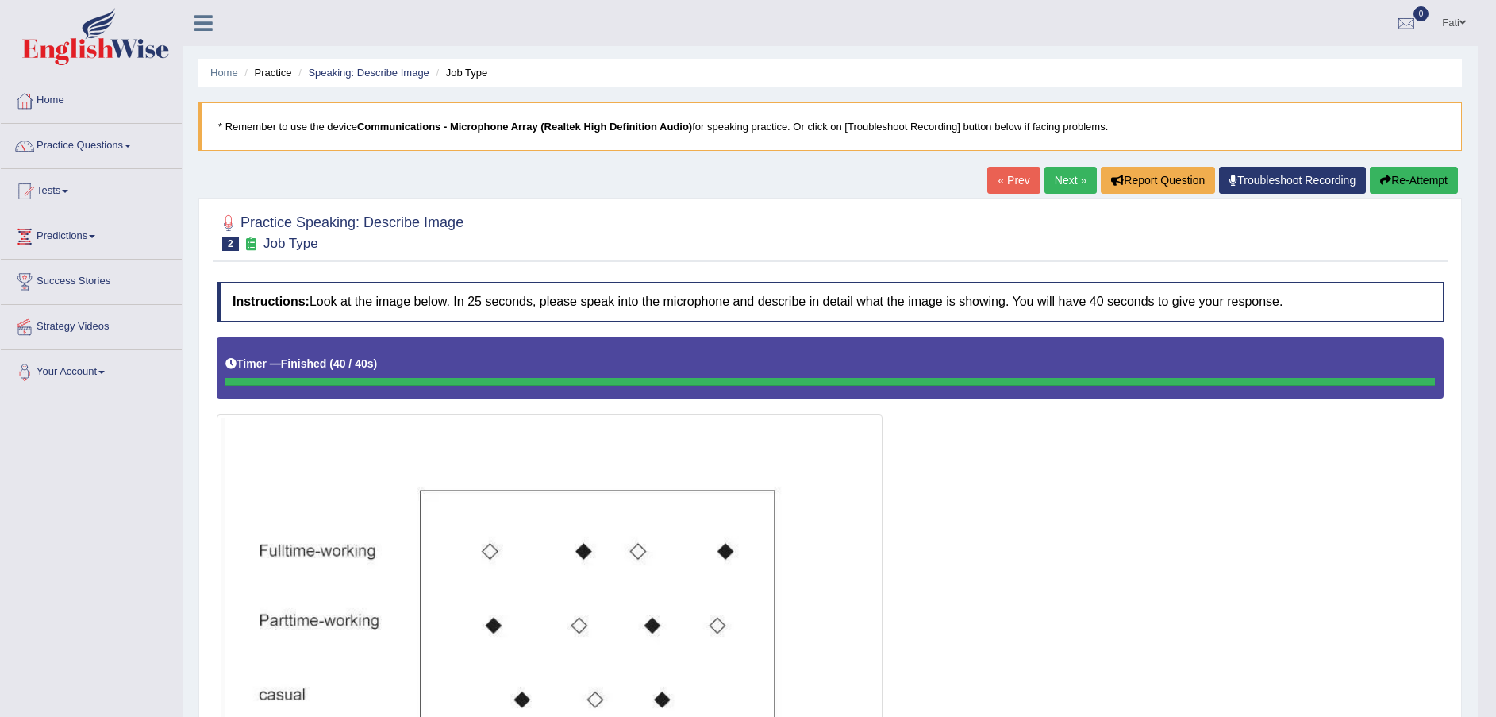
click at [1066, 181] on link "Next »" at bounding box center [1070, 180] width 52 height 27
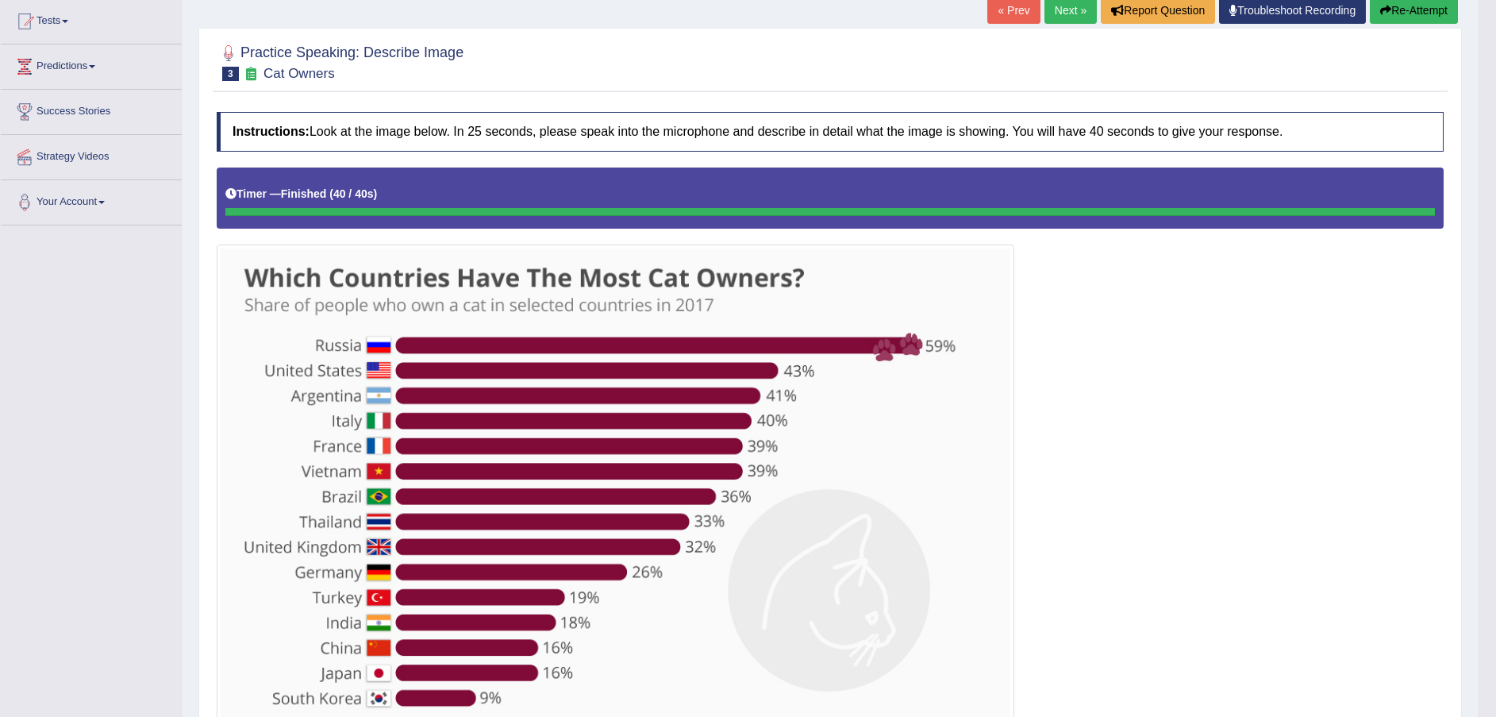
scroll to position [66, 0]
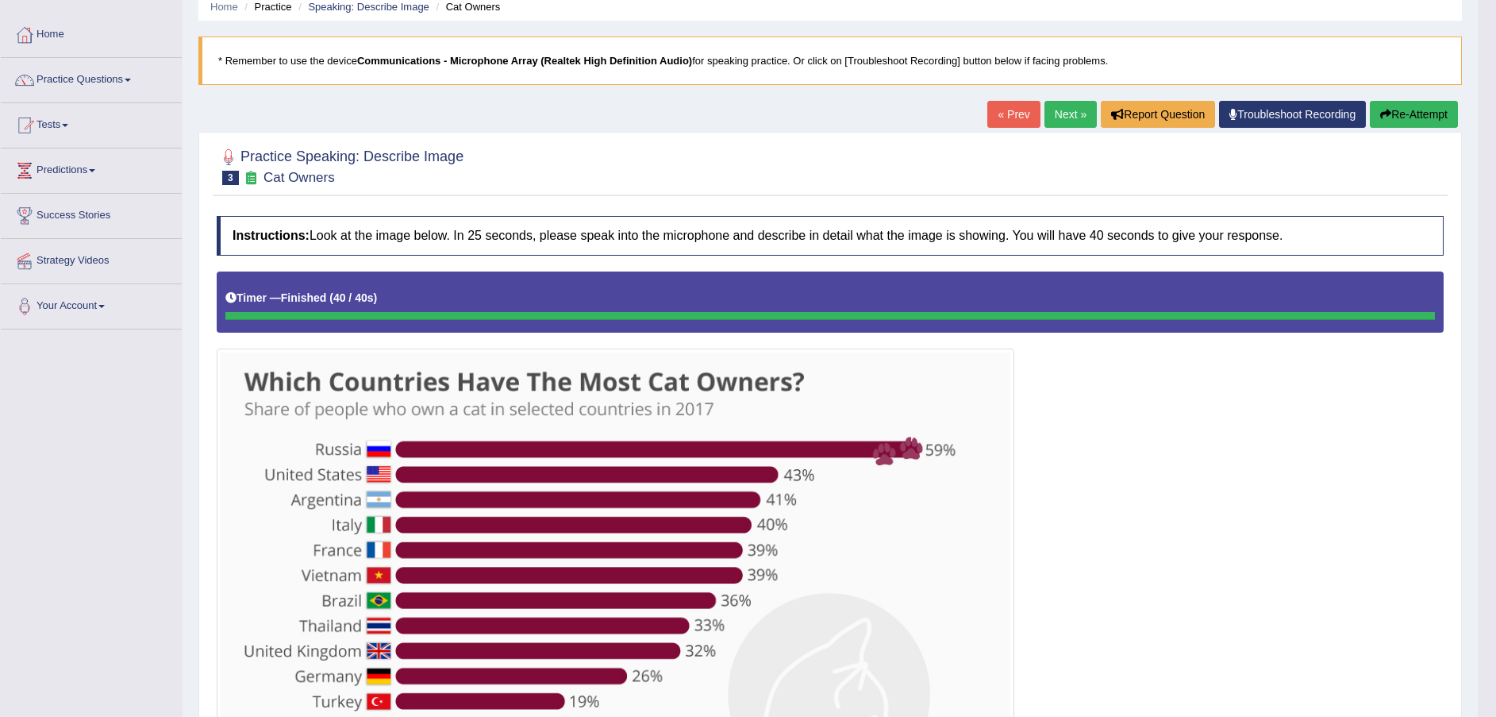
click at [1068, 117] on link "Next »" at bounding box center [1070, 114] width 52 height 27
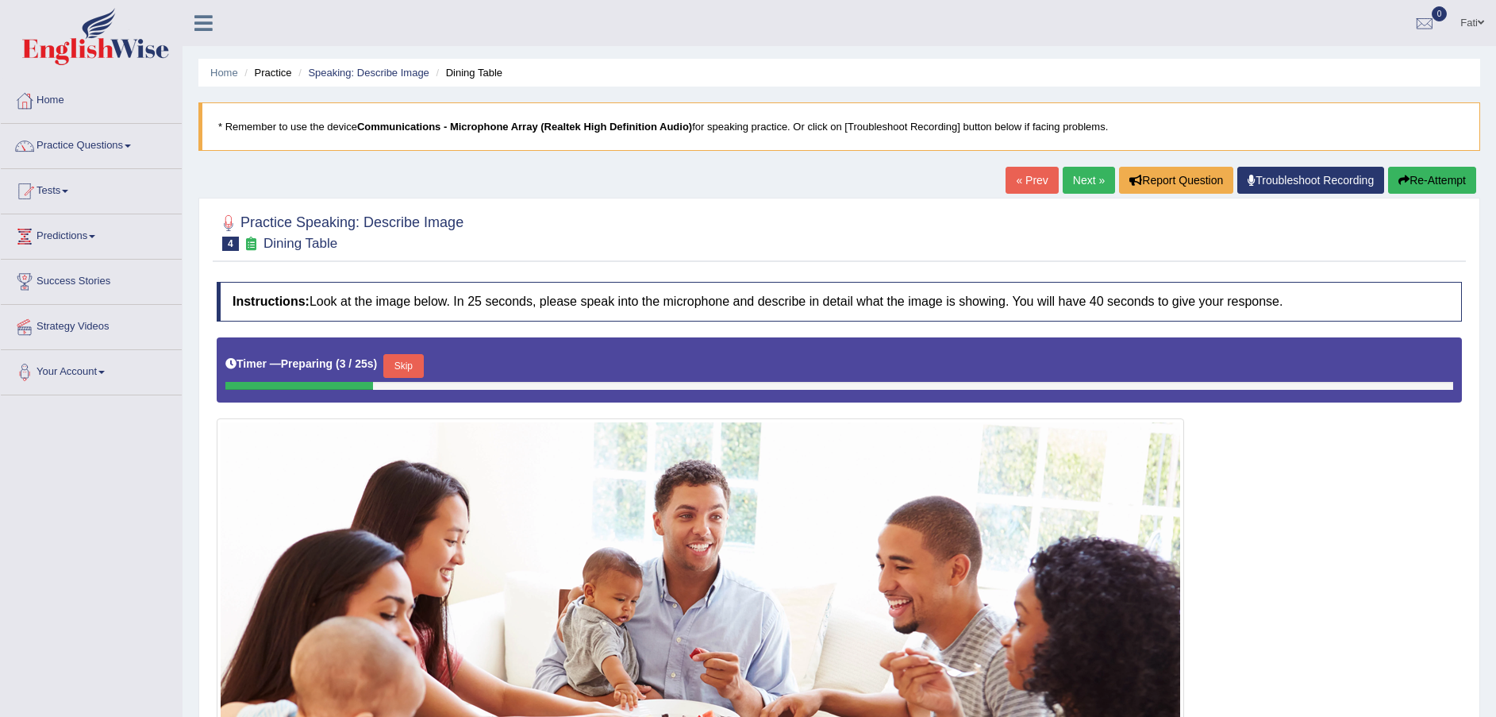
click at [1075, 177] on link "Next »" at bounding box center [1089, 180] width 52 height 27
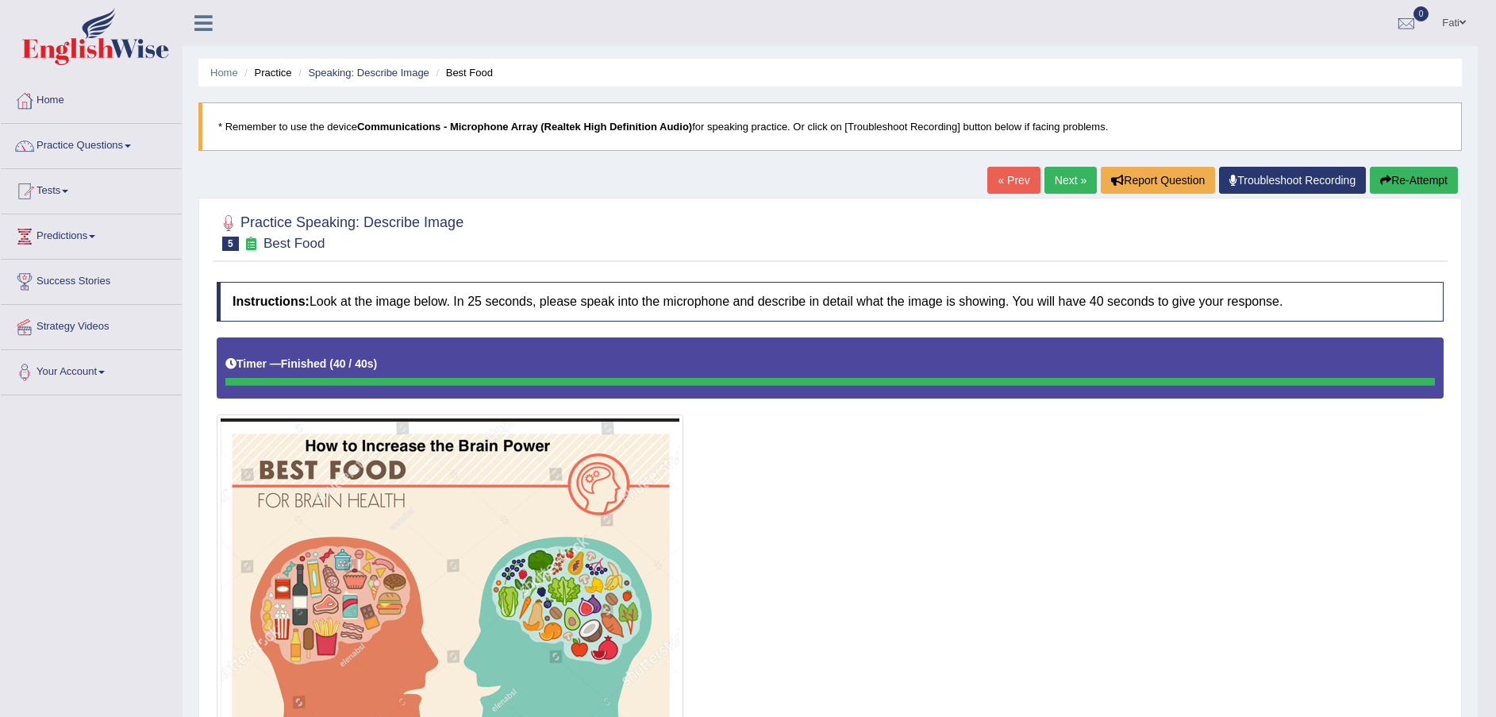
click at [1417, 179] on button "Re-Attempt" at bounding box center [1414, 180] width 88 height 27
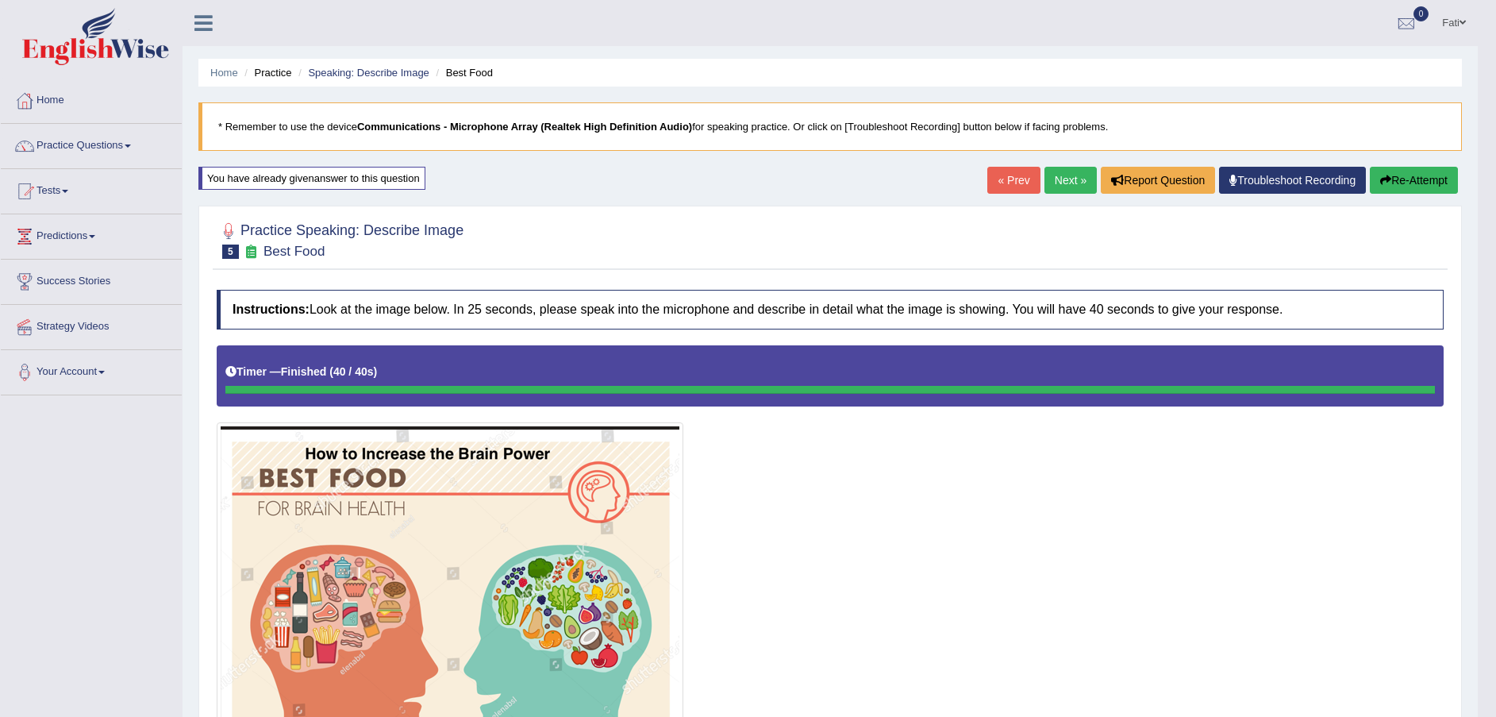
scroll to position [119, 0]
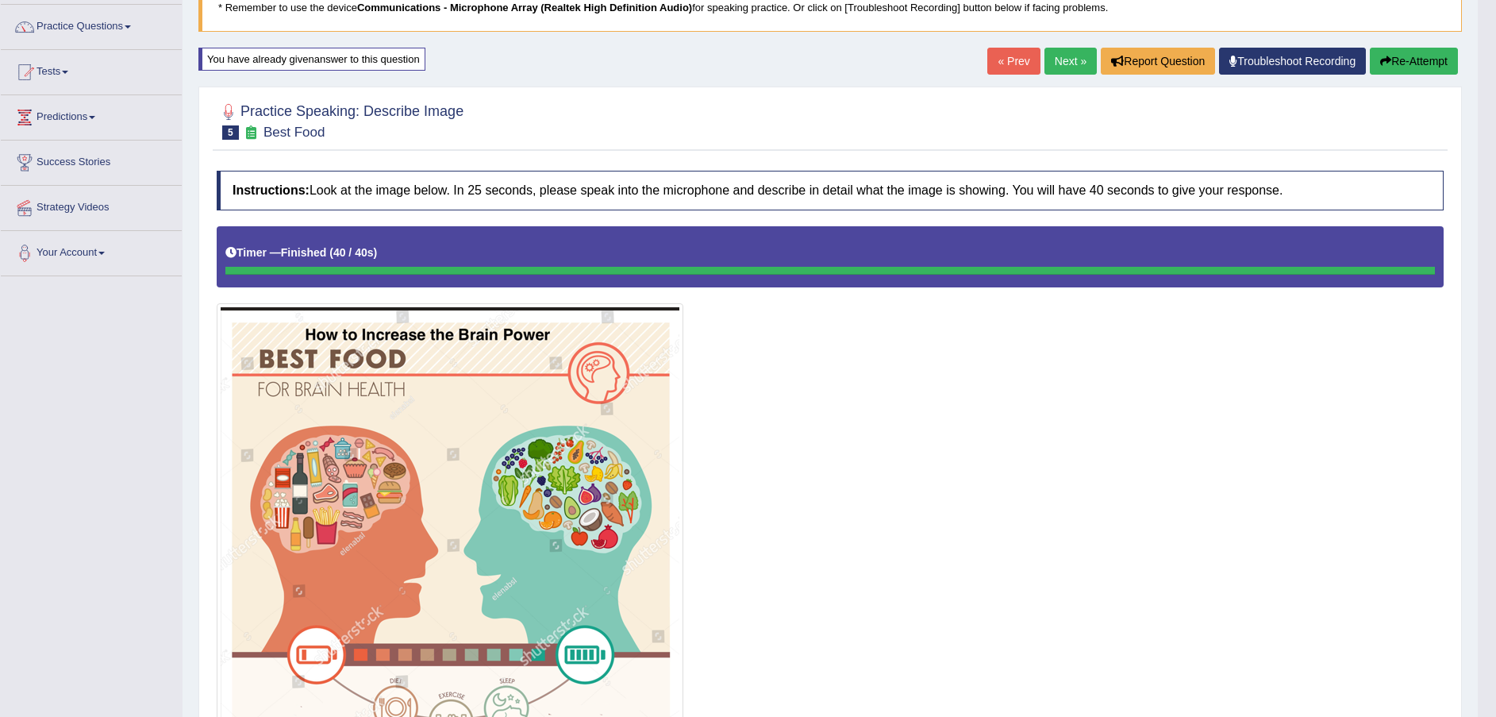
click at [1063, 56] on link "Next »" at bounding box center [1070, 61] width 52 height 27
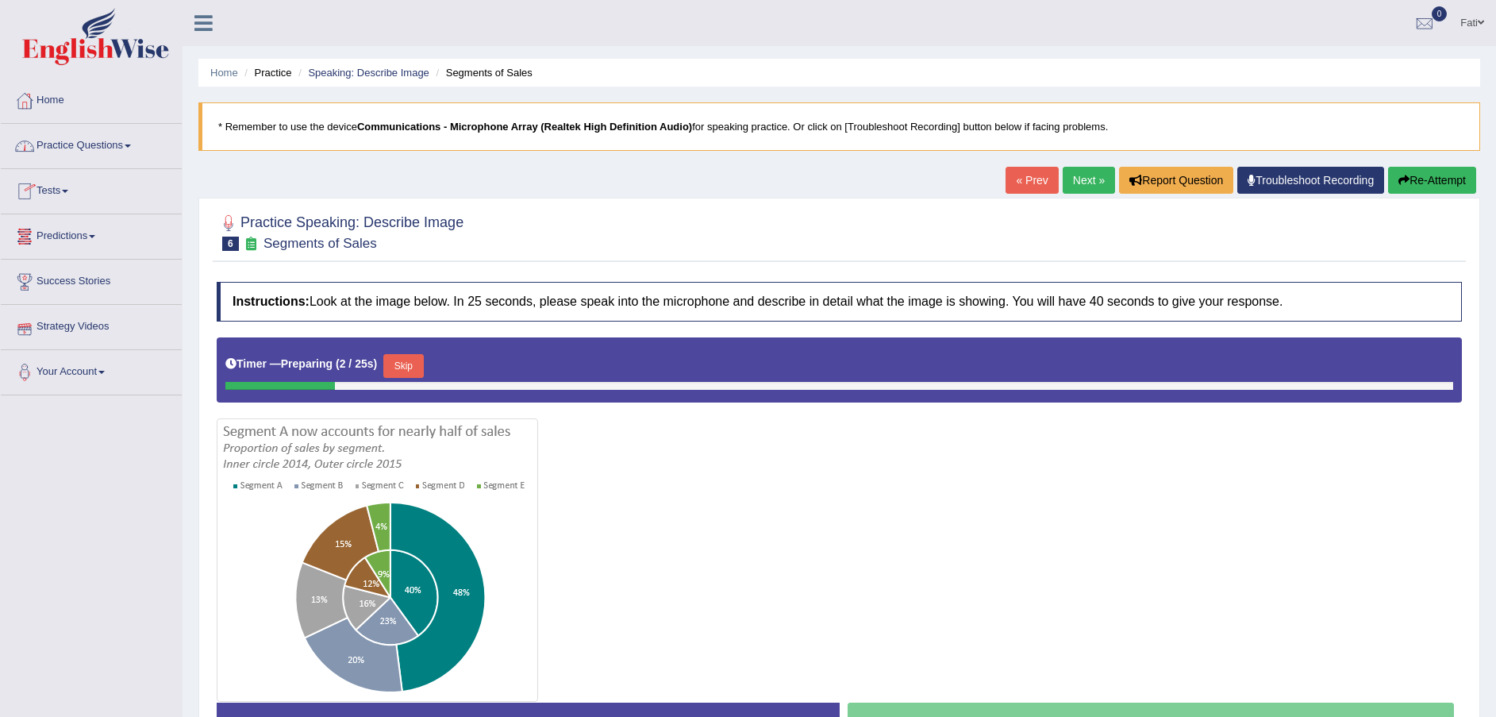
click at [96, 144] on link "Practice Questions" at bounding box center [91, 144] width 181 height 40
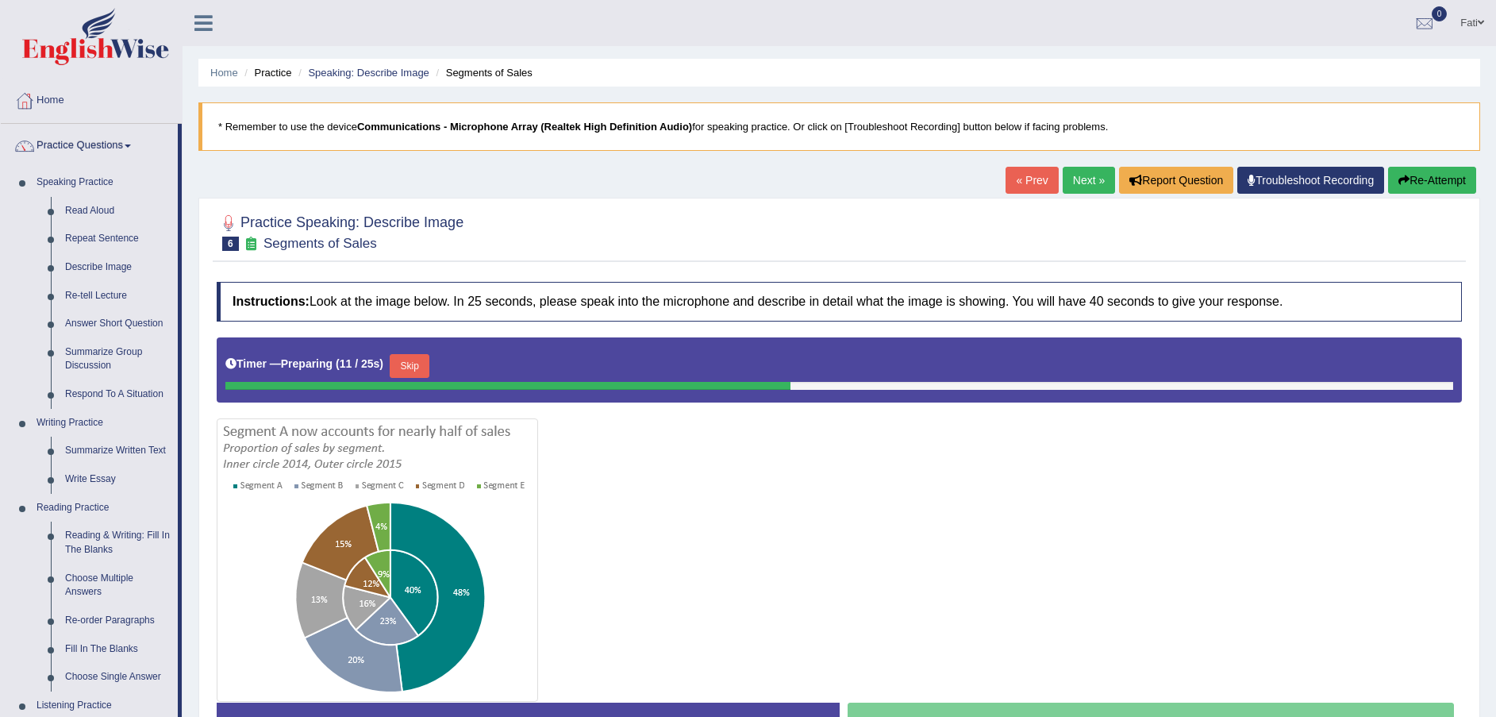
click at [104, 204] on link "Read Aloud" at bounding box center [118, 211] width 120 height 29
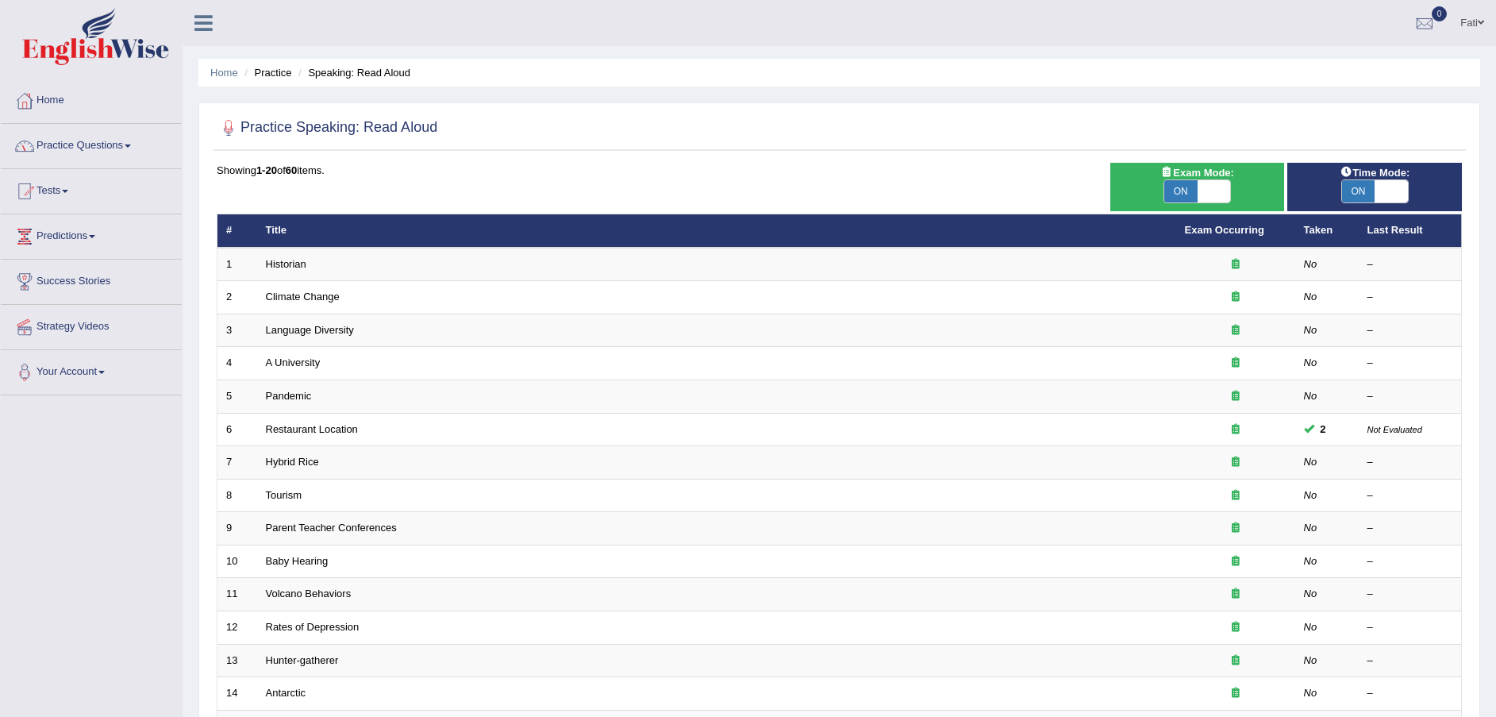
click at [71, 138] on link "Practice Questions" at bounding box center [91, 144] width 181 height 40
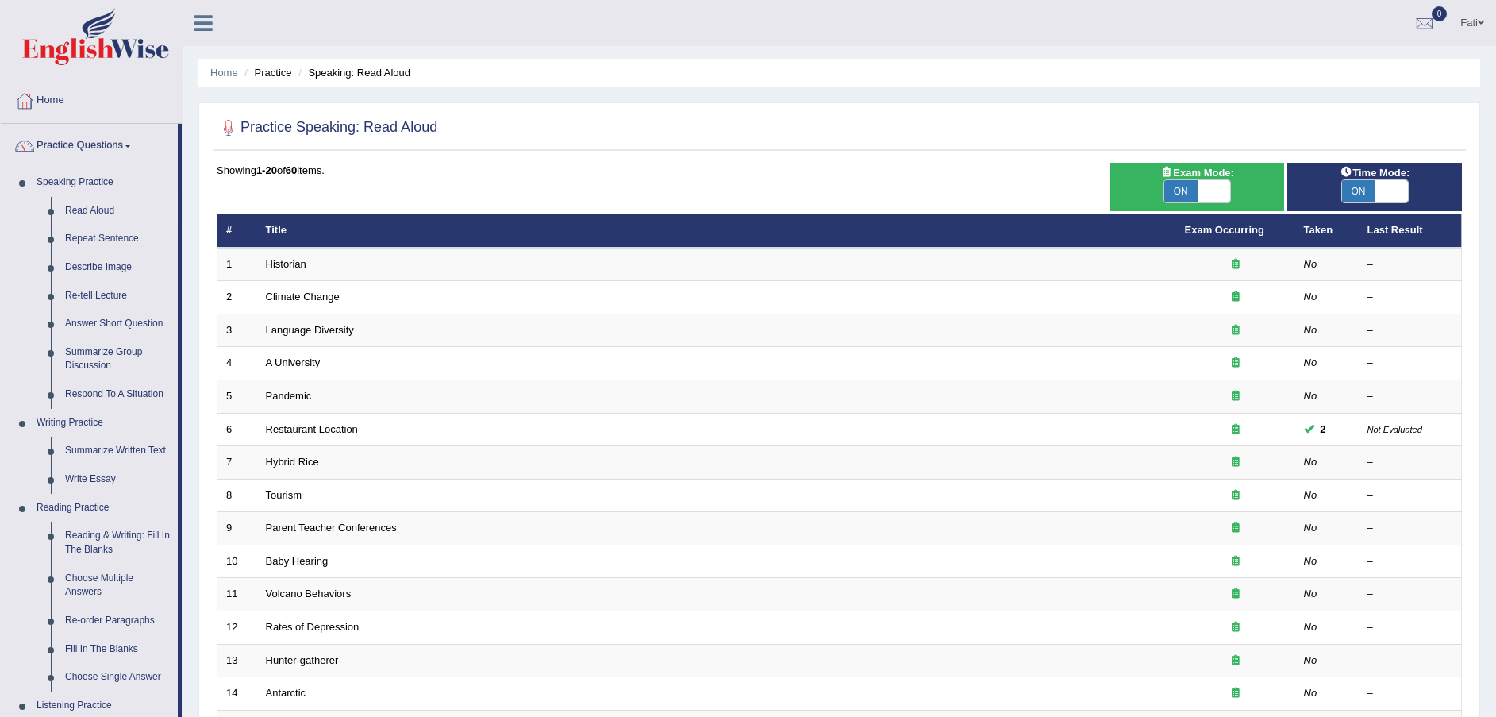
click at [123, 353] on link "Summarize Group Discussion" at bounding box center [118, 359] width 120 height 42
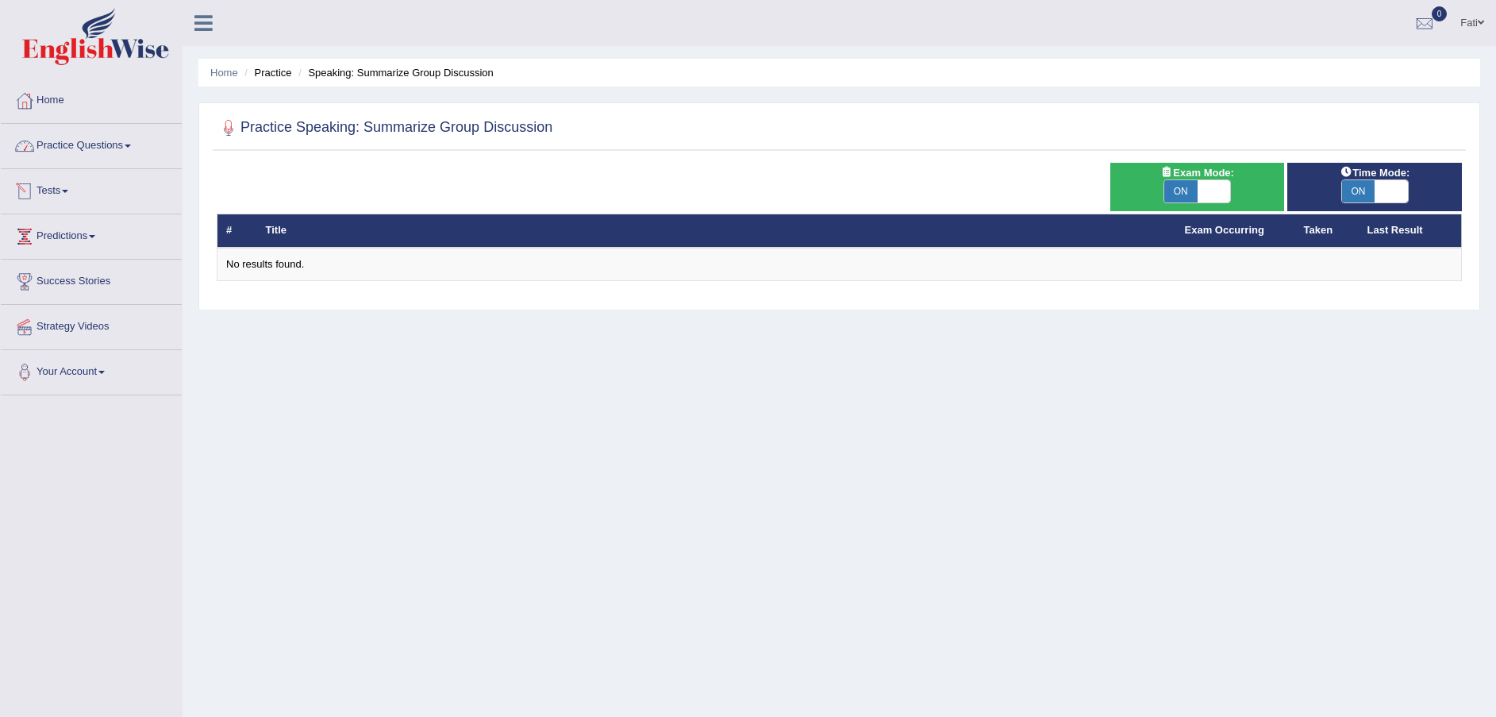
click at [63, 141] on link "Practice Questions" at bounding box center [91, 144] width 181 height 40
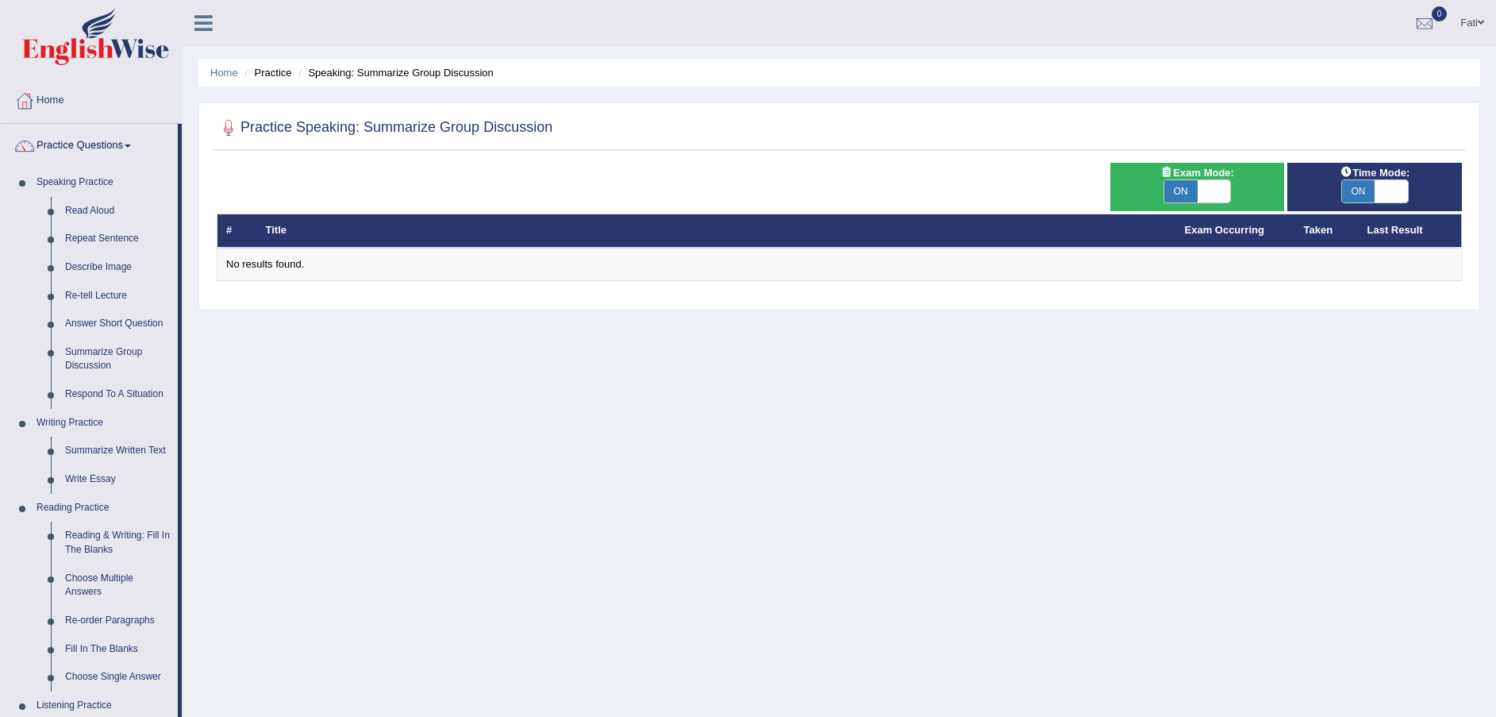
click at [90, 384] on link "Respond To A Situation" at bounding box center [118, 394] width 120 height 29
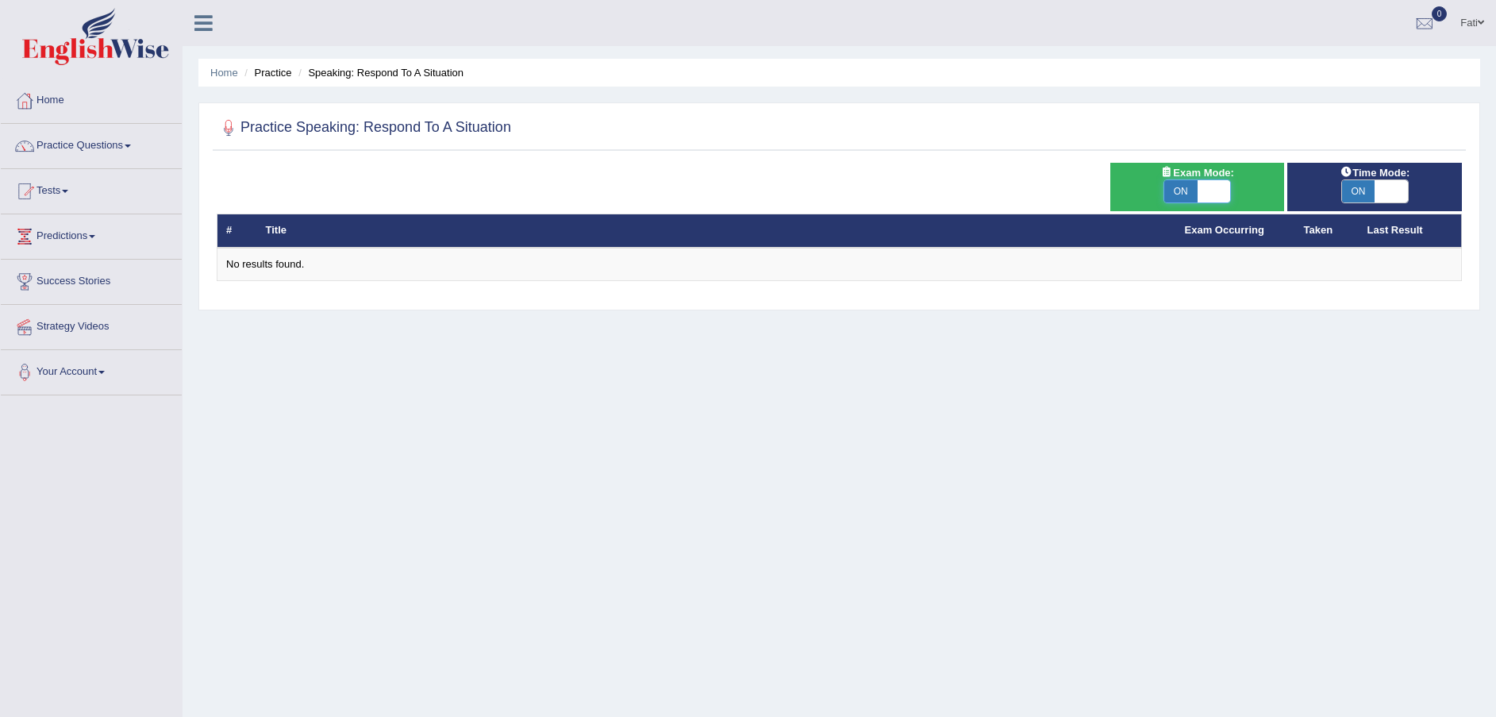
click at [1217, 197] on span at bounding box center [1214, 191] width 33 height 22
checkbox input "false"
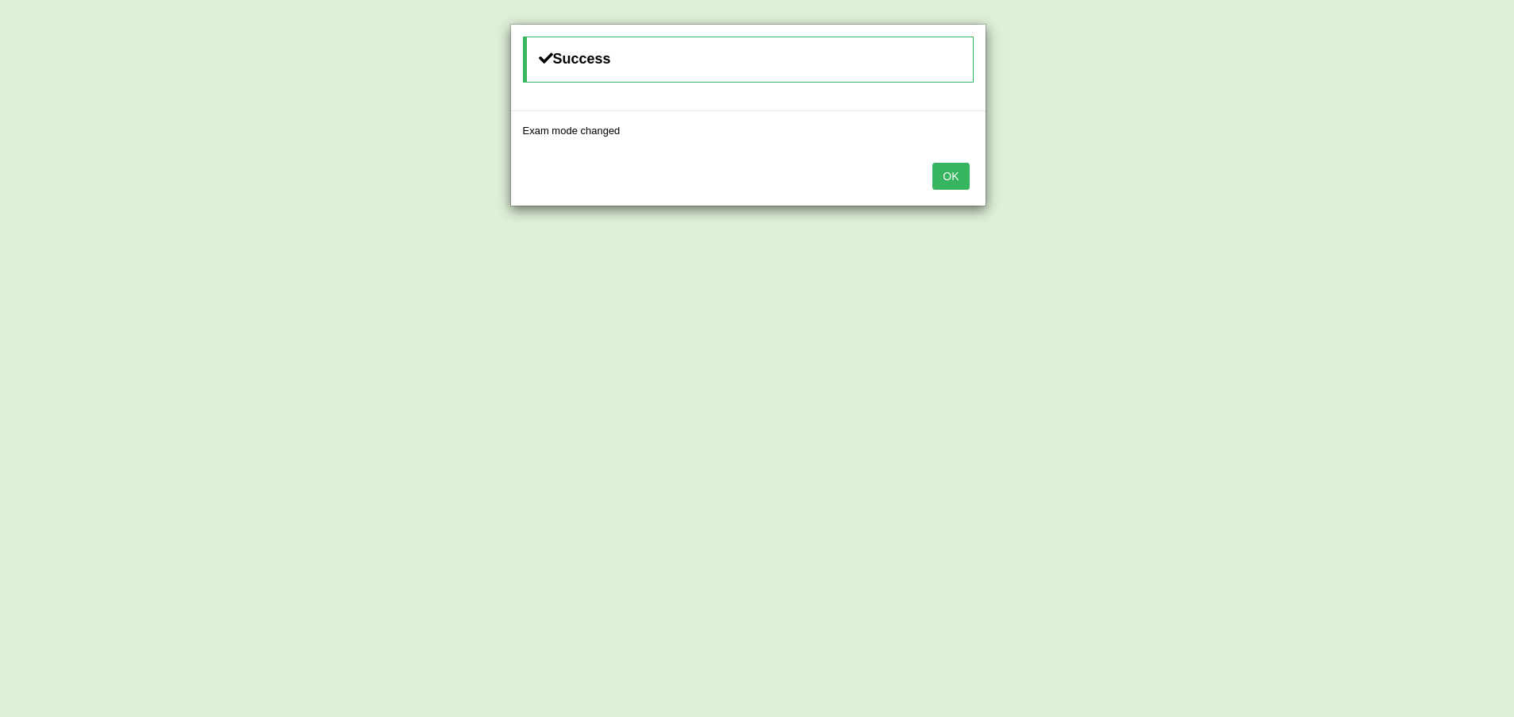
drag, startPoint x: 929, startPoint y: 175, endPoint x: 938, endPoint y: 175, distance: 8.8
click at [932, 175] on div "OK" at bounding box center [748, 178] width 475 height 56
click at [964, 173] on button "OK" at bounding box center [951, 176] width 37 height 27
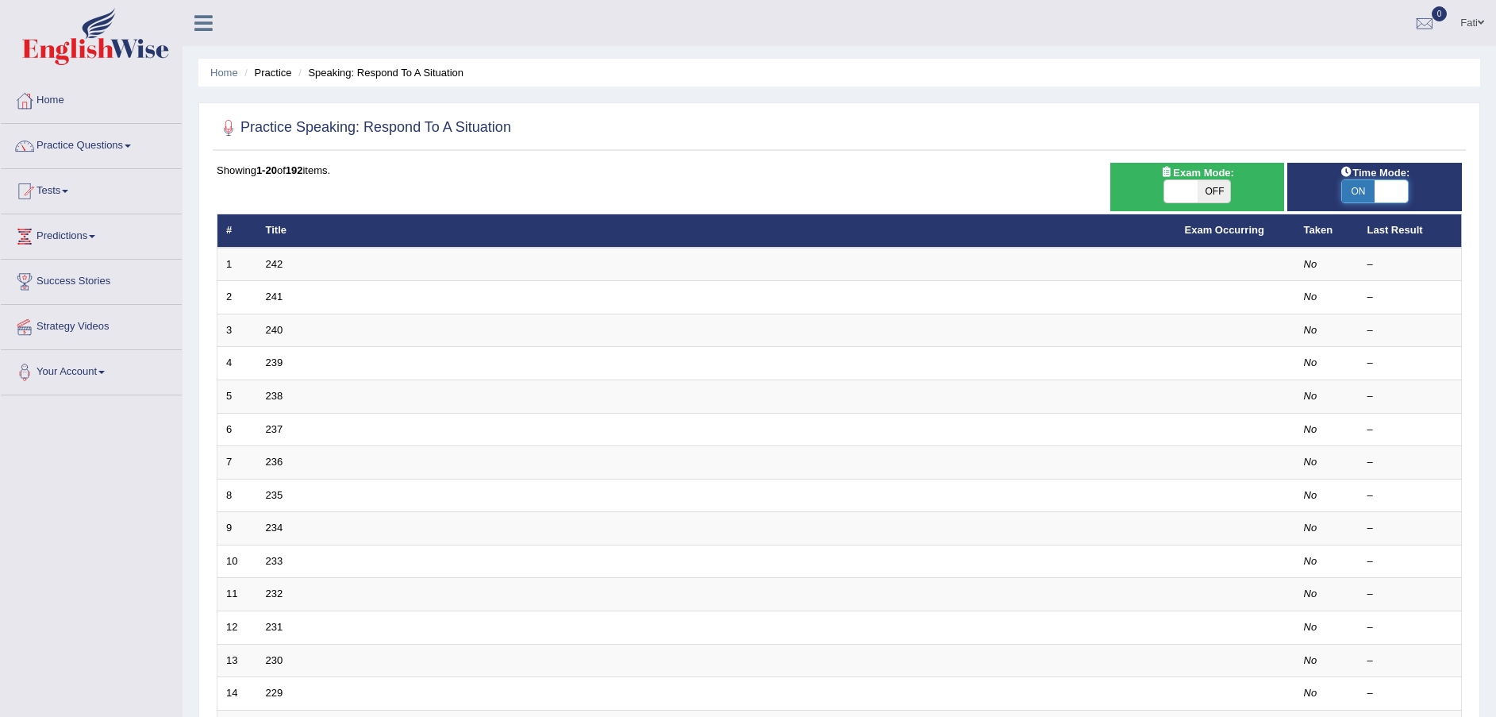
click at [1403, 194] on span at bounding box center [1391, 191] width 33 height 22
checkbox input "false"
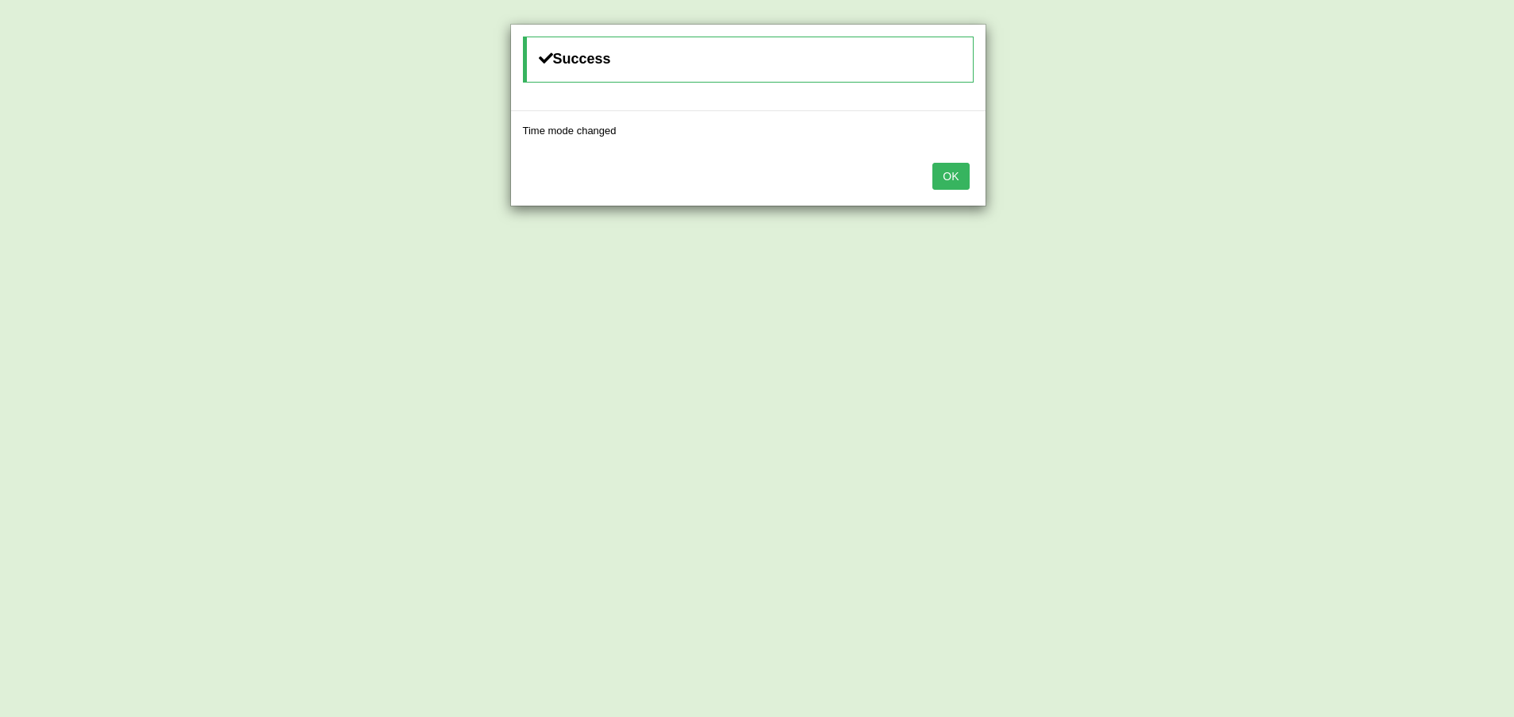
click at [960, 181] on button "OK" at bounding box center [951, 176] width 37 height 27
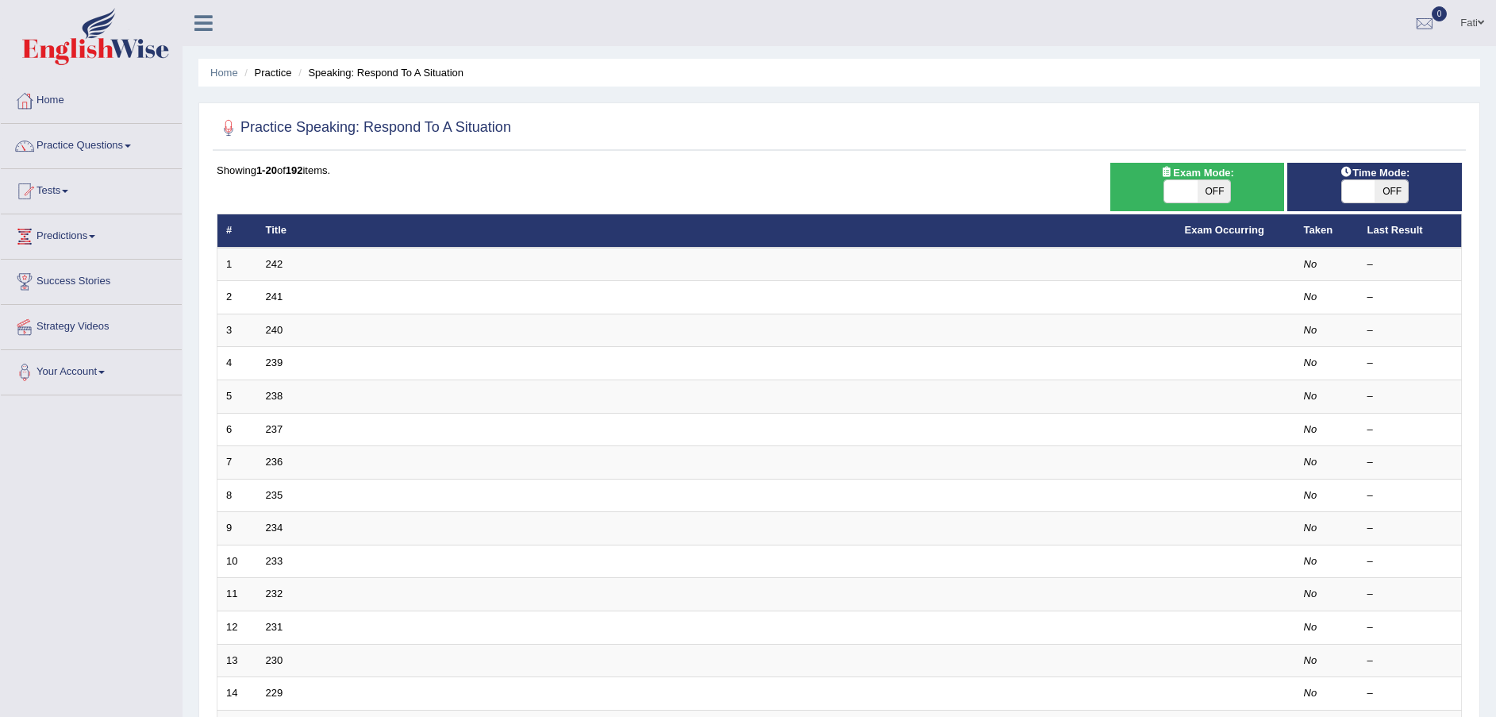
click at [259, 268] on td "242" at bounding box center [716, 264] width 919 height 33
click at [279, 263] on link "242" at bounding box center [274, 264] width 17 height 12
